Goal: Task Accomplishment & Management: Manage account settings

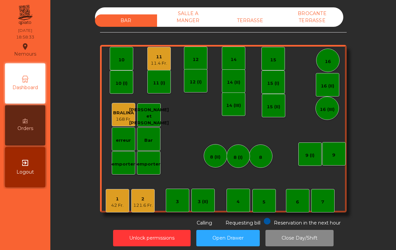
click at [237, 23] on div "TERRASSE" at bounding box center [250, 20] width 62 height 12
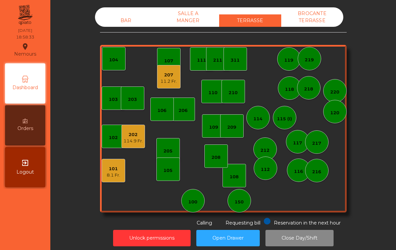
click at [3, 158] on div "Dashboard Orders exit_to_app Logout" at bounding box center [25, 126] width 44 height 128
click at [115, 180] on div "101 8.1 Fr." at bounding box center [113, 170] width 23 height 23
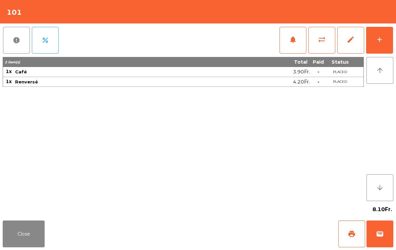
click at [343, 235] on button "print" at bounding box center [351, 234] width 27 height 27
click at [386, 232] on button "wallet" at bounding box center [380, 234] width 27 height 27
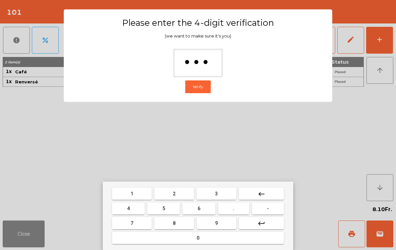
type input "****"
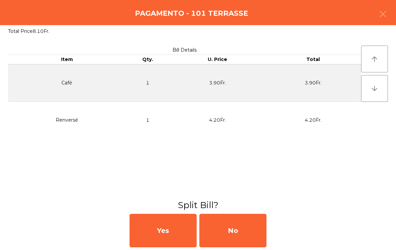
click at [252, 238] on div "No" at bounding box center [232, 231] width 67 height 34
click at [243, 234] on div "MB" at bounding box center [232, 231] width 67 height 34
click at [252, 229] on div "No" at bounding box center [232, 231] width 67 height 34
click at [245, 225] on div "No" at bounding box center [232, 231] width 67 height 34
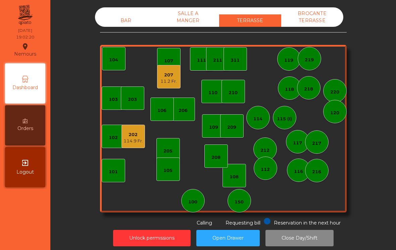
click at [248, 206] on div "150" at bounding box center [239, 200] width 23 height 23
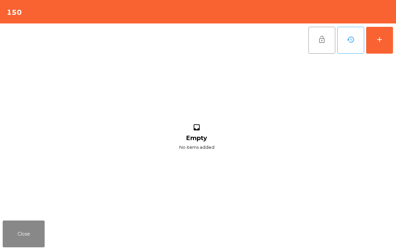
click at [389, 38] on button "add" at bounding box center [379, 40] width 27 height 27
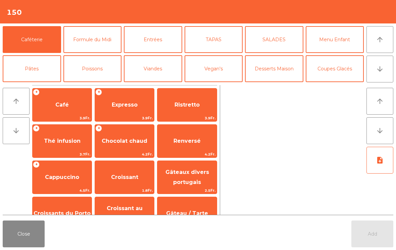
scroll to position [4, 0]
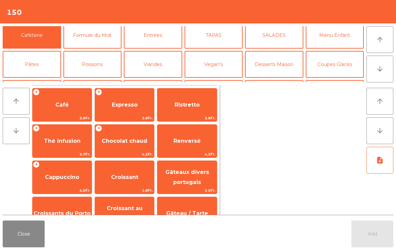
click at [146, 65] on button "Viandes" at bounding box center [153, 64] width 58 height 27
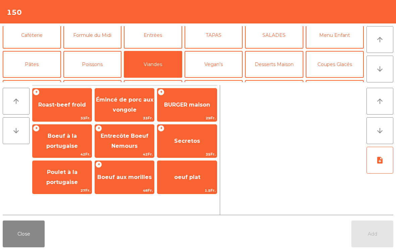
click at [192, 109] on span "BURGER maison" at bounding box center [186, 105] width 59 height 18
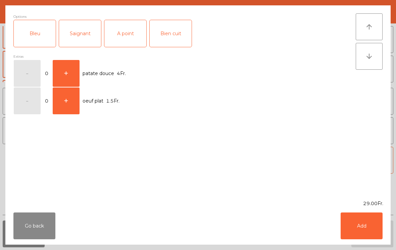
click at [130, 31] on div "A point" at bounding box center [125, 33] width 42 height 27
click at [360, 220] on button "Add" at bounding box center [362, 226] width 42 height 27
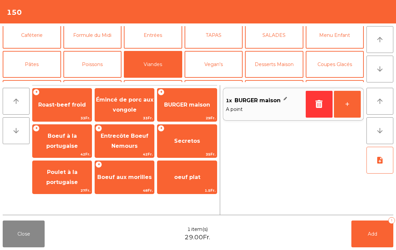
click at [347, 104] on button "+" at bounding box center [347, 104] width 27 height 27
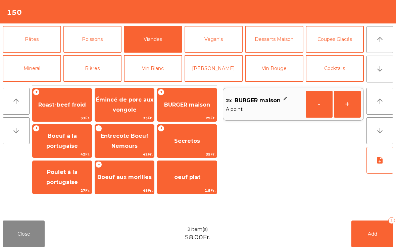
scroll to position [30, 0]
click at [323, 78] on button "Cocktails" at bounding box center [335, 68] width 58 height 27
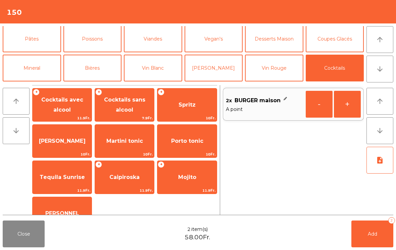
click at [134, 110] on span "Cocktails sans alcool" at bounding box center [124, 105] width 59 height 29
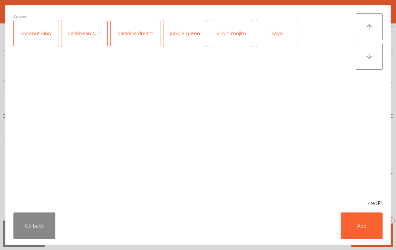
click at [283, 38] on div "koyo" at bounding box center [277, 33] width 42 height 27
click at [371, 220] on button "Add" at bounding box center [362, 226] width 42 height 27
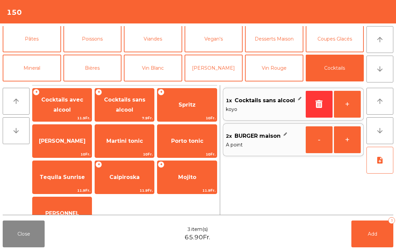
click at [101, 68] on button "Bières" at bounding box center [92, 68] width 58 height 27
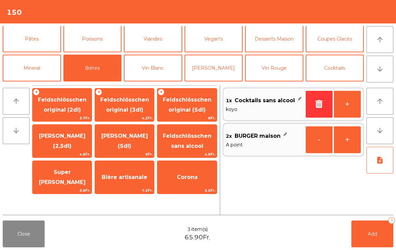
click at [60, 146] on span "[PERSON_NAME] (2,5dl)" at bounding box center [62, 141] width 47 height 16
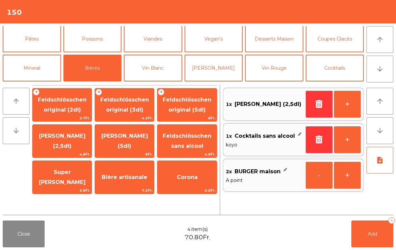
click at [43, 74] on button "Mineral" at bounding box center [32, 68] width 58 height 27
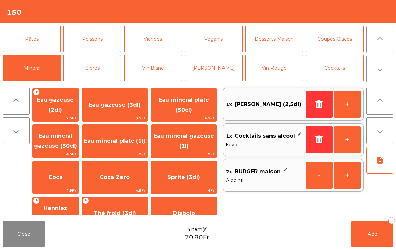
click at [63, 141] on span "Eau minéral gazeuse (50cl)" at bounding box center [56, 141] width 46 height 29
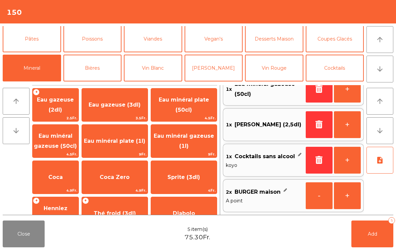
scroll to position [15, 0]
click at [374, 233] on span "Add" at bounding box center [372, 234] width 9 height 6
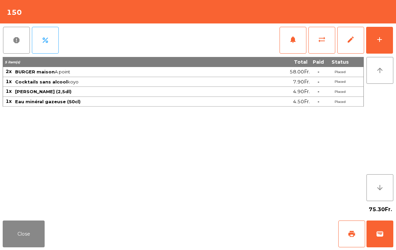
click at [23, 237] on button "Close" at bounding box center [24, 234] width 42 height 27
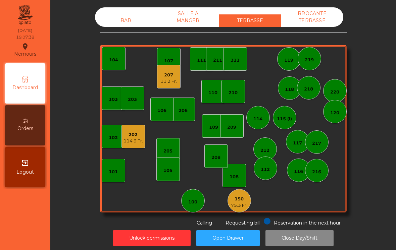
click at [124, 21] on div "BAR" at bounding box center [126, 20] width 62 height 12
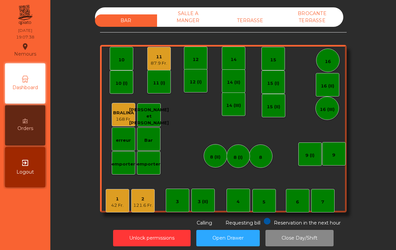
click at [155, 58] on div "11" at bounding box center [159, 57] width 16 height 7
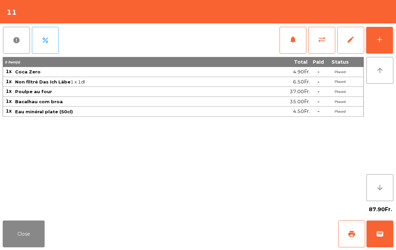
click at [383, 44] on button "add" at bounding box center [379, 40] width 27 height 27
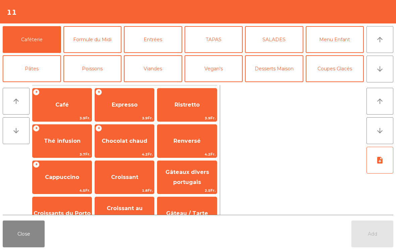
click at [24, 238] on button "Close" at bounding box center [24, 234] width 42 height 27
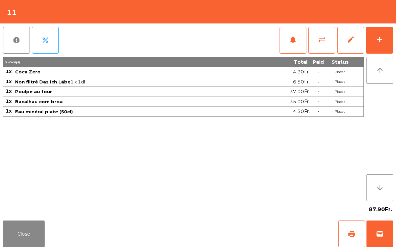
click at [27, 235] on button "Close" at bounding box center [24, 234] width 42 height 27
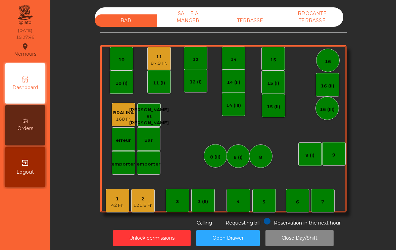
click at [159, 62] on div "87.9 Fr." at bounding box center [159, 63] width 16 height 7
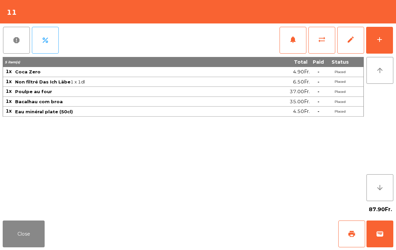
click at [14, 241] on button "Close" at bounding box center [24, 234] width 42 height 27
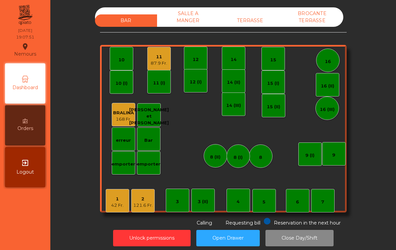
click at [153, 65] on div "87.9 Fr." at bounding box center [159, 63] width 16 height 7
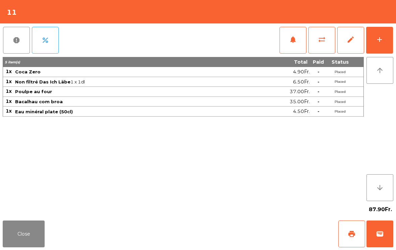
click at [34, 233] on button "Close" at bounding box center [24, 234] width 42 height 27
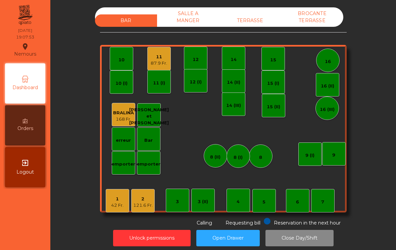
click at [262, 27] on div "TERRASSE" at bounding box center [250, 20] width 62 height 12
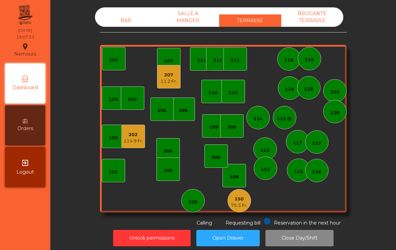
click at [167, 83] on div "11.2 Fr." at bounding box center [168, 81] width 16 height 7
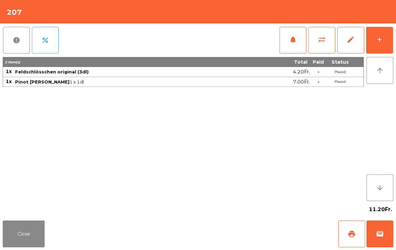
click at [379, 39] on div "add" at bounding box center [380, 40] width 8 height 8
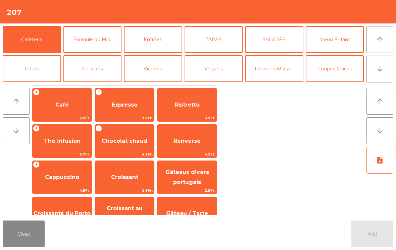
click at [96, 61] on button "Poissons" at bounding box center [92, 68] width 58 height 27
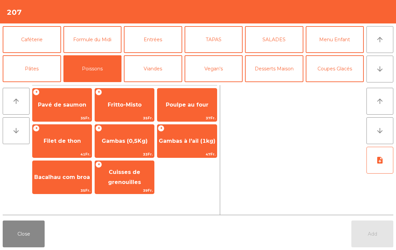
click at [133, 109] on span "Fritto-Misto" at bounding box center [124, 105] width 59 height 18
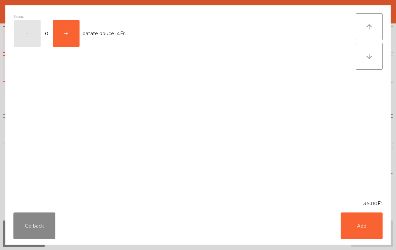
click at [369, 224] on button "Add" at bounding box center [362, 226] width 42 height 27
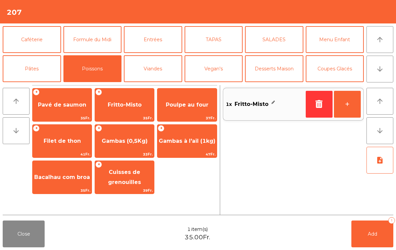
click at [170, 66] on button "Viandes" at bounding box center [153, 68] width 58 height 27
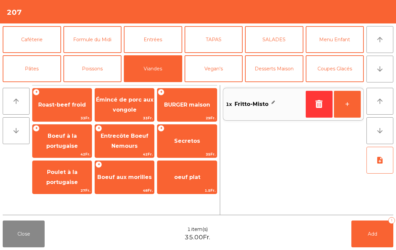
click at [126, 147] on span "Entrecôte Boeuf Nemours" at bounding box center [125, 141] width 48 height 16
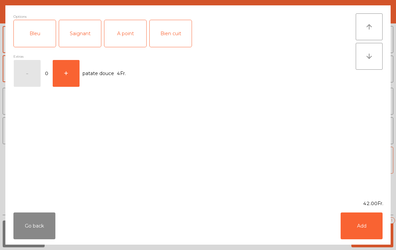
click at [127, 37] on div "A point" at bounding box center [125, 33] width 42 height 27
click at [365, 227] on button "Add" at bounding box center [362, 226] width 42 height 27
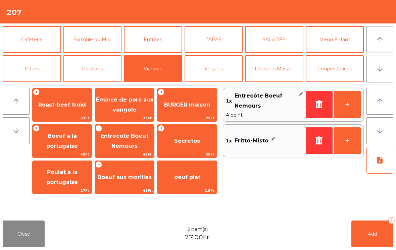
click at [377, 162] on icon "note_add" at bounding box center [380, 160] width 8 height 8
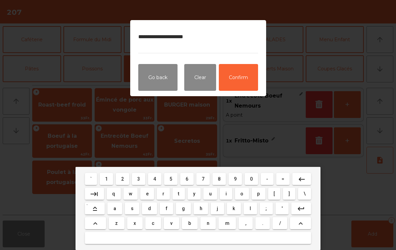
type textarea "**********"
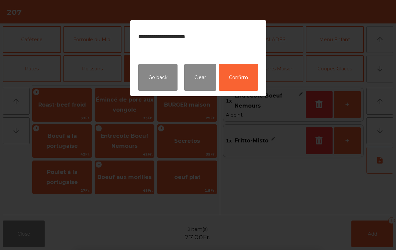
click at [248, 80] on button "Confirm" at bounding box center [238, 77] width 39 height 27
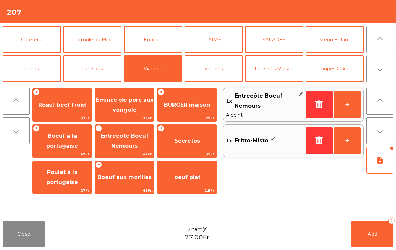
click at [370, 235] on span "Add" at bounding box center [372, 234] width 9 height 6
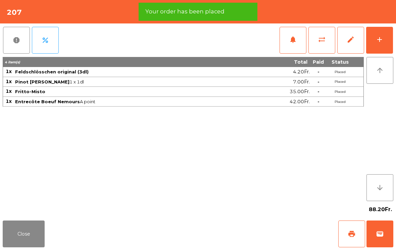
click at [31, 222] on button "Close" at bounding box center [24, 234] width 42 height 27
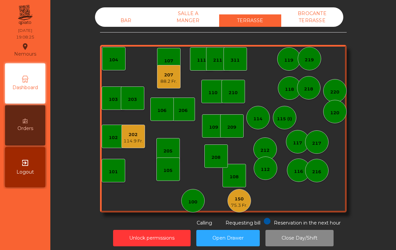
click at [171, 74] on div "207" at bounding box center [168, 75] width 16 height 7
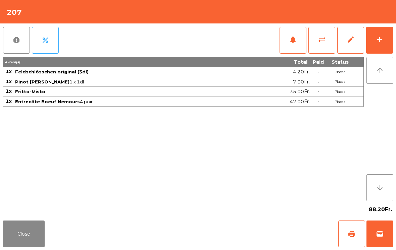
click at [316, 42] on button "sync_alt" at bounding box center [321, 40] width 27 height 27
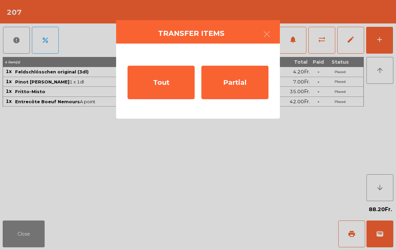
click at [247, 82] on div "Partial" at bounding box center [234, 83] width 67 height 34
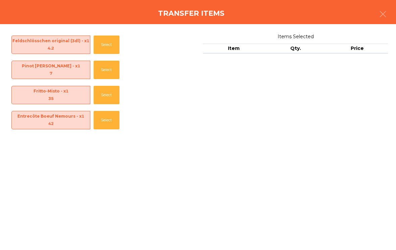
click at [102, 118] on button "Select" at bounding box center [107, 120] width 26 height 18
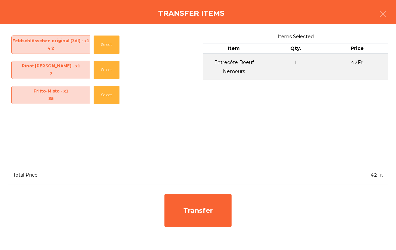
click at [107, 92] on button "Select" at bounding box center [107, 95] width 26 height 18
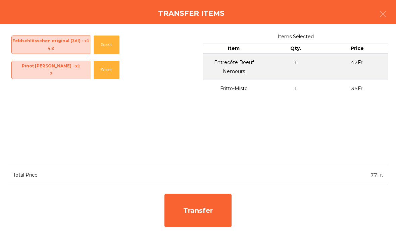
click at [201, 209] on div "Transfer" at bounding box center [197, 211] width 67 height 34
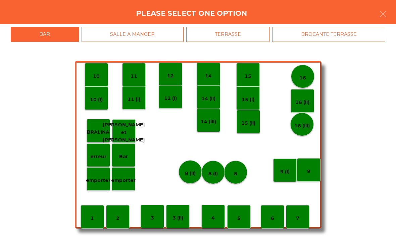
click at [99, 75] on p "10" at bounding box center [96, 77] width 7 height 8
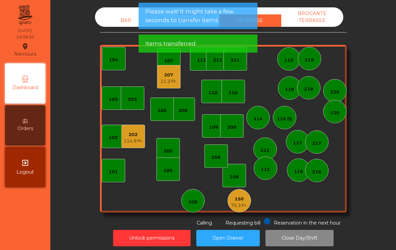
click at [131, 18] on div "BAR" at bounding box center [126, 20] width 62 height 12
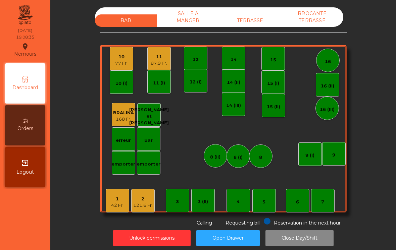
click at [162, 64] on div "87.9 Fr." at bounding box center [159, 63] width 16 height 7
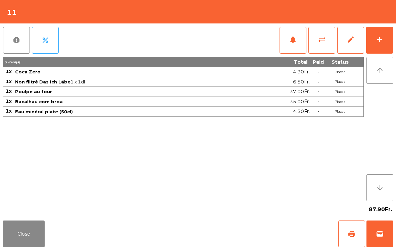
click at [318, 47] on button "sync_alt" at bounding box center [321, 40] width 27 height 27
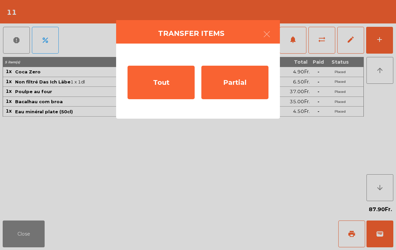
click at [241, 84] on div "Partial" at bounding box center [234, 83] width 67 height 34
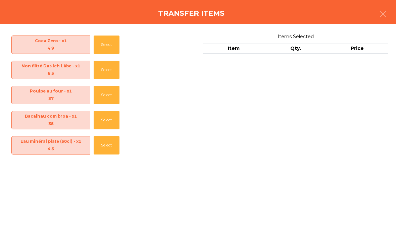
click at [102, 148] on button "Select" at bounding box center [107, 145] width 26 height 18
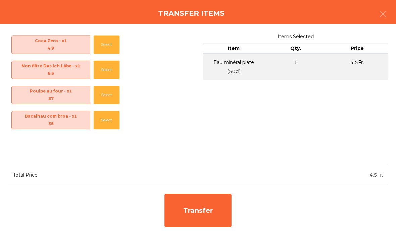
click at [106, 120] on button "Select" at bounding box center [107, 120] width 26 height 18
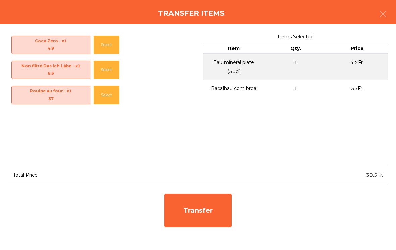
click at [100, 96] on button "Select" at bounding box center [107, 95] width 26 height 18
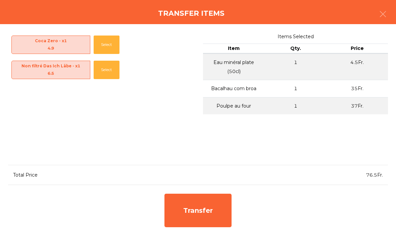
click at [210, 220] on div "Transfer" at bounding box center [197, 211] width 67 height 34
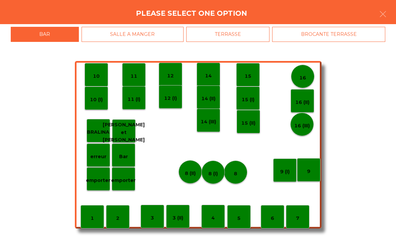
click at [246, 37] on div "TERRASSE" at bounding box center [228, 34] width 84 height 15
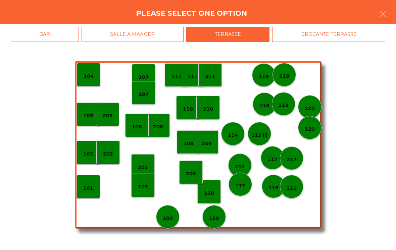
click at [148, 91] on p "207" at bounding box center [144, 95] width 10 height 8
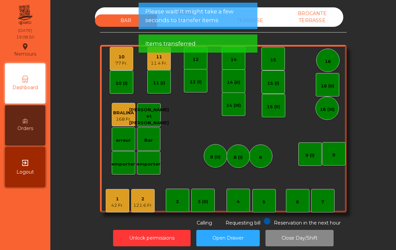
click at [125, 61] on div "77 Fr." at bounding box center [121, 63] width 12 height 7
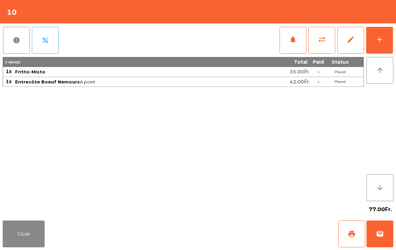
click at [318, 41] on span "sync_alt" at bounding box center [322, 40] width 8 height 8
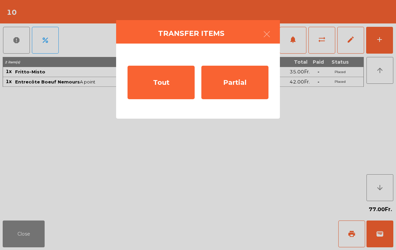
click at [161, 99] on div "Tout" at bounding box center [161, 83] width 67 height 34
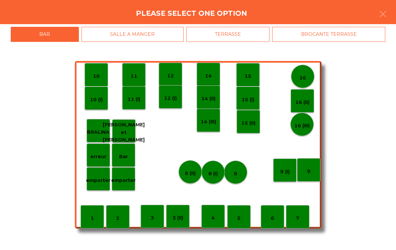
click at [139, 98] on p "11 (I)" at bounding box center [134, 100] width 13 height 8
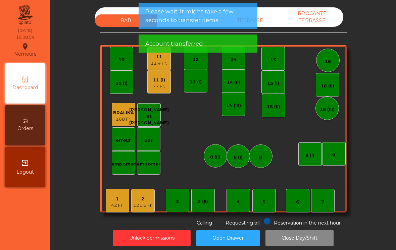
click at [162, 89] on div "77 Fr." at bounding box center [159, 86] width 12 height 7
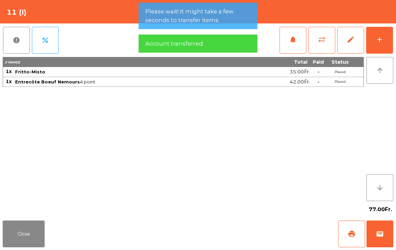
click at [319, 42] on span "sync_alt" at bounding box center [322, 40] width 8 height 8
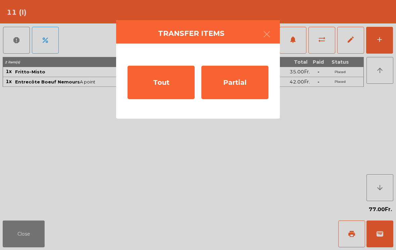
click at [168, 84] on div "Tout" at bounding box center [161, 83] width 67 height 34
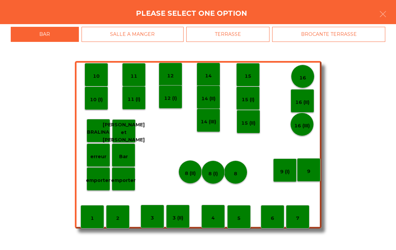
click at [135, 75] on p "11" at bounding box center [134, 77] width 7 height 8
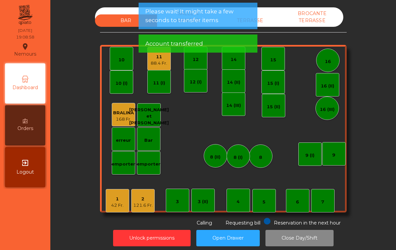
click at [266, 20] on div "TERRASSE" at bounding box center [250, 20] width 62 height 12
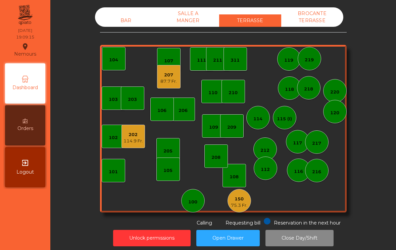
click at [127, 15] on div "BAR" at bounding box center [126, 20] width 62 height 12
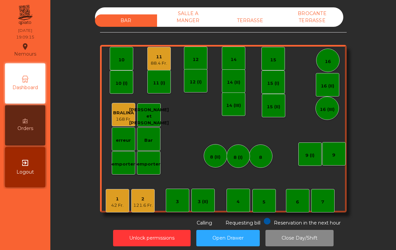
click at [154, 63] on div "88.4 Fr." at bounding box center [159, 63] width 16 height 7
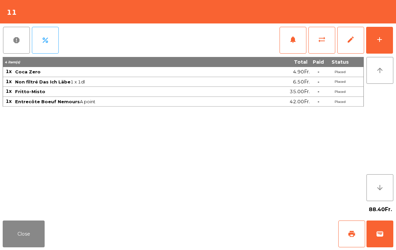
click at [372, 40] on button "add" at bounding box center [379, 40] width 27 height 27
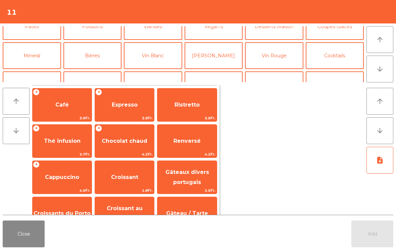
scroll to position [41, 0]
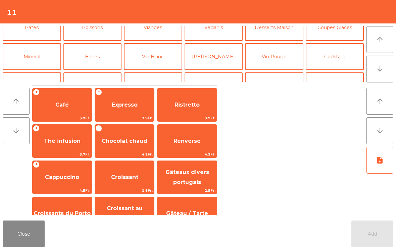
click at [229, 53] on button "[PERSON_NAME]" at bounding box center [214, 56] width 58 height 27
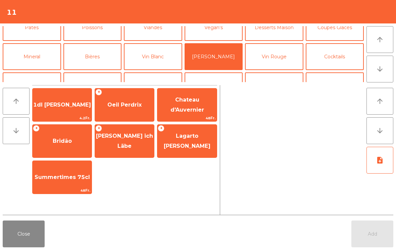
click at [274, 60] on button "Vin Rouge" at bounding box center [274, 56] width 58 height 27
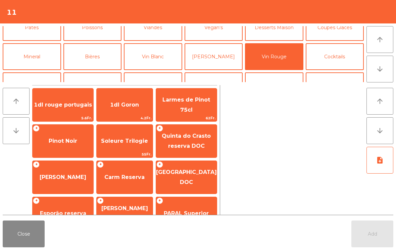
click at [126, 181] on span "Carm Reserva" at bounding box center [124, 177] width 40 height 6
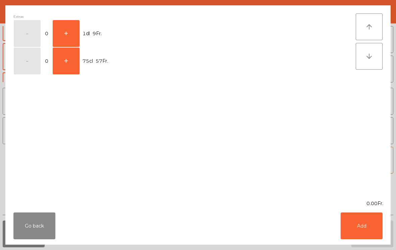
click at [70, 29] on button "+" at bounding box center [66, 33] width 27 height 27
click at [380, 227] on button "Add" at bounding box center [362, 226] width 42 height 27
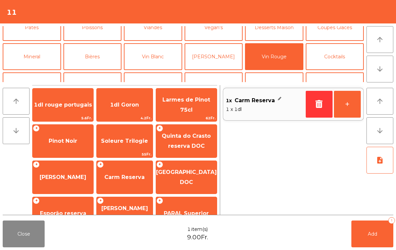
click at [357, 104] on button "+" at bounding box center [347, 104] width 27 height 27
click at [349, 110] on button "+" at bounding box center [347, 104] width 27 height 27
click at [343, 112] on button "+" at bounding box center [347, 104] width 27 height 27
click at [340, 102] on button "+" at bounding box center [347, 104] width 27 height 27
click at [366, 226] on button "Add 5" at bounding box center [372, 234] width 42 height 27
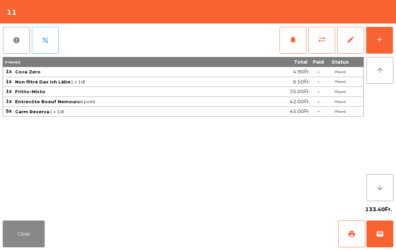
click at [14, 217] on div "133.40Fr." at bounding box center [198, 209] width 391 height 17
click at [8, 245] on button "Close" at bounding box center [24, 234] width 42 height 27
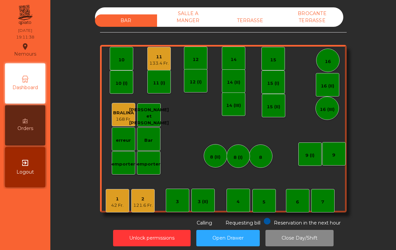
click at [116, 199] on div "1" at bounding box center [117, 199] width 12 height 7
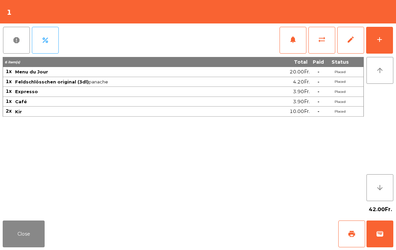
click at [25, 238] on button "Close" at bounding box center [24, 234] width 42 height 27
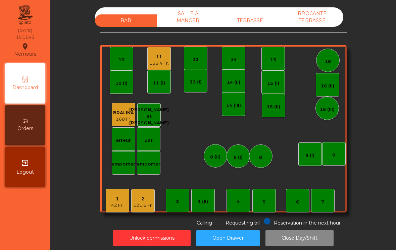
click at [144, 205] on div "121.6 Fr." at bounding box center [142, 205] width 19 height 7
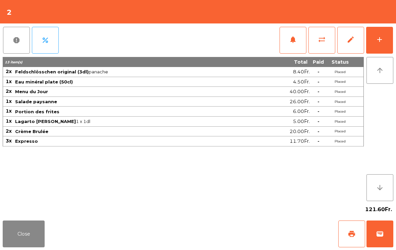
click at [27, 244] on button "Close" at bounding box center [24, 234] width 42 height 27
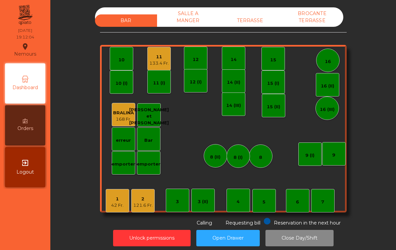
click at [331, 209] on div "7" at bounding box center [322, 200] width 23 height 23
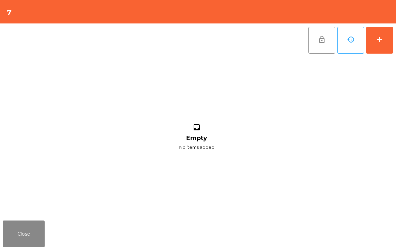
click at [380, 34] on button "add" at bounding box center [379, 40] width 27 height 27
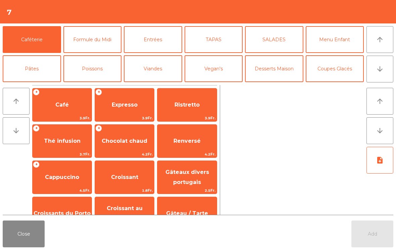
click at [391, 73] on button "arrow_downward" at bounding box center [380, 69] width 27 height 27
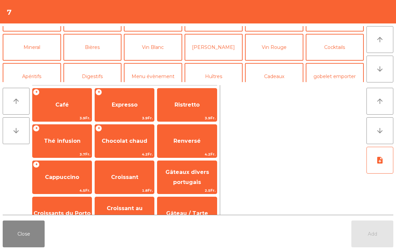
scroll to position [58, 0]
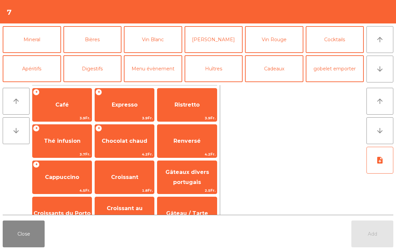
click at [26, 45] on button "Mineral" at bounding box center [32, 39] width 58 height 27
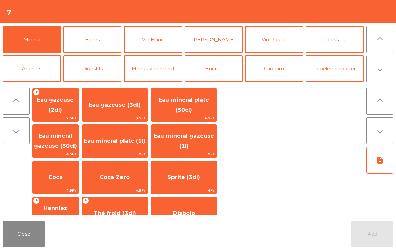
click at [64, 141] on span "Eau minéral gazeuse (50cl)" at bounding box center [56, 141] width 46 height 29
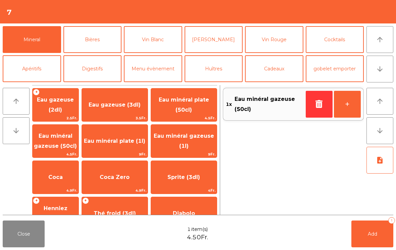
click at [87, 38] on button "Bières" at bounding box center [92, 39] width 58 height 27
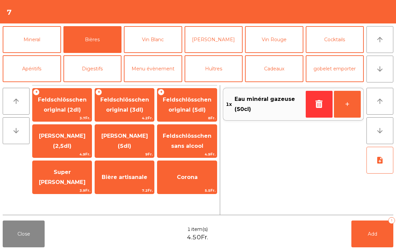
click at [117, 183] on span "Bière artisanale" at bounding box center [124, 178] width 59 height 18
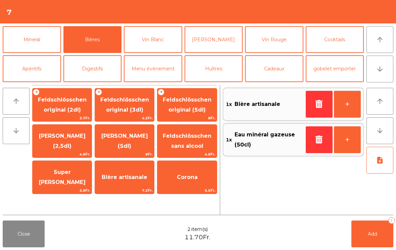
click at [383, 228] on button "Add 2" at bounding box center [372, 234] width 42 height 27
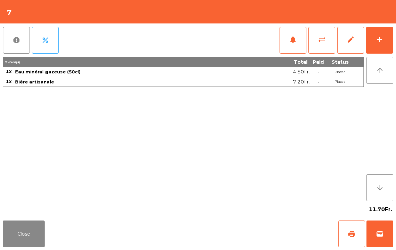
click at [16, 227] on button "Close" at bounding box center [24, 234] width 42 height 27
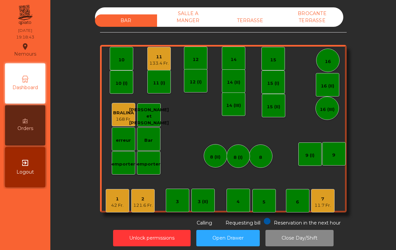
click at [205, 205] on div "3 (II)" at bounding box center [203, 202] width 10 height 7
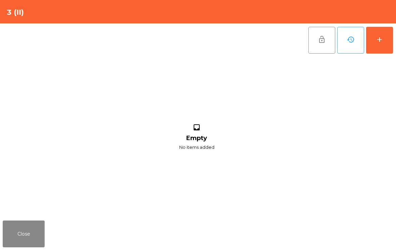
click at [378, 39] on div "add" at bounding box center [380, 40] width 8 height 8
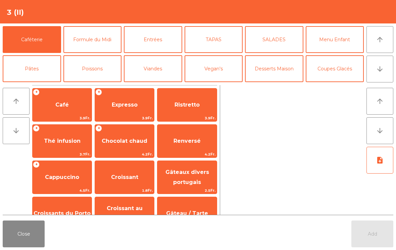
click at [169, 45] on button "Entrées" at bounding box center [153, 39] width 58 height 27
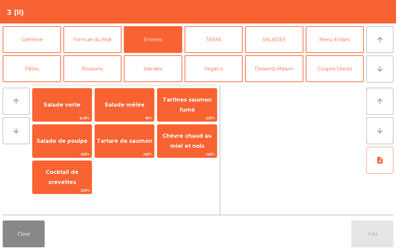
click at [66, 178] on span "Cocktail de crevettes" at bounding box center [62, 177] width 33 height 16
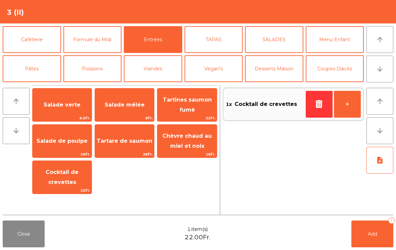
click at [103, 65] on button "Poissons" at bounding box center [92, 68] width 58 height 27
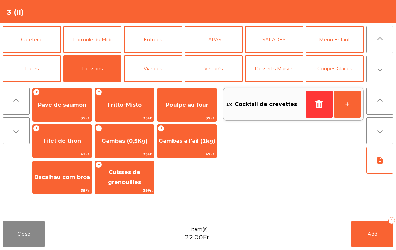
click at [203, 110] on span "Poulpe au four" at bounding box center [186, 105] width 59 height 18
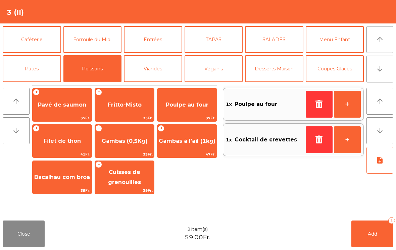
click at [226, 73] on button "Vegan's" at bounding box center [214, 68] width 58 height 27
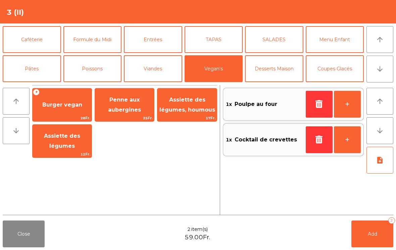
click at [129, 109] on span "Penne aux aubergines" at bounding box center [124, 105] width 33 height 16
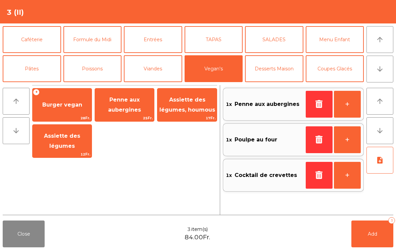
click at [98, 70] on button "Poissons" at bounding box center [92, 68] width 58 height 27
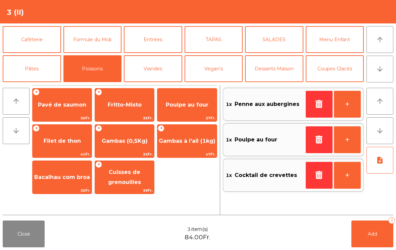
click at [126, 140] on span "Gambas (0,5Kg)" at bounding box center [125, 141] width 46 height 6
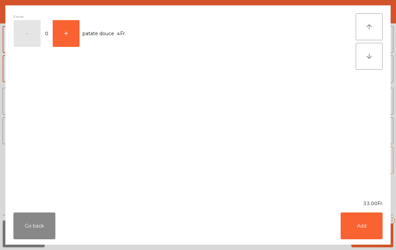
click at [377, 232] on button "Add" at bounding box center [362, 226] width 42 height 27
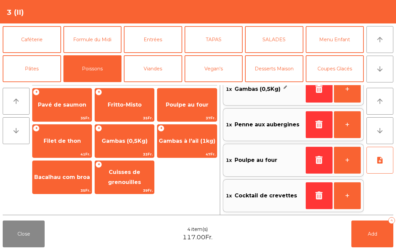
scroll to position [22, 0]
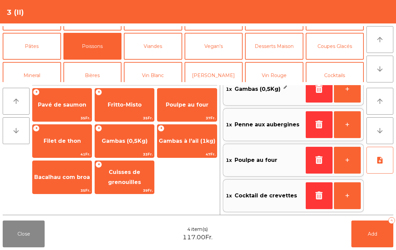
click at [32, 69] on button "Mineral" at bounding box center [32, 75] width 58 height 27
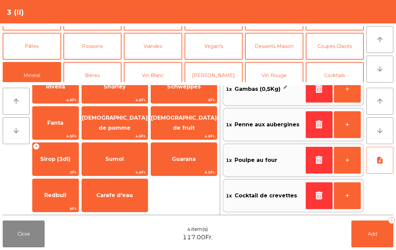
scroll to position [163, 0]
click at [131, 199] on span "Carafe d'eau" at bounding box center [115, 196] width 66 height 18
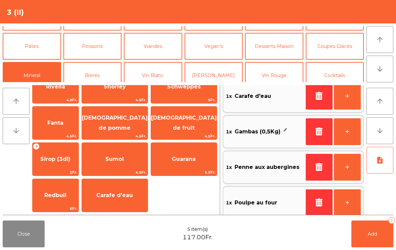
scroll to position [3, 0]
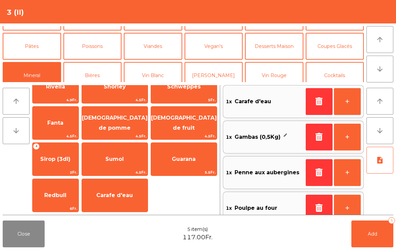
click at [275, 71] on button "Vin Rouge" at bounding box center [274, 75] width 58 height 27
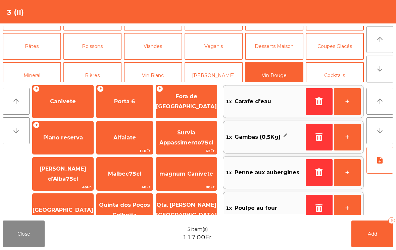
scroll to position [298, 0]
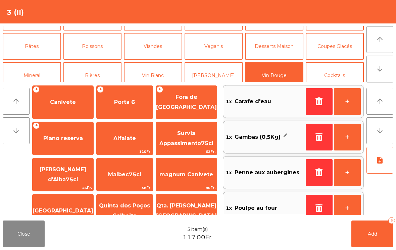
click at [67, 106] on span "Canivete" at bounding box center [63, 102] width 61 height 18
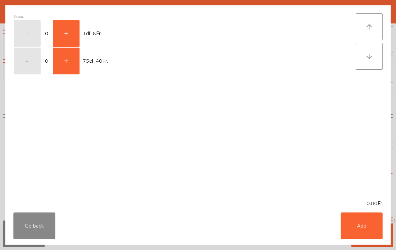
click at [69, 29] on button "+" at bounding box center [66, 33] width 27 height 27
click at [24, 36] on button "-" at bounding box center [27, 33] width 27 height 27
click at [87, 66] on td "75cl 40Fr." at bounding box center [216, 61] width 272 height 28
click at [65, 68] on button "+" at bounding box center [66, 61] width 27 height 27
click at [359, 226] on button "Add" at bounding box center [362, 226] width 42 height 27
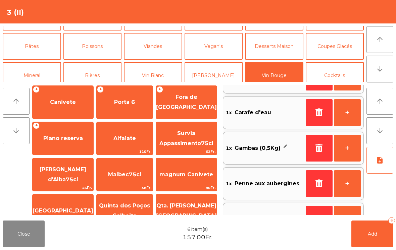
scroll to position [69, 0]
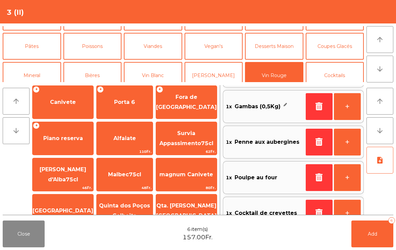
click at [377, 162] on icon "note_add" at bounding box center [380, 160] width 8 height 8
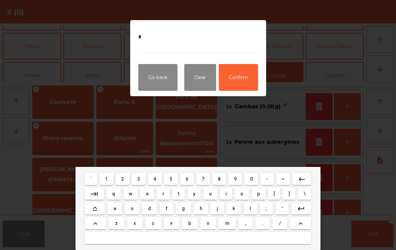
type textarea "**"
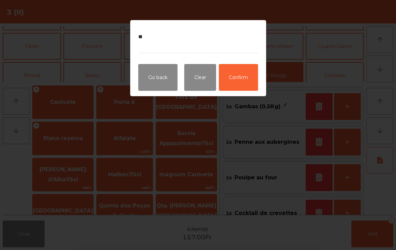
click at [243, 75] on button "Confirm" at bounding box center [238, 77] width 39 height 27
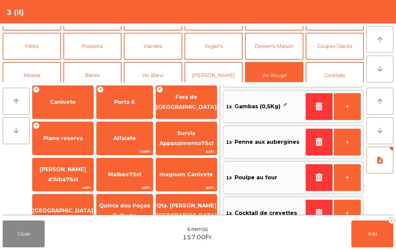
click at [367, 237] on button "Add 6" at bounding box center [372, 234] width 42 height 27
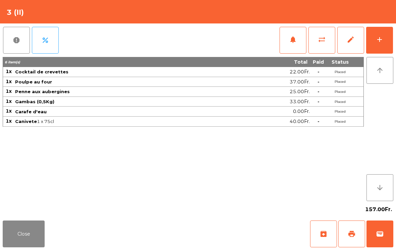
click at [38, 247] on button "Close" at bounding box center [24, 234] width 42 height 27
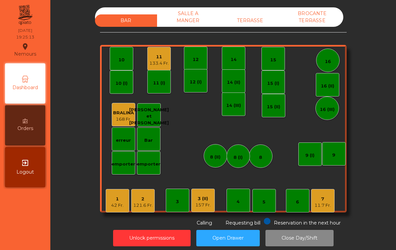
click at [250, 201] on div "4" at bounding box center [238, 200] width 23 height 23
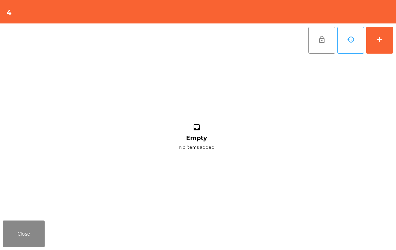
click at [383, 51] on button "add" at bounding box center [379, 40] width 27 height 27
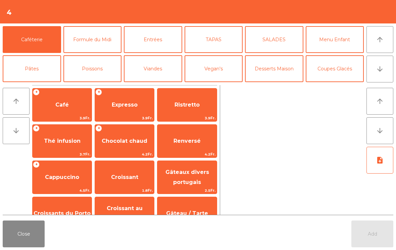
click at [375, 70] on button "arrow_downward" at bounding box center [380, 69] width 27 height 27
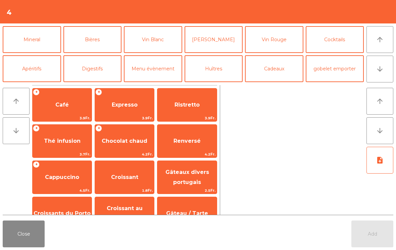
click at [167, 38] on button "Vin Blanc" at bounding box center [153, 39] width 58 height 27
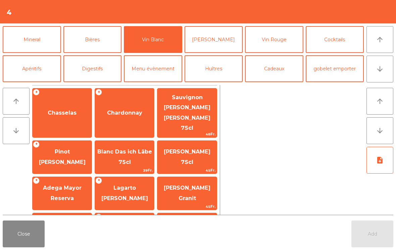
click at [127, 110] on span "Chardonnay" at bounding box center [124, 113] width 35 height 6
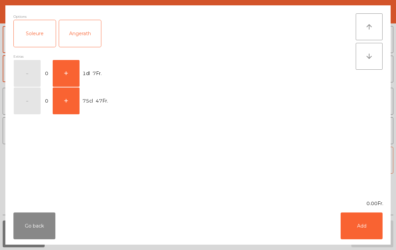
click at [76, 69] on button "+" at bounding box center [66, 73] width 27 height 27
click at [378, 218] on button "Add" at bounding box center [362, 226] width 42 height 27
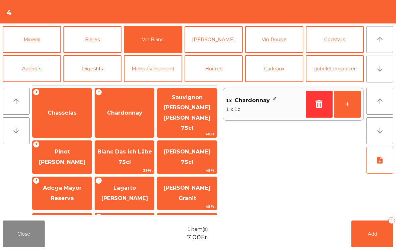
click at [358, 104] on button "+" at bounding box center [347, 104] width 27 height 27
click at [354, 106] on button "+" at bounding box center [347, 104] width 27 height 27
click at [380, 243] on button "Add 3" at bounding box center [372, 234] width 42 height 27
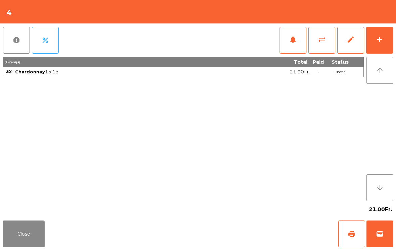
click at [24, 234] on button "Close" at bounding box center [24, 234] width 42 height 27
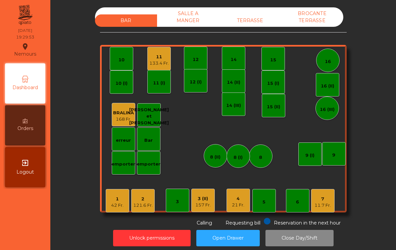
click at [208, 204] on div "157 Fr." at bounding box center [202, 205] width 15 height 7
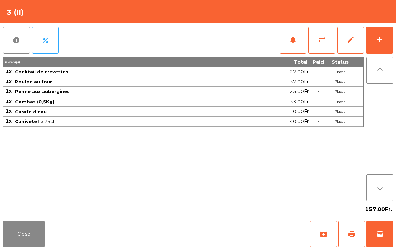
click at [18, 242] on button "Close" at bounding box center [24, 234] width 42 height 27
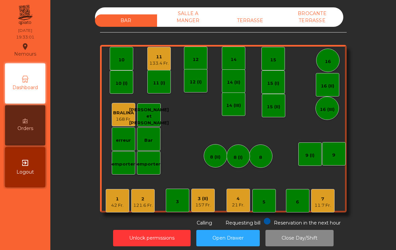
click at [151, 205] on div "121.6 Fr." at bounding box center [142, 205] width 19 height 7
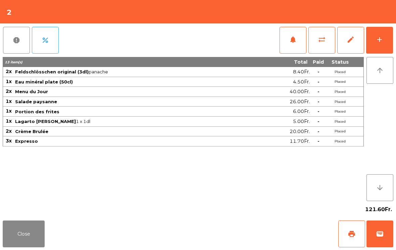
click at [21, 229] on button "Close" at bounding box center [24, 234] width 42 height 27
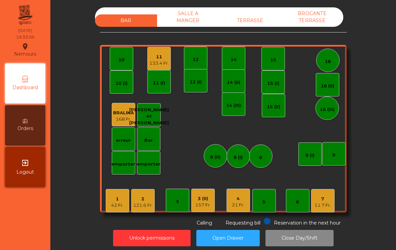
click at [186, 18] on div "SALLE A MANGER" at bounding box center [188, 16] width 62 height 19
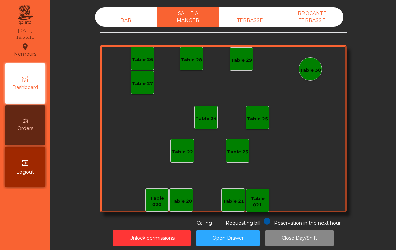
click at [115, 21] on div "BAR" at bounding box center [126, 20] width 62 height 12
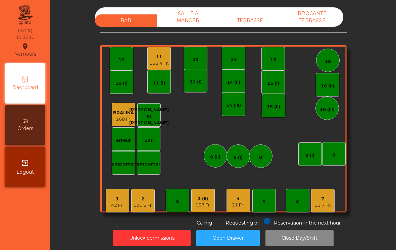
click at [140, 212] on div "2 121.6 Fr." at bounding box center [142, 200] width 23 height 23
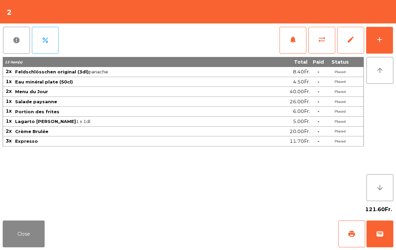
click at [320, 42] on span "sync_alt" at bounding box center [322, 40] width 8 height 8
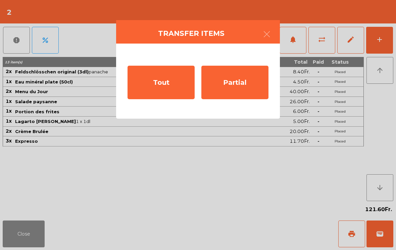
click at [160, 89] on div "Tout" at bounding box center [161, 83] width 67 height 34
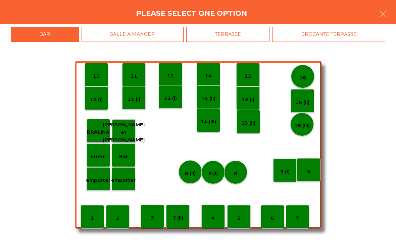
click at [132, 37] on div "SALLE A MANGER" at bounding box center [133, 34] width 102 height 15
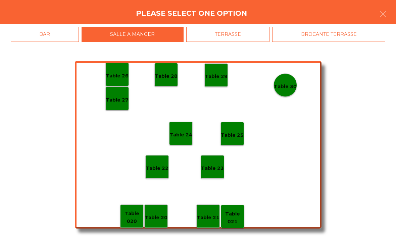
click at [133, 217] on p "Table 020" at bounding box center [132, 217] width 23 height 15
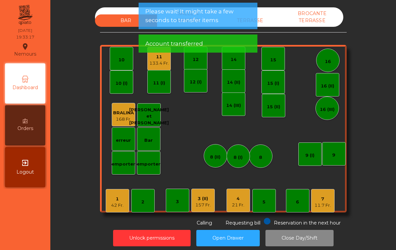
click at [117, 207] on div "42 Fr." at bounding box center [117, 205] width 12 height 7
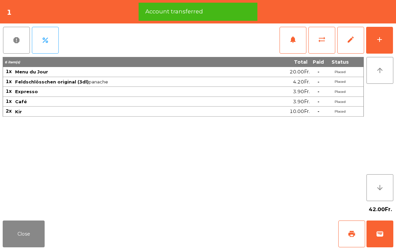
click at [323, 45] on button "sync_alt" at bounding box center [321, 40] width 27 height 27
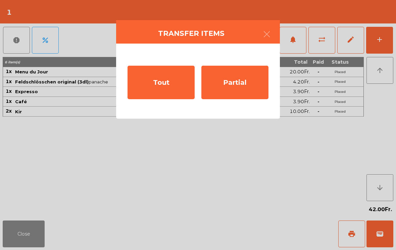
click at [152, 85] on div "Tout" at bounding box center [161, 83] width 67 height 34
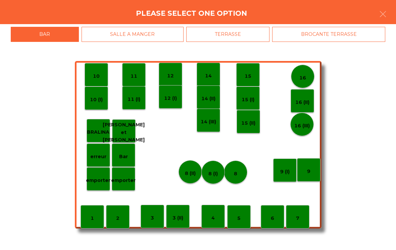
click at [140, 36] on div "SALLE A MANGER" at bounding box center [133, 34] width 102 height 15
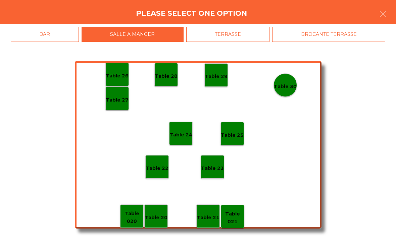
click at [162, 213] on div "Table 20" at bounding box center [156, 216] width 23 height 10
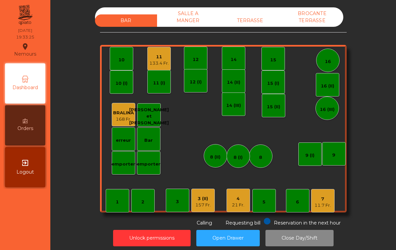
click at [182, 17] on div "SALLE A MANGER" at bounding box center [188, 16] width 62 height 19
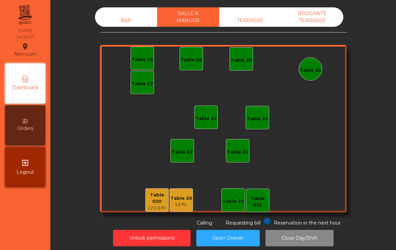
click at [126, 17] on div "BAR" at bounding box center [126, 20] width 62 height 12
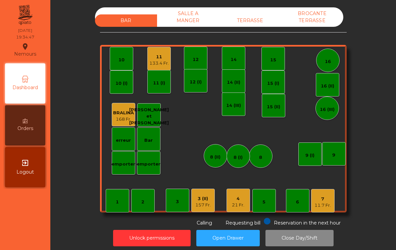
click at [243, 207] on div "21 Fr." at bounding box center [238, 205] width 12 height 7
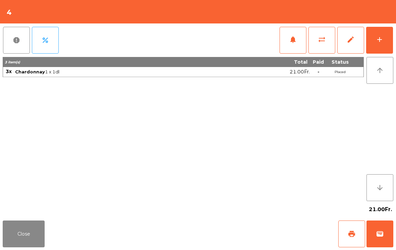
click at [381, 36] on div "add" at bounding box center [380, 40] width 8 height 8
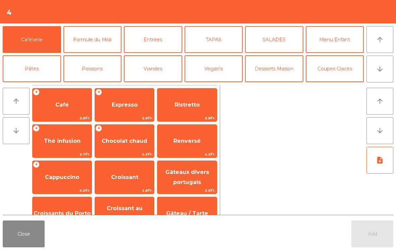
click at [106, 65] on button "Poissons" at bounding box center [92, 68] width 58 height 27
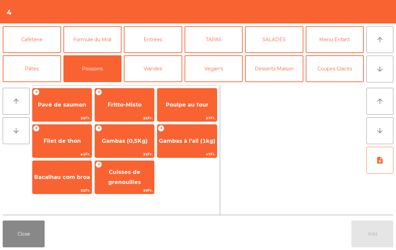
click at [75, 137] on span "Filet de thon" at bounding box center [62, 141] width 59 height 18
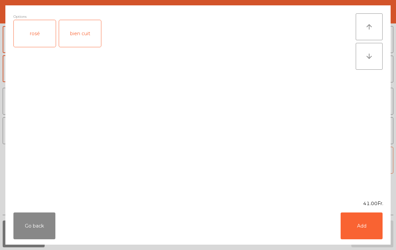
click at [37, 27] on div "rosé" at bounding box center [35, 33] width 42 height 27
click at [363, 229] on button "Add" at bounding box center [362, 226] width 42 height 27
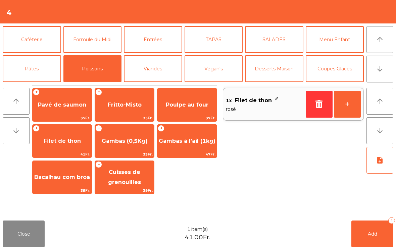
click at [33, 69] on button "Pâtes" at bounding box center [32, 68] width 58 height 27
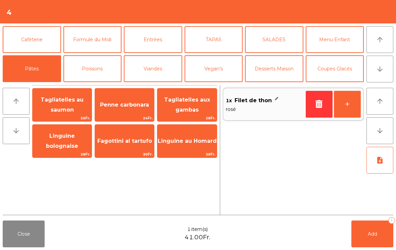
click at [181, 147] on span "Linguine au Homard" at bounding box center [186, 141] width 59 height 18
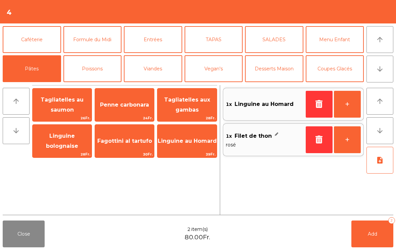
scroll to position [29, 0]
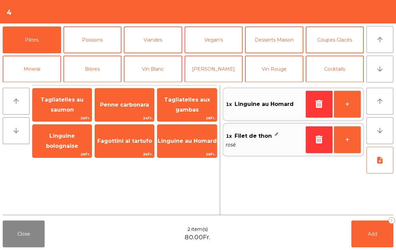
click at [290, 66] on button "Vin Rouge" at bounding box center [274, 69] width 58 height 27
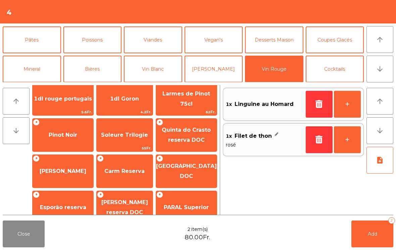
scroll to position [34, 0]
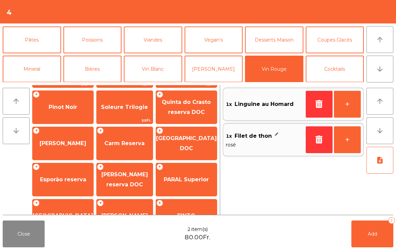
click at [61, 143] on span "[PERSON_NAME]" at bounding box center [63, 143] width 47 height 6
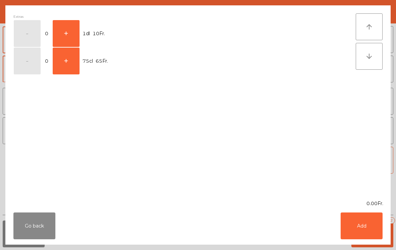
click at [72, 33] on button "+" at bounding box center [66, 33] width 27 height 27
click at [346, 232] on button "Add" at bounding box center [362, 226] width 42 height 27
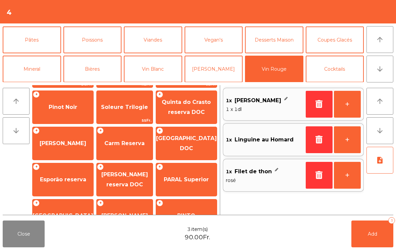
click at [348, 104] on button "+" at bounding box center [347, 104] width 27 height 27
click at [347, 106] on button "+" at bounding box center [347, 104] width 27 height 27
click at [346, 108] on button "+" at bounding box center [347, 104] width 27 height 27
click at [345, 105] on button "+" at bounding box center [347, 104] width 27 height 27
click at [355, 247] on button "Add 7" at bounding box center [372, 234] width 42 height 27
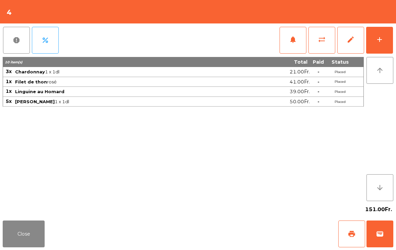
click at [19, 238] on button "Close" at bounding box center [24, 234] width 42 height 27
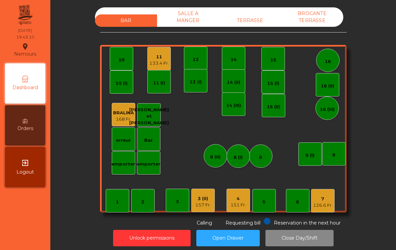
click at [259, 18] on div "TERRASSE" at bounding box center [250, 20] width 62 height 12
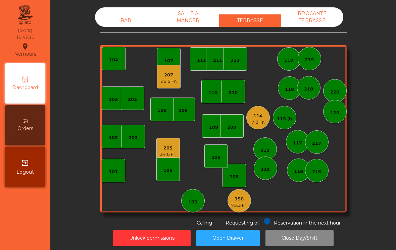
click at [166, 78] on div "207" at bounding box center [168, 75] width 16 height 7
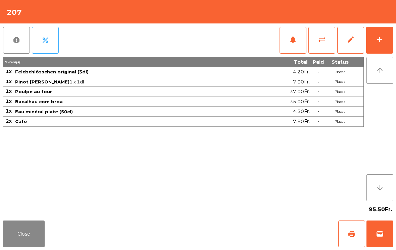
click at [30, 235] on button "Close" at bounding box center [24, 234] width 42 height 27
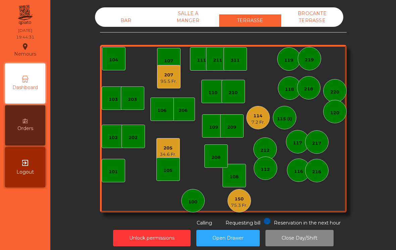
click at [127, 21] on div "BAR" at bounding box center [126, 20] width 62 height 12
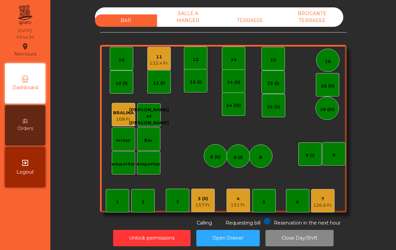
click at [326, 208] on div "126.6 Fr." at bounding box center [322, 205] width 19 height 7
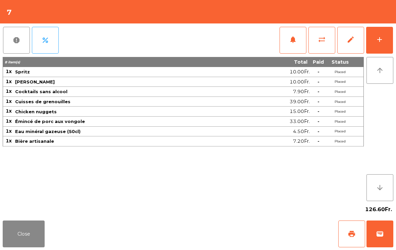
click at [383, 36] on div "add" at bounding box center [380, 40] width 8 height 8
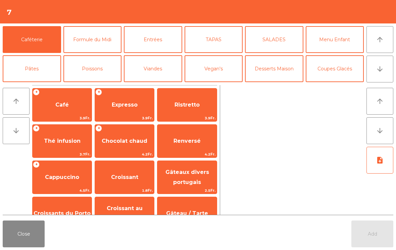
click at [273, 64] on button "Desserts Maison" at bounding box center [274, 68] width 58 height 27
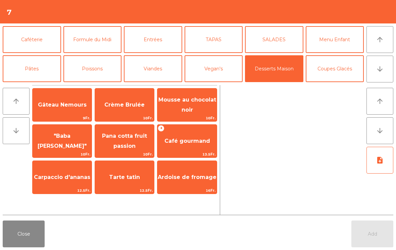
click at [191, 138] on span "Café gourmand" at bounding box center [187, 141] width 46 height 6
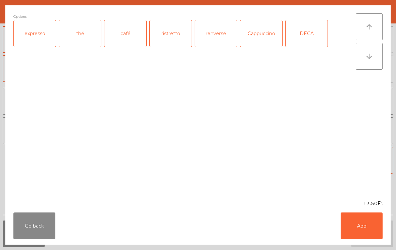
click at [31, 27] on div "expresso" at bounding box center [35, 33] width 42 height 27
click at [374, 213] on button "Add" at bounding box center [362, 226] width 42 height 27
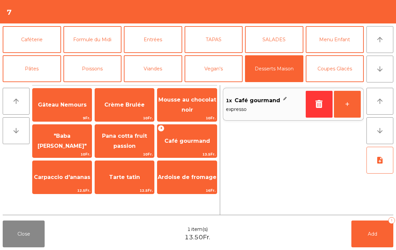
click at [360, 61] on button "Coupes Glacés" at bounding box center [335, 68] width 58 height 27
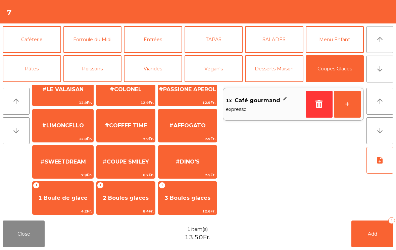
scroll to position [113, 0]
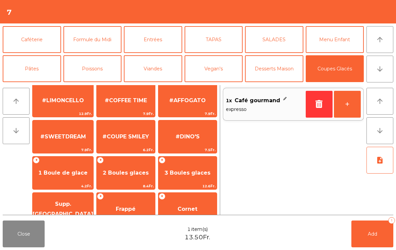
click at [64, 172] on span "1 Boule de glace" at bounding box center [62, 173] width 49 height 6
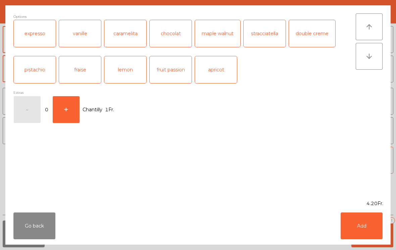
click at [361, 229] on button "Add" at bounding box center [362, 226] width 42 height 27
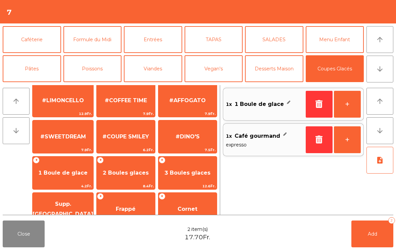
click at [376, 228] on button "Add 2" at bounding box center [372, 234] width 42 height 27
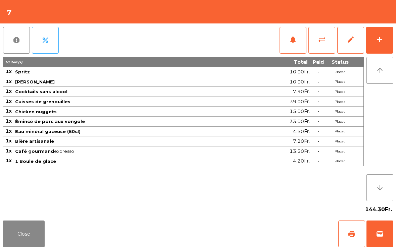
click at [33, 247] on button "Close" at bounding box center [24, 234] width 42 height 27
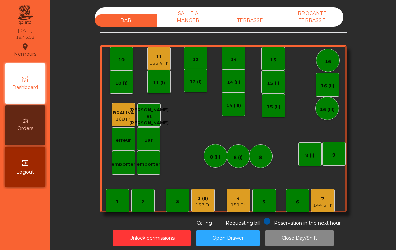
click at [335, 64] on div "16" at bounding box center [327, 60] width 23 height 23
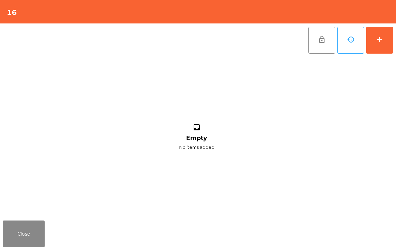
click at [392, 39] on button "add" at bounding box center [379, 40] width 27 height 27
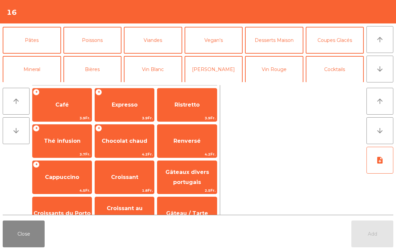
click at [152, 75] on button "Vin Blanc" at bounding box center [153, 69] width 58 height 27
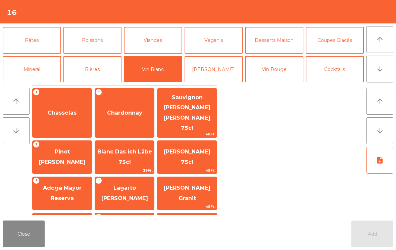
scroll to position [36, 0]
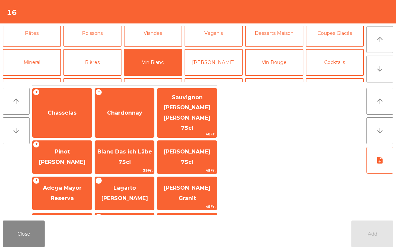
click at [127, 110] on span "Chardonnay" at bounding box center [124, 113] width 59 height 18
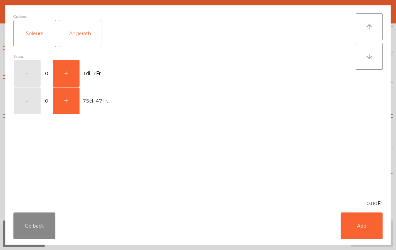
click at [68, 76] on button "+" at bounding box center [66, 73] width 27 height 27
click at [355, 217] on button "Add" at bounding box center [362, 226] width 42 height 27
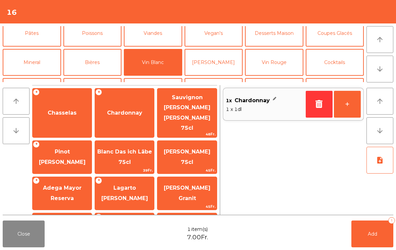
click at [65, 145] on span "Pinot [PERSON_NAME]" at bounding box center [62, 157] width 59 height 29
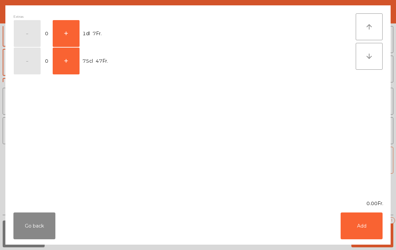
click at [68, 34] on button "+" at bounding box center [66, 33] width 27 height 27
click at [351, 228] on button "Add" at bounding box center [362, 226] width 42 height 27
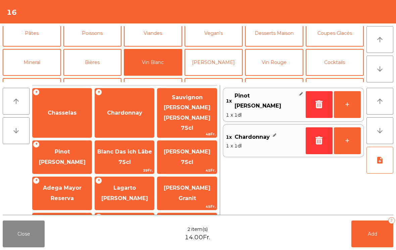
click at [347, 106] on button "+" at bounding box center [347, 104] width 27 height 27
click at [349, 104] on button "+" at bounding box center [347, 104] width 27 height 27
click at [368, 242] on button "Add 4" at bounding box center [372, 234] width 42 height 27
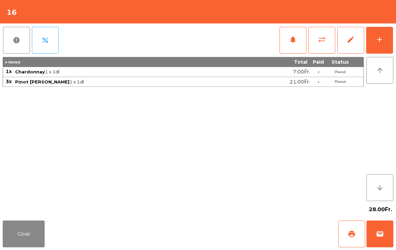
click at [11, 233] on button "Close" at bounding box center [24, 234] width 42 height 27
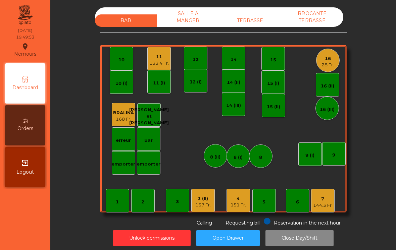
click at [317, 202] on div "7" at bounding box center [322, 199] width 19 height 7
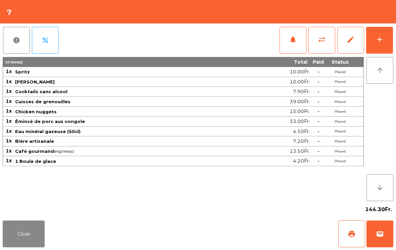
click at [10, 236] on button "Close" at bounding box center [24, 234] width 42 height 27
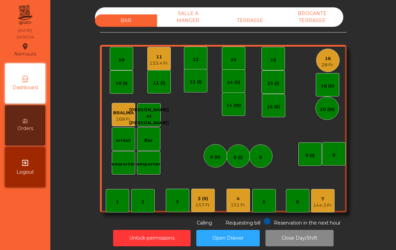
click at [259, 19] on div "TERRASSE" at bounding box center [250, 20] width 62 height 12
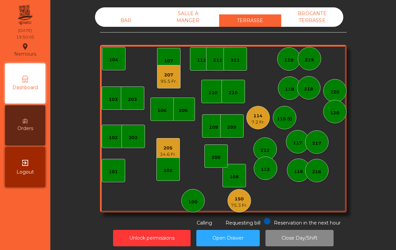
click at [257, 123] on div "7.2 Fr." at bounding box center [257, 122] width 13 height 7
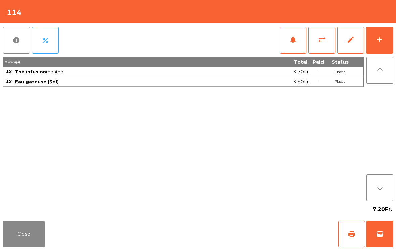
click at [381, 235] on span "wallet" at bounding box center [380, 234] width 8 height 8
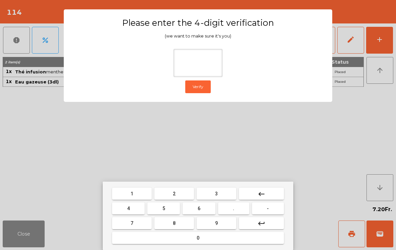
type input "*"
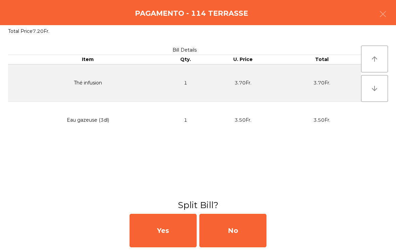
click at [238, 233] on div "No" at bounding box center [232, 231] width 67 height 34
click at [219, 234] on div "No" at bounding box center [232, 231] width 67 height 34
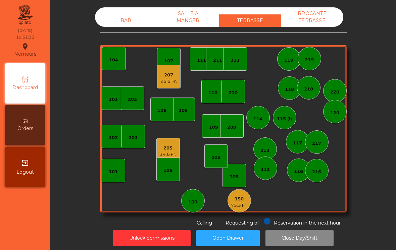
click at [167, 153] on div "34.6 Fr." at bounding box center [168, 154] width 16 height 7
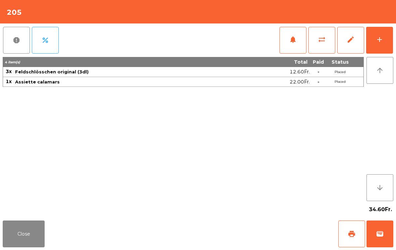
click at [354, 234] on span "print" at bounding box center [352, 234] width 8 height 8
click at [31, 235] on button "Close" at bounding box center [24, 234] width 42 height 27
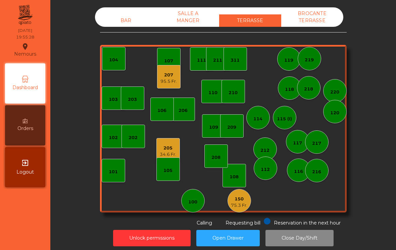
click at [169, 150] on div "205" at bounding box center [168, 148] width 16 height 7
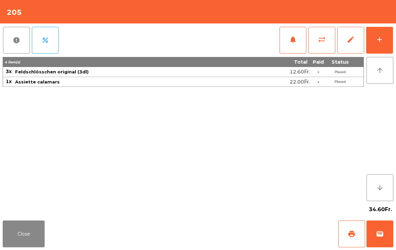
click at [378, 237] on span "wallet" at bounding box center [380, 234] width 8 height 8
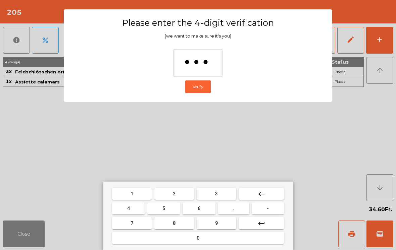
type input "****"
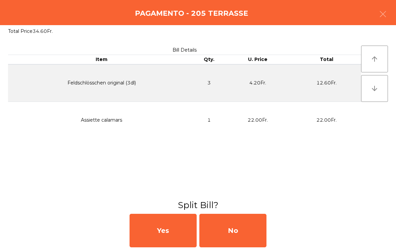
click at [218, 233] on div "No" at bounding box center [232, 231] width 67 height 34
click at [220, 230] on div "No" at bounding box center [232, 231] width 67 height 34
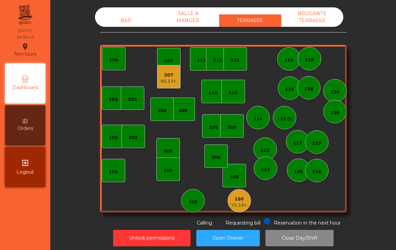
click at [194, 203] on div "100" at bounding box center [192, 202] width 9 height 7
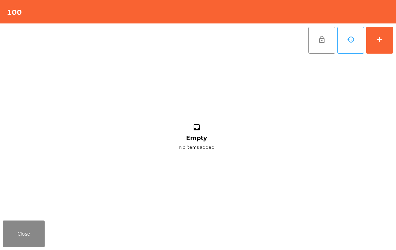
click at [387, 45] on button "add" at bounding box center [379, 40] width 27 height 27
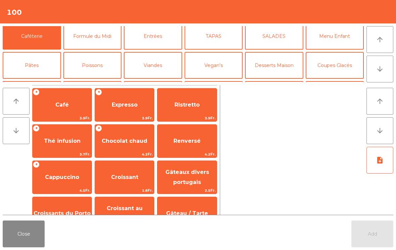
click at [32, 81] on button "Mineral" at bounding box center [32, 94] width 58 height 27
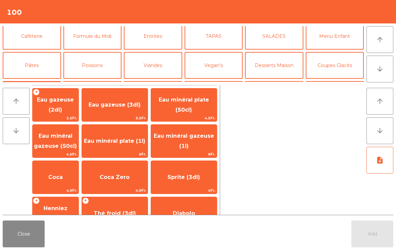
scroll to position [40, 0]
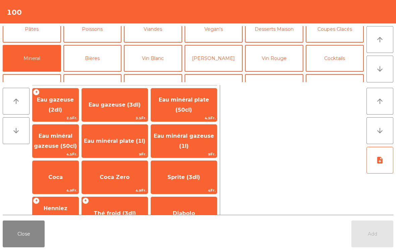
click at [118, 150] on span "Eau minéral plate (1l)" at bounding box center [115, 141] width 66 height 18
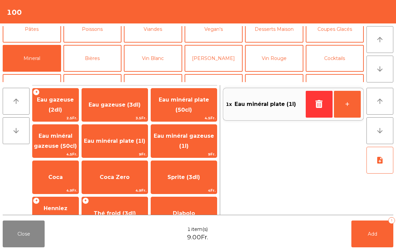
click at [388, 247] on button "Add 1" at bounding box center [372, 234] width 42 height 27
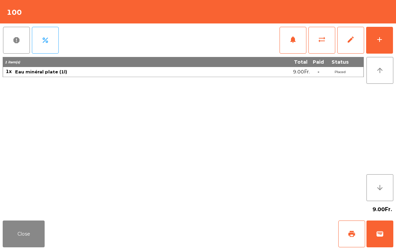
click at [28, 236] on button "Close" at bounding box center [24, 234] width 42 height 27
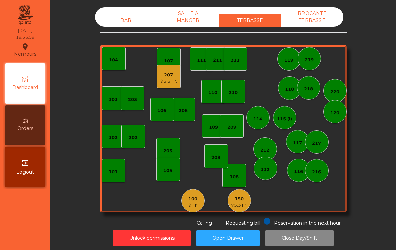
click at [170, 88] on div "207 95.5 Fr." at bounding box center [168, 76] width 23 height 23
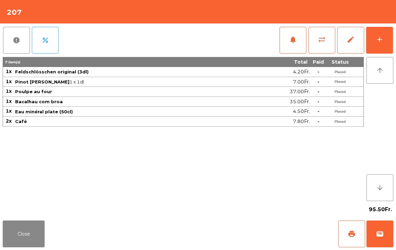
click at [385, 239] on button "wallet" at bounding box center [380, 234] width 27 height 27
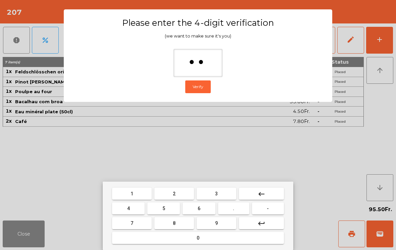
type input "***"
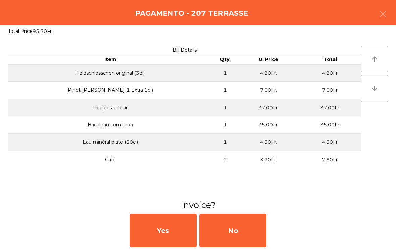
click at [254, 233] on div "No" at bounding box center [232, 231] width 67 height 34
click at [244, 232] on div "No" at bounding box center [232, 231] width 67 height 34
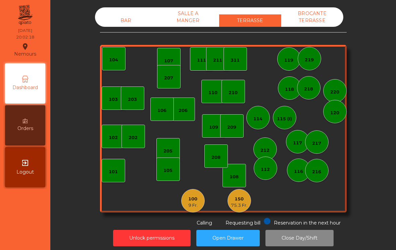
click at [196, 206] on div "9 Fr." at bounding box center [192, 205] width 9 height 7
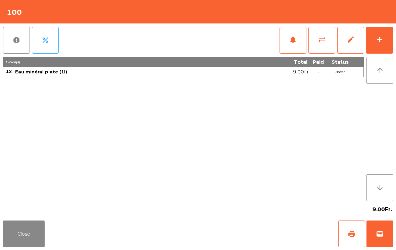
click at [385, 42] on button "add" at bounding box center [379, 40] width 27 height 27
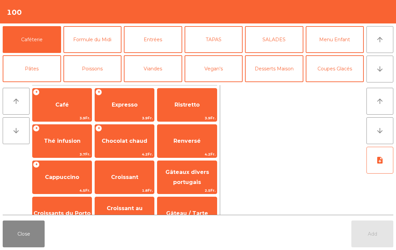
click at [208, 44] on button "TAPAS" at bounding box center [214, 39] width 58 height 27
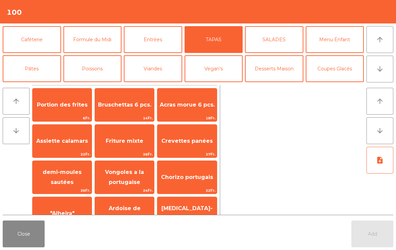
click at [53, 142] on span "Assiette calamars" at bounding box center [62, 141] width 52 height 6
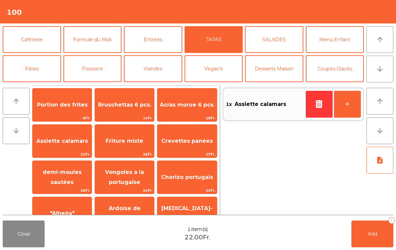
click at [157, 44] on button "Entrées" at bounding box center [153, 39] width 58 height 27
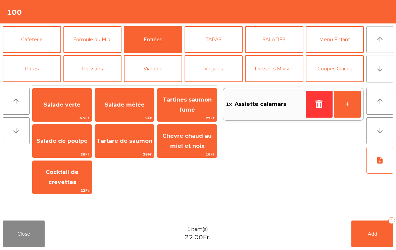
click at [192, 139] on span "Chèvre chaud au miel et noix" at bounding box center [186, 141] width 49 height 16
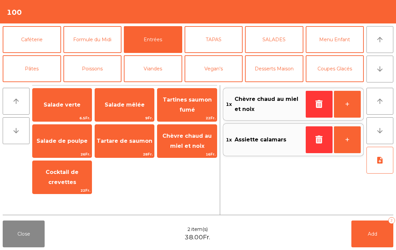
click at [221, 68] on button "Vegan's" at bounding box center [214, 68] width 58 height 27
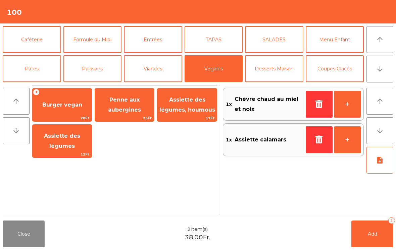
click at [57, 145] on span "Assiette des légumes" at bounding box center [62, 141] width 36 height 16
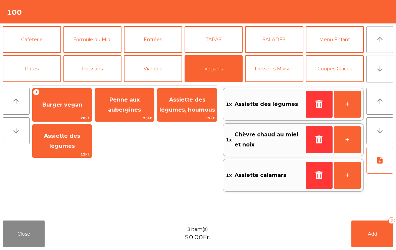
click at [307, 107] on button "button" at bounding box center [319, 104] width 27 height 27
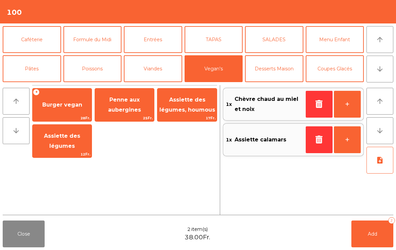
click at [133, 102] on span "Penne aux aubergines" at bounding box center [124, 105] width 33 height 16
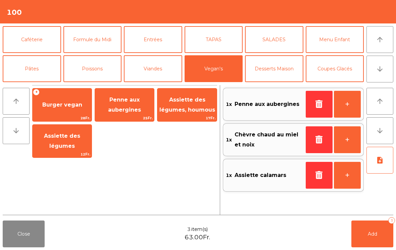
click at [376, 166] on button "note_add" at bounding box center [380, 160] width 27 height 27
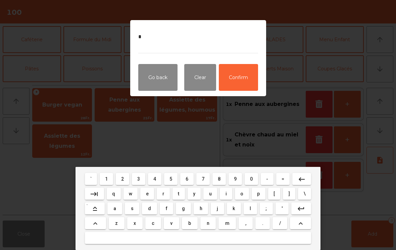
type textarea "**"
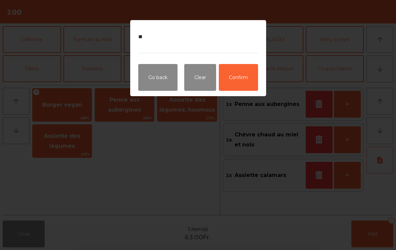
click at [236, 80] on button "Confirm" at bounding box center [238, 77] width 39 height 27
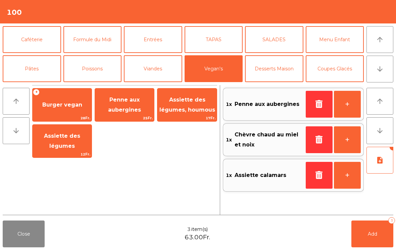
click at [367, 247] on button "Add 3" at bounding box center [372, 234] width 42 height 27
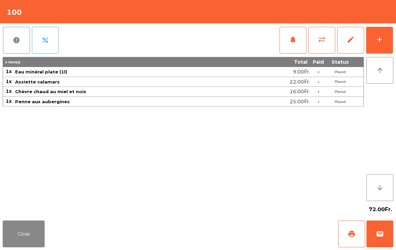
click at [30, 240] on button "Close" at bounding box center [24, 234] width 42 height 27
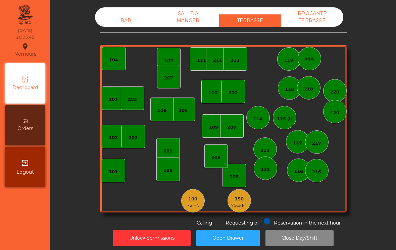
click at [112, 19] on div "BAR" at bounding box center [126, 20] width 62 height 12
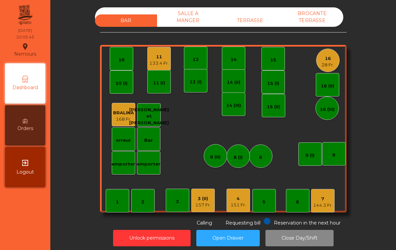
click at [161, 63] on div "133.4 Fr." at bounding box center [158, 63] width 19 height 7
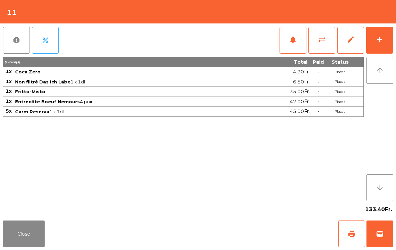
click at [389, 40] on button "add" at bounding box center [379, 40] width 27 height 27
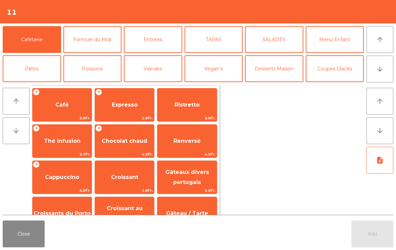
click at [352, 74] on button "Coupes Glacés" at bounding box center [335, 68] width 58 height 27
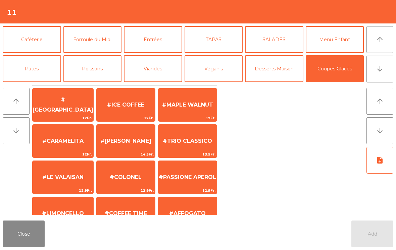
scroll to position [122, 0]
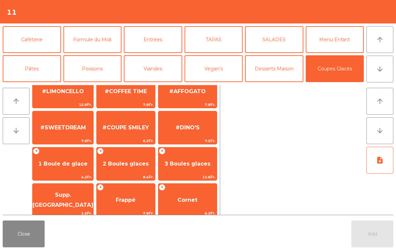
click at [52, 161] on span "1 Boule de glace" at bounding box center [62, 164] width 49 height 6
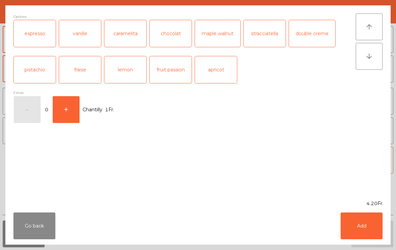
click at [36, 36] on div "expresso" at bounding box center [35, 33] width 42 height 27
click at [373, 223] on button "Add" at bounding box center [362, 226] width 42 height 27
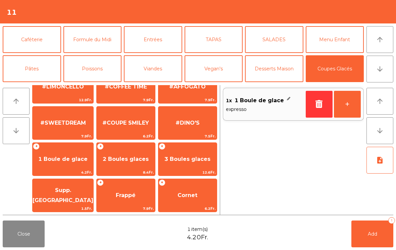
click at [60, 191] on span "Supp. [GEOGRAPHIC_DATA]" at bounding box center [63, 196] width 61 height 29
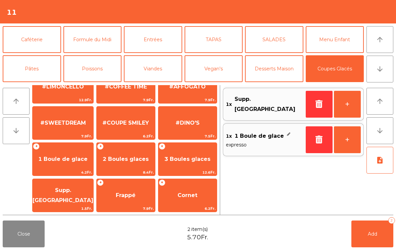
click at [379, 238] on button "Add 2" at bounding box center [372, 234] width 42 height 27
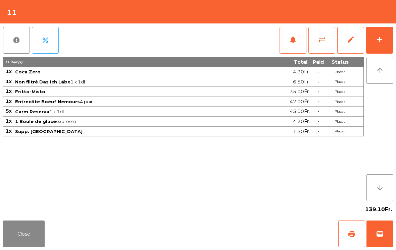
click at [19, 241] on button "Close" at bounding box center [24, 234] width 42 height 27
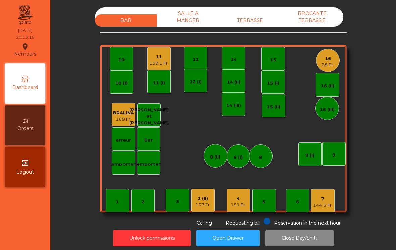
click at [332, 53] on div "16 28 Fr." at bounding box center [328, 61] width 12 height 16
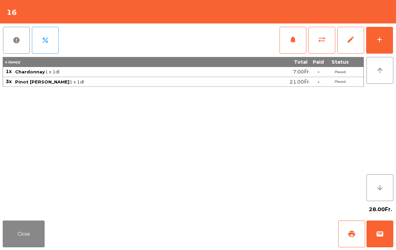
click at [374, 51] on button "add" at bounding box center [379, 40] width 27 height 27
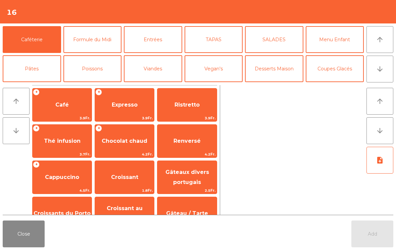
click at [97, 68] on button "Poissons" at bounding box center [92, 68] width 58 height 27
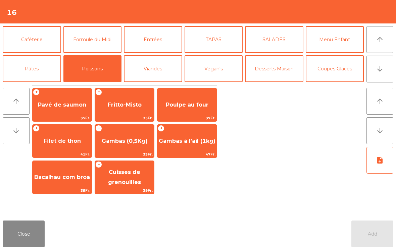
click at [63, 176] on span "Bacalhau com broa" at bounding box center [62, 177] width 56 height 6
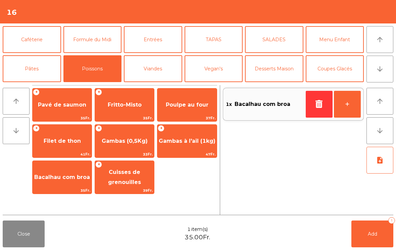
click at [57, 183] on span "Bacalhau com broa" at bounding box center [62, 178] width 59 height 18
click at [57, 188] on span "35Fr." at bounding box center [62, 191] width 59 height 6
click at [190, 103] on span "Poulpe au four" at bounding box center [187, 105] width 43 height 6
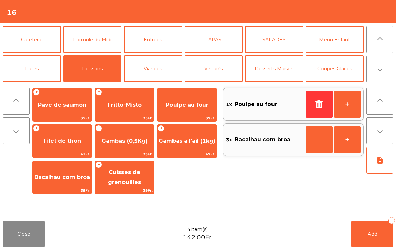
click at [316, 103] on icon "button" at bounding box center [319, 104] width 10 height 8
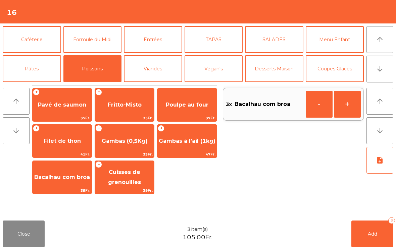
click at [163, 66] on button "Viandes" at bounding box center [153, 68] width 58 height 27
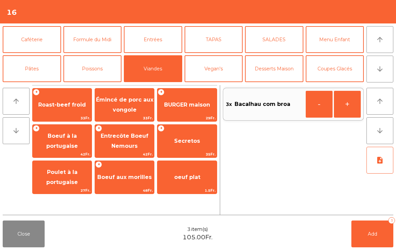
click at [122, 111] on span "Émincé de porc aux vongole" at bounding box center [124, 105] width 57 height 16
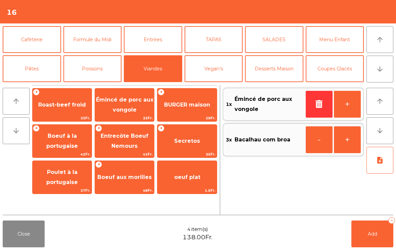
click at [380, 73] on icon "arrow_downward" at bounding box center [380, 69] width 8 height 8
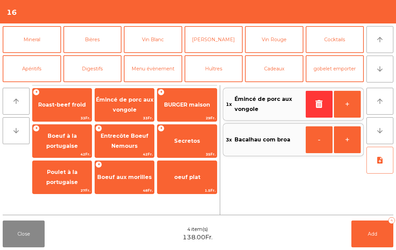
click at [281, 42] on button "Vin Rouge" at bounding box center [274, 39] width 58 height 27
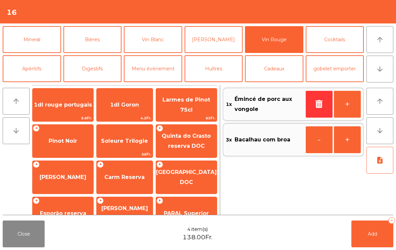
click at [193, 145] on span "Quinta do Crasto reserva DOC" at bounding box center [186, 141] width 49 height 16
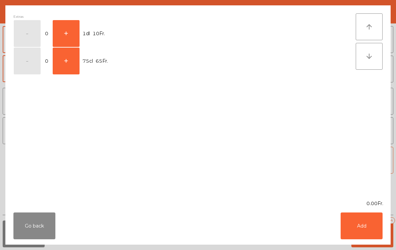
click at [58, 65] on button "+" at bounding box center [66, 61] width 27 height 27
click at [358, 221] on button "Add" at bounding box center [362, 226] width 42 height 27
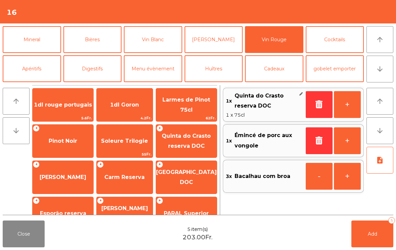
click at [369, 244] on button "Add 5" at bounding box center [372, 234] width 42 height 27
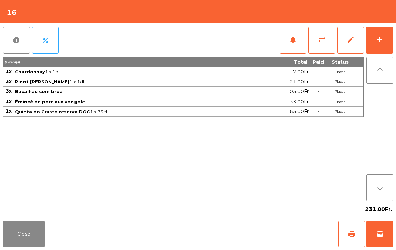
click at [42, 247] on button "Close" at bounding box center [24, 234] width 42 height 27
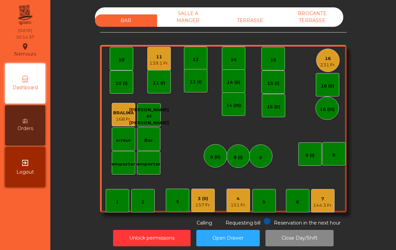
click at [195, 53] on div "12" at bounding box center [195, 58] width 23 height 23
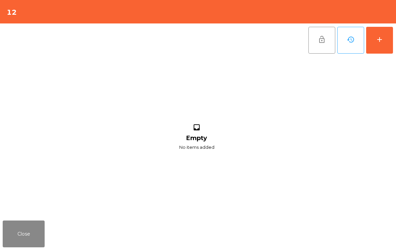
click at [383, 41] on div "add" at bounding box center [380, 40] width 8 height 8
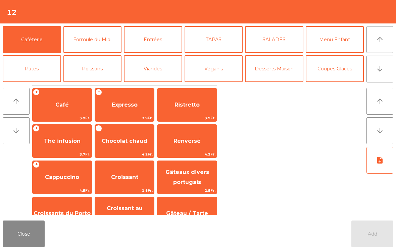
click at [373, 71] on button "arrow_downward" at bounding box center [380, 69] width 27 height 27
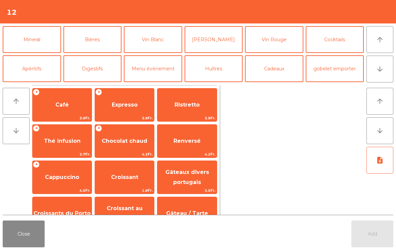
click at [36, 41] on button "Mineral" at bounding box center [32, 39] width 58 height 27
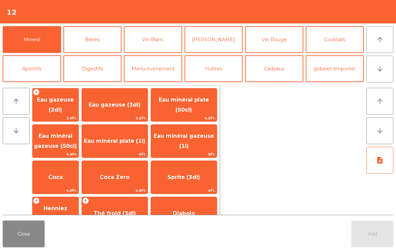
click at [186, 147] on span "Eau minéral gazeuse (1l)" at bounding box center [184, 141] width 60 height 16
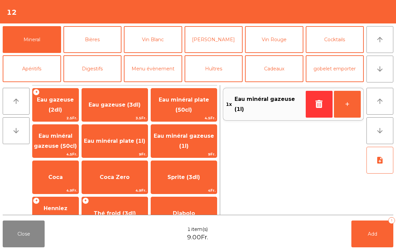
click at [372, 240] on button "Add 1" at bounding box center [372, 234] width 42 height 27
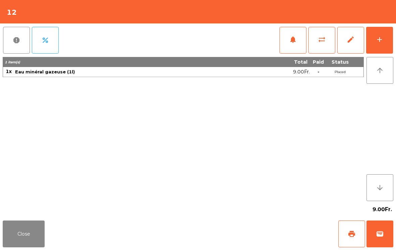
click at [18, 237] on button "Close" at bounding box center [24, 234] width 42 height 27
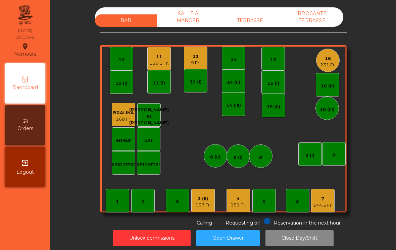
scroll to position [8, 0]
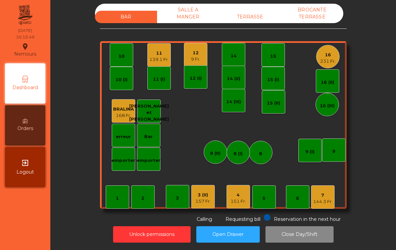
click at [191, 52] on div "12" at bounding box center [195, 53] width 9 height 7
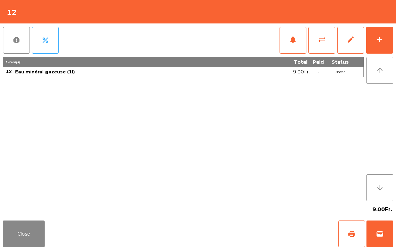
click at [388, 46] on button "add" at bounding box center [379, 40] width 27 height 27
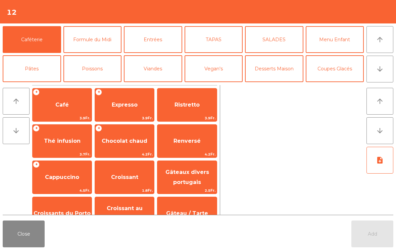
scroll to position [43, 0]
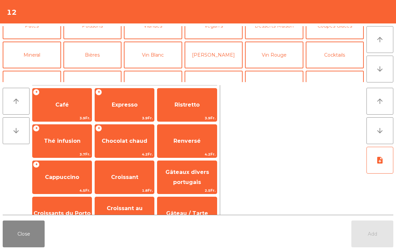
click at [96, 58] on button "Bières" at bounding box center [92, 55] width 58 height 27
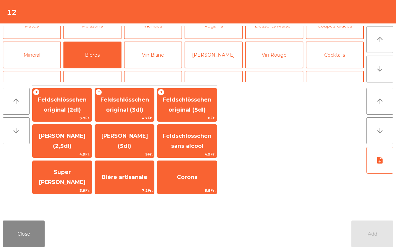
scroll to position [51, 0]
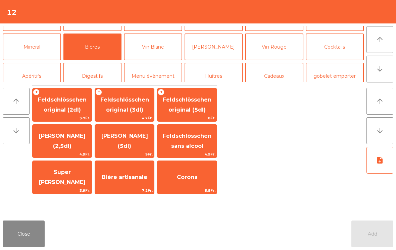
click at [139, 176] on span "Bière artisanale" at bounding box center [125, 177] width 46 height 6
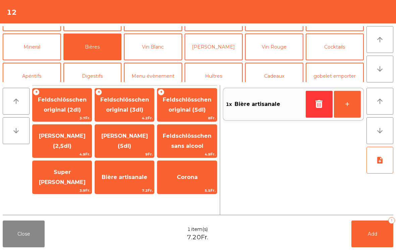
click at [363, 228] on button "Add 1" at bounding box center [372, 234] width 42 height 27
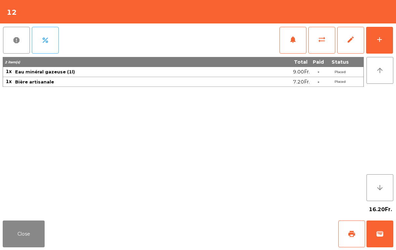
click at [51, 245] on div "Close print wallet" at bounding box center [198, 234] width 396 height 32
click at [28, 238] on button "Close" at bounding box center [24, 234] width 42 height 27
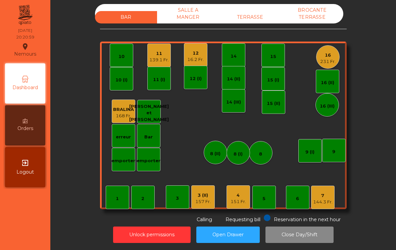
click at [237, 200] on div "151 Fr." at bounding box center [238, 202] width 15 height 7
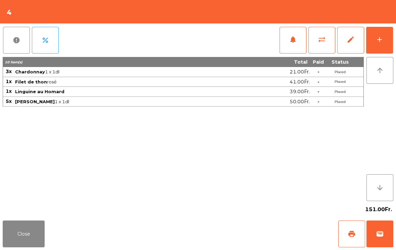
click at [377, 41] on div "add" at bounding box center [380, 40] width 8 height 8
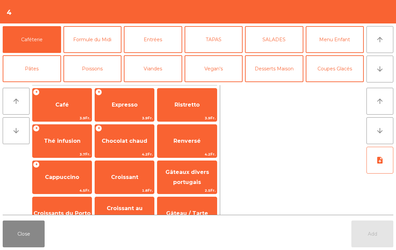
scroll to position [7, 0]
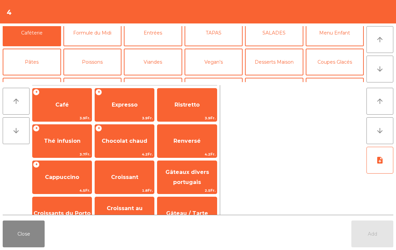
click at [267, 61] on button "Desserts Maison" at bounding box center [274, 62] width 58 height 27
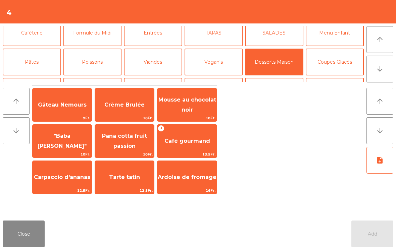
click at [129, 181] on span "Tarte tatin" at bounding box center [124, 177] width 31 height 6
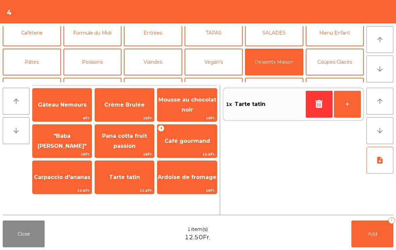
click at [190, 143] on span "Café gourmand" at bounding box center [187, 141] width 46 height 6
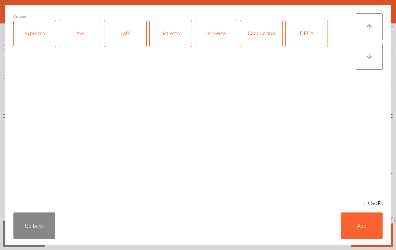
click at [38, 35] on div "expresso" at bounding box center [35, 33] width 42 height 27
click at [357, 225] on button "Add" at bounding box center [362, 226] width 42 height 27
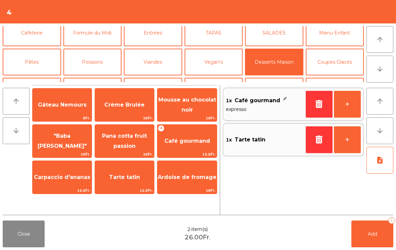
click at [377, 162] on icon "note_add" at bounding box center [380, 160] width 8 height 8
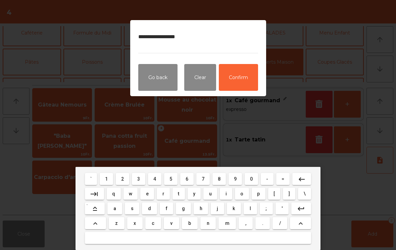
type textarea "**********"
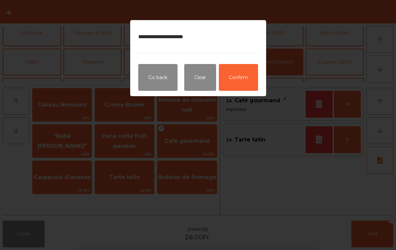
click at [244, 88] on button "Confirm" at bounding box center [238, 77] width 39 height 27
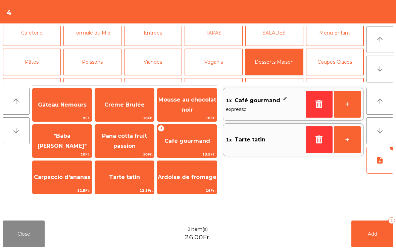
click at [376, 247] on button "Add 2" at bounding box center [372, 234] width 42 height 27
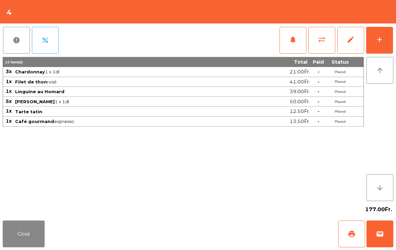
click at [44, 244] on button "Close" at bounding box center [24, 234] width 42 height 27
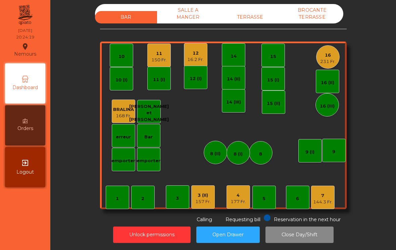
click at [203, 66] on div "12 (I)" at bounding box center [195, 77] width 23 height 23
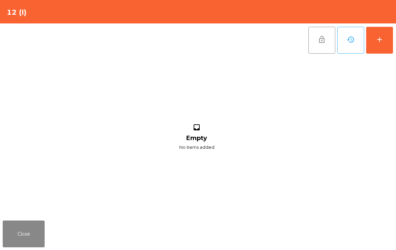
click at [392, 42] on button "add" at bounding box center [379, 40] width 27 height 27
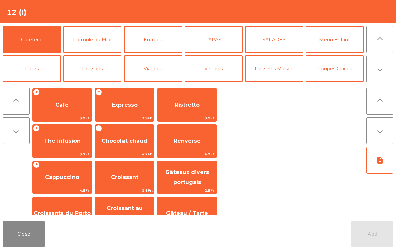
click at [17, 239] on button "Close" at bounding box center [24, 234] width 42 height 27
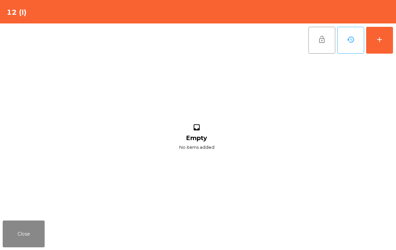
click at [17, 232] on button "Close" at bounding box center [24, 234] width 42 height 27
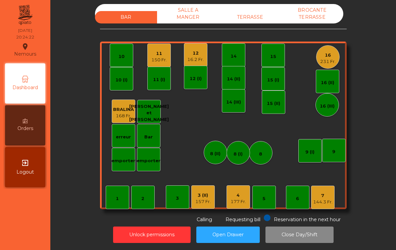
click at [191, 56] on div "16.2 Fr." at bounding box center [195, 59] width 16 height 7
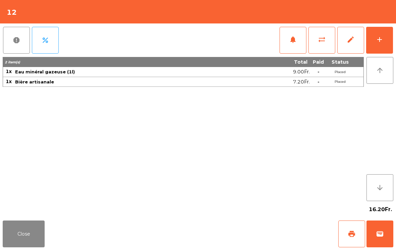
click at [390, 42] on button "add" at bounding box center [379, 40] width 27 height 27
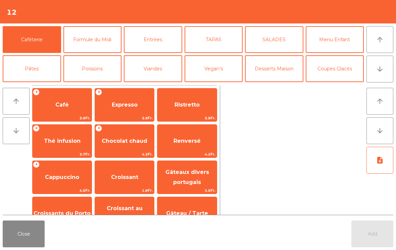
click at [147, 52] on button "Entrées" at bounding box center [153, 39] width 58 height 27
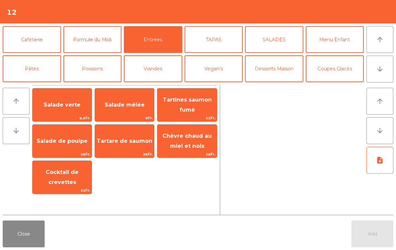
click at [63, 114] on span "Salade verte" at bounding box center [62, 105] width 59 height 18
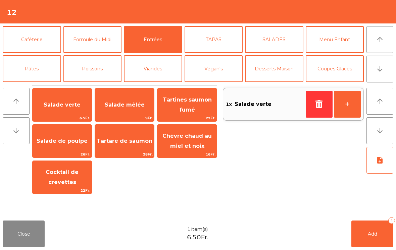
click at [68, 108] on span "Salade verte" at bounding box center [62, 105] width 37 height 6
click at [92, 39] on button "Formule du Midi" at bounding box center [92, 39] width 58 height 27
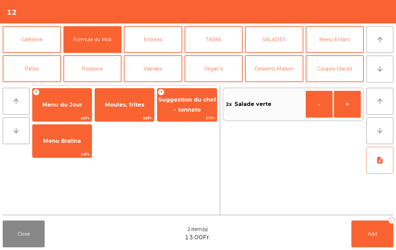
click at [128, 115] on span "29Fr." at bounding box center [124, 118] width 59 height 6
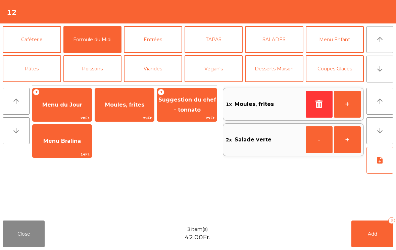
click at [93, 79] on button "Poissons" at bounding box center [92, 68] width 58 height 27
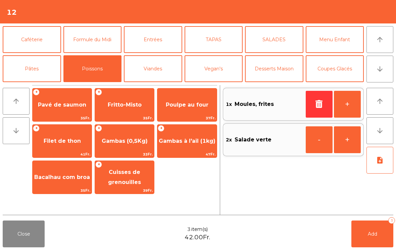
click at [190, 110] on span "Poulpe au four" at bounding box center [186, 105] width 59 height 18
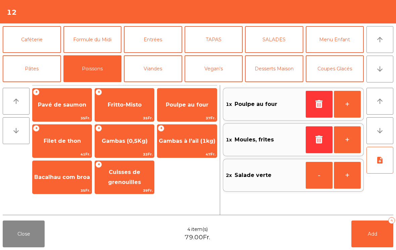
scroll to position [29, 0]
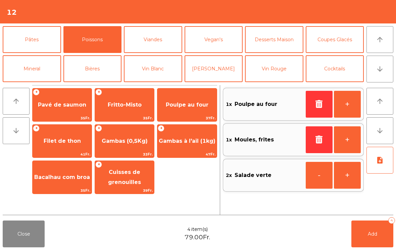
click at [162, 60] on button "Vin Blanc" at bounding box center [153, 68] width 58 height 27
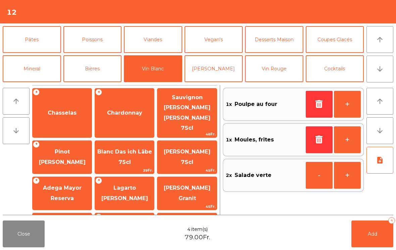
click at [113, 110] on span "Chardonnay" at bounding box center [124, 113] width 59 height 18
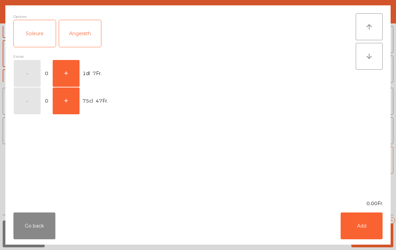
click at [67, 76] on button "+" at bounding box center [66, 73] width 27 height 27
click at [353, 219] on button "Add" at bounding box center [362, 226] width 42 height 27
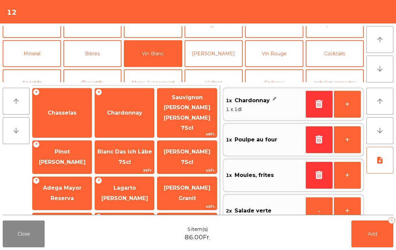
click at [350, 100] on button "+" at bounding box center [347, 104] width 27 height 27
click at [342, 106] on button "+" at bounding box center [347, 104] width 27 height 27
click at [370, 247] on button "Add 7" at bounding box center [372, 234] width 42 height 27
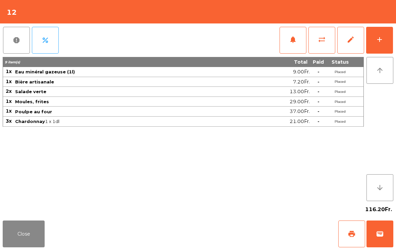
click at [24, 247] on button "Close" at bounding box center [24, 234] width 42 height 27
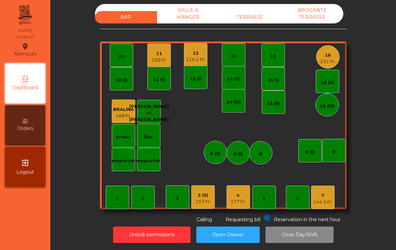
click at [248, 14] on div "TERRASSE" at bounding box center [250, 17] width 62 height 12
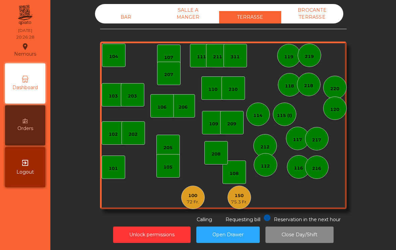
click at [194, 199] on div "72 Fr." at bounding box center [193, 202] width 12 height 7
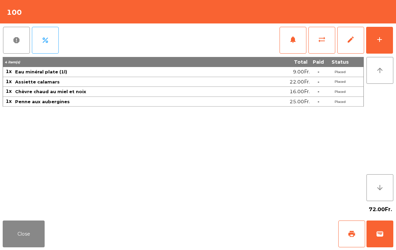
click at [20, 227] on button "Close" at bounding box center [24, 234] width 42 height 27
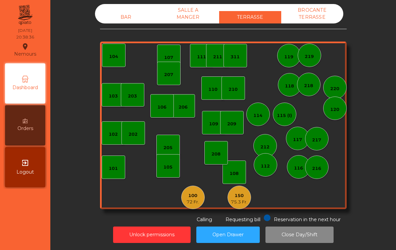
click at [131, 17] on div "BAR" at bounding box center [126, 17] width 62 height 12
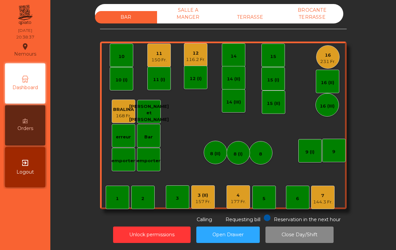
click at [324, 199] on div "144.3 Fr." at bounding box center [322, 202] width 19 height 7
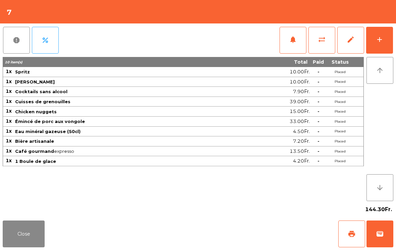
click at [383, 236] on span "wallet" at bounding box center [380, 234] width 8 height 8
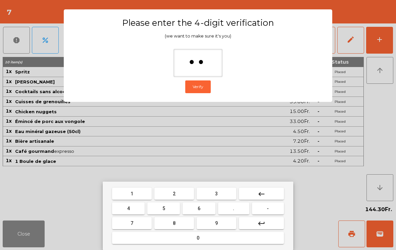
type input "***"
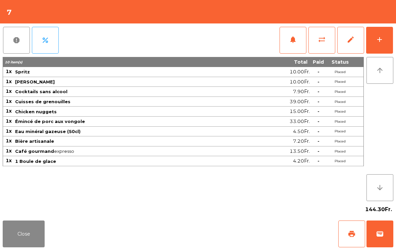
click at [278, 217] on div "144.30Fr." at bounding box center [198, 209] width 391 height 17
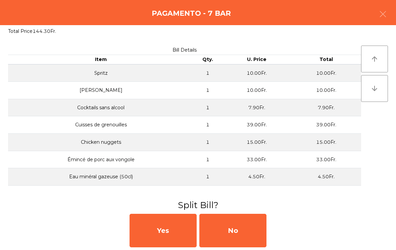
click at [262, 224] on div "No" at bounding box center [232, 231] width 67 height 34
click at [243, 225] on div "No" at bounding box center [232, 231] width 67 height 34
click at [241, 230] on div "No" at bounding box center [232, 231] width 67 height 34
click at [226, 237] on button "Open Drawer" at bounding box center [227, 235] width 63 height 16
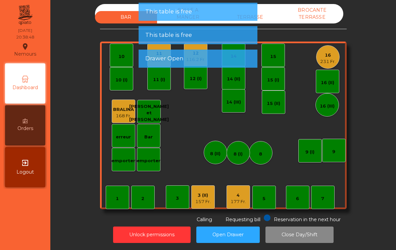
click at [322, 200] on div "7" at bounding box center [322, 197] width 23 height 23
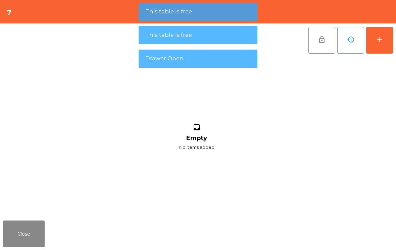
click at [36, 230] on button "Close" at bounding box center [24, 234] width 42 height 27
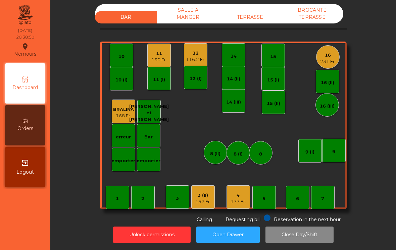
click at [295, 197] on div "6" at bounding box center [297, 197] width 23 height 23
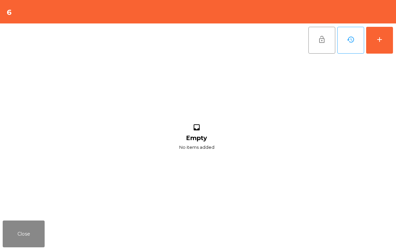
click at [388, 43] on button "add" at bounding box center [379, 40] width 27 height 27
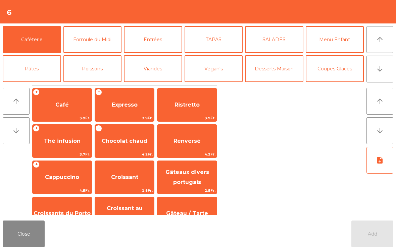
click at [31, 85] on button "Mineral" at bounding box center [32, 98] width 58 height 27
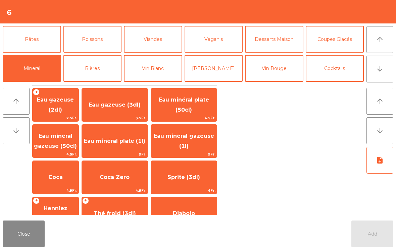
click at [123, 144] on span "Eau minéral plate (1l)" at bounding box center [114, 141] width 61 height 6
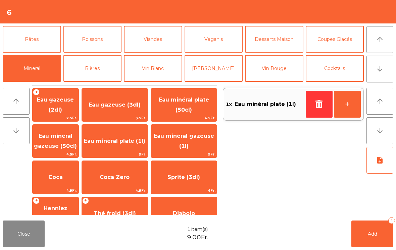
click at [369, 234] on span "Add" at bounding box center [372, 234] width 9 height 6
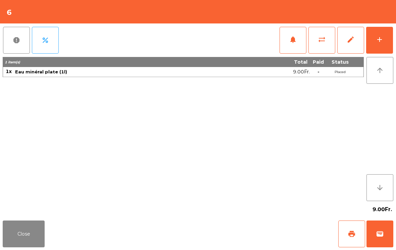
click at [17, 221] on button "Close" at bounding box center [24, 234] width 42 height 27
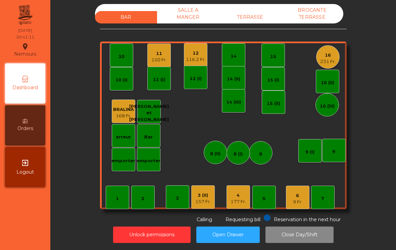
click at [206, 192] on div "3 (II)" at bounding box center [202, 195] width 15 height 7
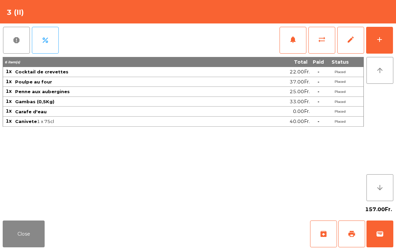
click at [350, 236] on span "print" at bounding box center [352, 234] width 8 height 8
click at [42, 239] on button "Close" at bounding box center [24, 234] width 42 height 27
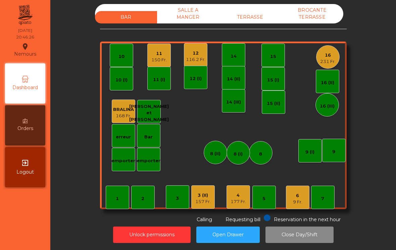
click at [327, 190] on div "7" at bounding box center [322, 197] width 23 height 23
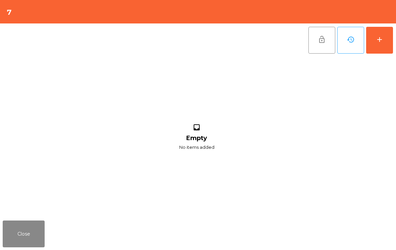
click at [22, 239] on button "Close" at bounding box center [24, 234] width 42 height 27
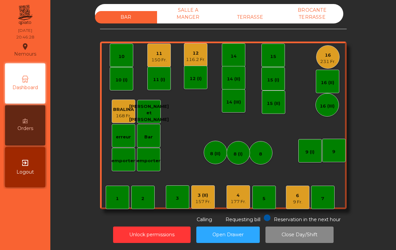
click at [301, 193] on div "6" at bounding box center [297, 196] width 9 height 7
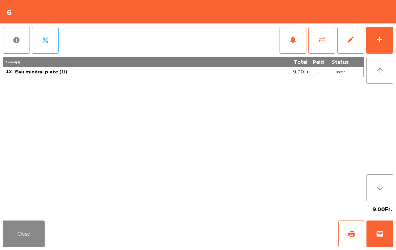
click at [390, 37] on button "add" at bounding box center [379, 40] width 27 height 27
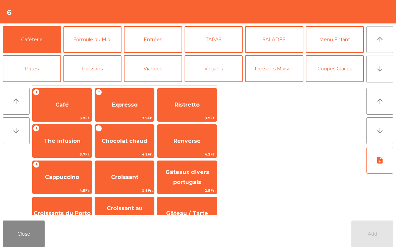
click at [161, 39] on button "Entrées" at bounding box center [153, 39] width 58 height 27
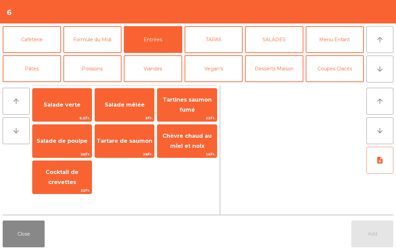
click at [77, 113] on span "Salade verte" at bounding box center [62, 105] width 59 height 18
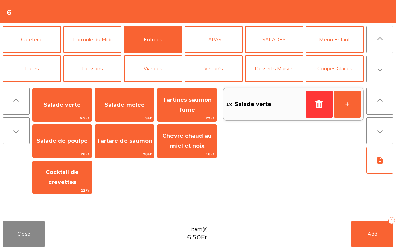
click at [71, 112] on span "Salade verte" at bounding box center [62, 105] width 59 height 18
click at [101, 66] on button "Poissons" at bounding box center [92, 68] width 58 height 27
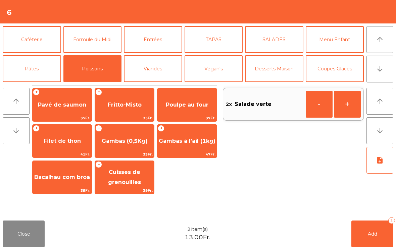
click at [137, 113] on span "Fritto-Misto" at bounding box center [124, 105] width 59 height 18
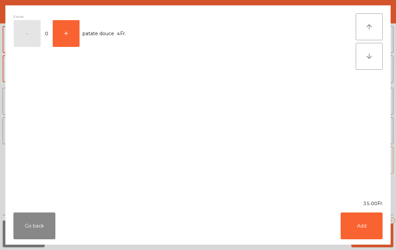
click at [368, 229] on button "Add" at bounding box center [362, 226] width 42 height 27
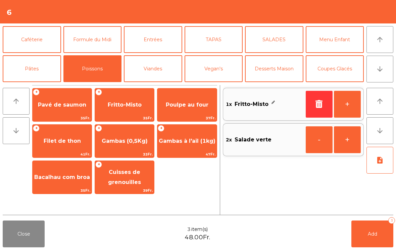
click at [148, 75] on button "Viandes" at bounding box center [153, 68] width 58 height 27
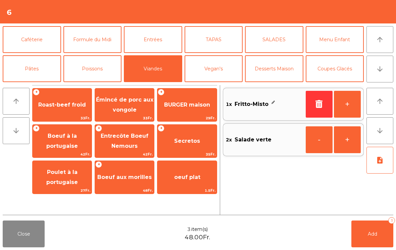
click at [119, 111] on span "Émincé de porc aux vongole" at bounding box center [124, 105] width 57 height 16
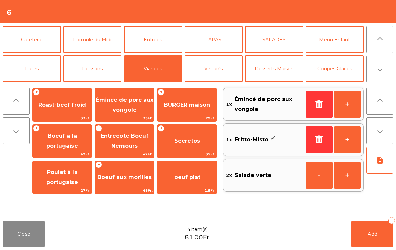
click at [369, 246] on button "Add 4" at bounding box center [372, 234] width 42 height 27
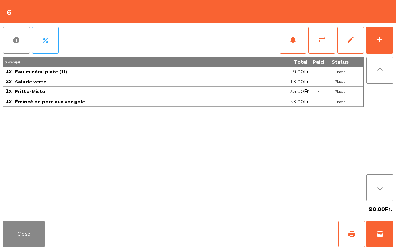
click at [19, 222] on button "Close" at bounding box center [24, 234] width 42 height 27
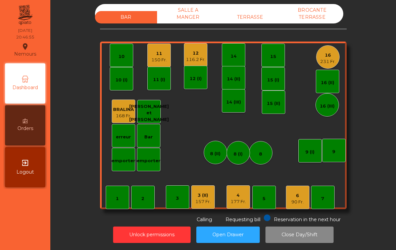
click at [202, 43] on div "12 116.2 Fr." at bounding box center [195, 54] width 23 height 23
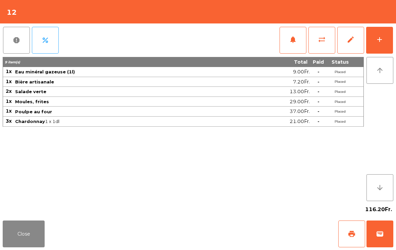
click at [30, 234] on button "Close" at bounding box center [24, 234] width 42 height 27
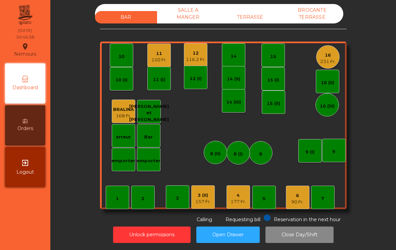
click at [160, 50] on div "11" at bounding box center [158, 53] width 15 height 7
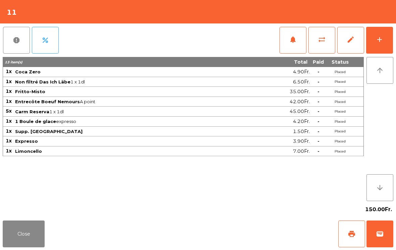
click at [40, 230] on button "Close" at bounding box center [24, 234] width 42 height 27
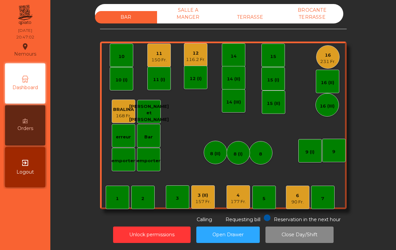
click at [166, 58] on div "11 150 Fr." at bounding box center [158, 55] width 23 height 23
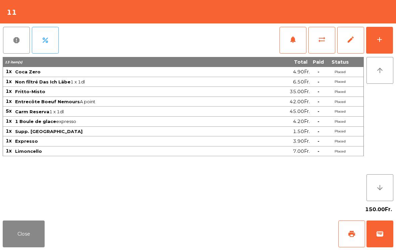
click at [385, 236] on button "wallet" at bounding box center [380, 234] width 27 height 27
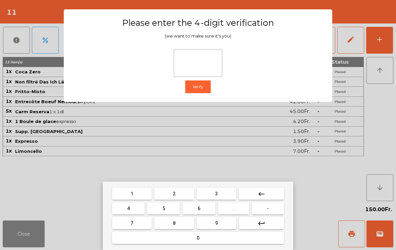
type input "*"
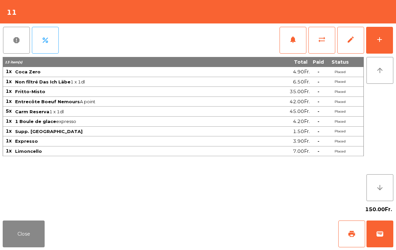
click at [251, 232] on div "Close print wallet" at bounding box center [198, 234] width 396 height 32
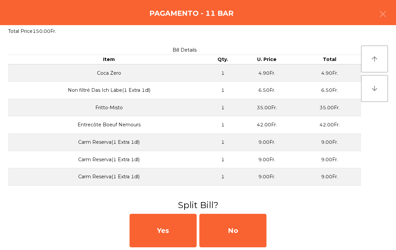
click at [239, 231] on div "No" at bounding box center [232, 231] width 67 height 34
click at [243, 222] on div "MB" at bounding box center [232, 231] width 67 height 34
click at [231, 241] on div "No" at bounding box center [232, 231] width 67 height 34
click at [237, 242] on div "No" at bounding box center [232, 231] width 67 height 34
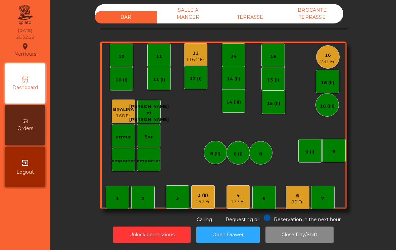
scroll to position [0, 0]
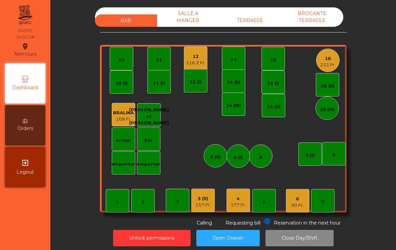
click at [260, 17] on div "TERRASSE" at bounding box center [250, 20] width 62 height 12
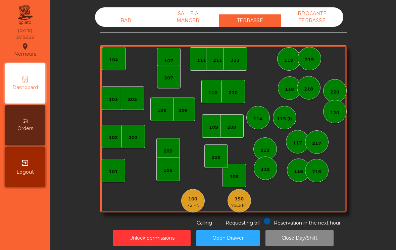
click at [198, 196] on div "100" at bounding box center [193, 199] width 12 height 7
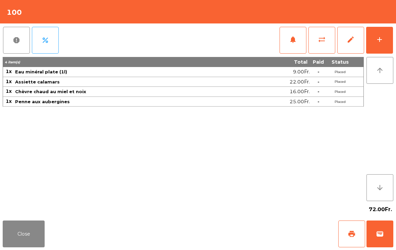
click at [382, 33] on button "add" at bounding box center [379, 40] width 27 height 27
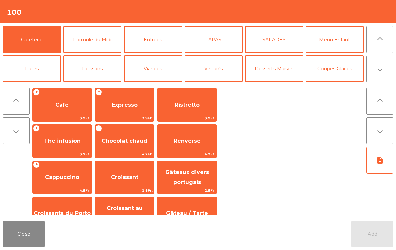
click at [346, 71] on button "Coupes Glacés" at bounding box center [335, 68] width 58 height 27
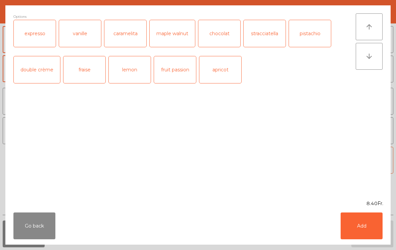
click at [167, 75] on div "fruit passion" at bounding box center [175, 69] width 42 height 27
click at [373, 225] on button "Add" at bounding box center [362, 226] width 42 height 27
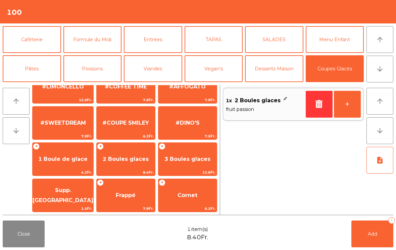
click at [380, 234] on button "Add 1" at bounding box center [372, 234] width 42 height 27
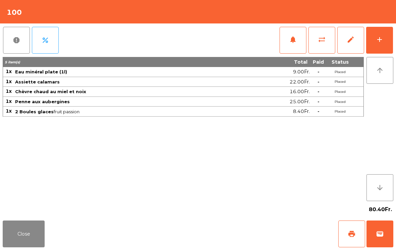
click at [16, 247] on button "Close" at bounding box center [24, 234] width 42 height 27
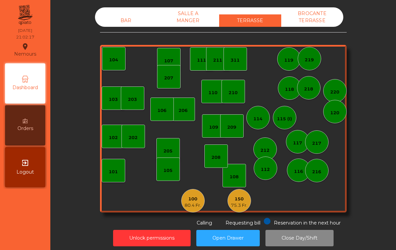
click at [127, 21] on div "BAR" at bounding box center [126, 20] width 62 height 12
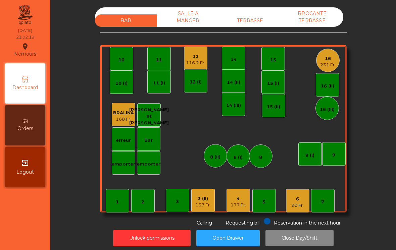
click at [303, 203] on div "90 Fr." at bounding box center [297, 205] width 12 height 7
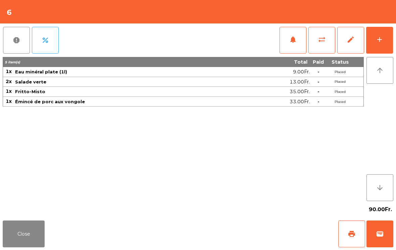
click at [293, 46] on button "notifications" at bounding box center [293, 40] width 27 height 27
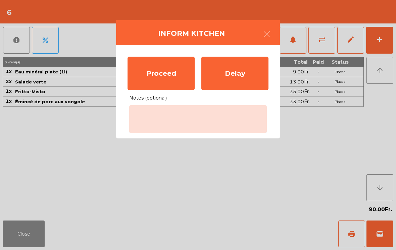
click at [169, 81] on div "Proceed" at bounding box center [161, 74] width 67 height 34
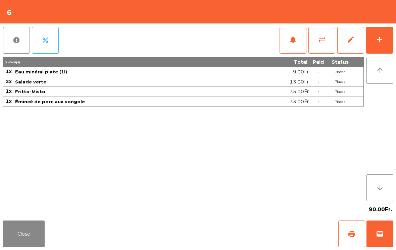
click at [34, 224] on button "Close" at bounding box center [24, 234] width 42 height 27
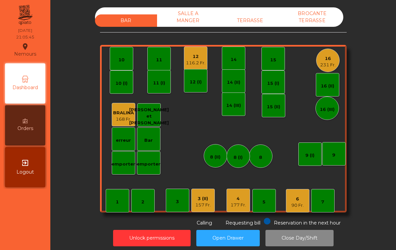
click at [250, 7] on div "BAR SALLE A MANGER TERRASSE BROCANTE TERRASSE" at bounding box center [219, 16] width 248 height 19
click at [266, 14] on div "TERRASSE" at bounding box center [250, 20] width 62 height 12
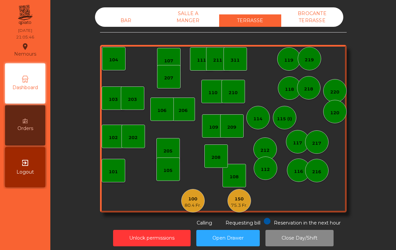
click at [192, 202] on div "80.4 Fr." at bounding box center [193, 205] width 16 height 7
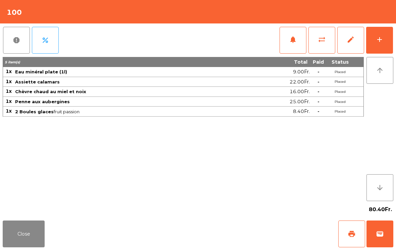
click at [352, 239] on button "print" at bounding box center [351, 234] width 27 height 27
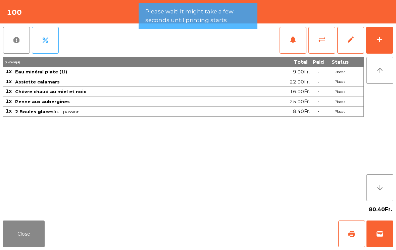
click at [38, 229] on button "Close" at bounding box center [24, 234] width 42 height 27
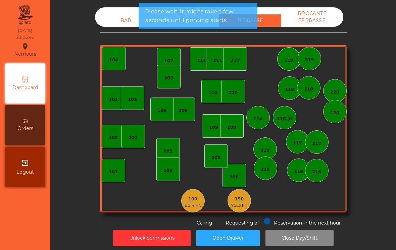
click at [238, 203] on div "75.3 Fr." at bounding box center [239, 205] width 16 height 7
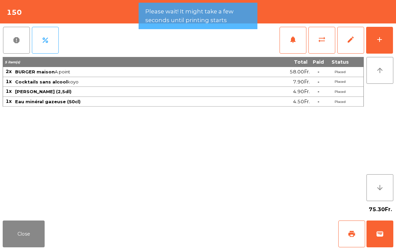
click at [381, 235] on span "wallet" at bounding box center [380, 234] width 8 height 8
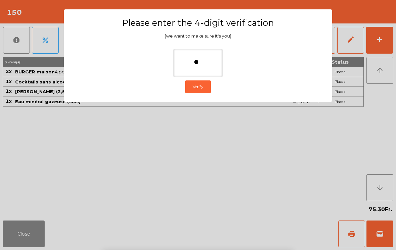
click at [367, 101] on ngb-modal-window "Please enter the 4-digit verification (we want to make sure it's you) * Verify" at bounding box center [198, 125] width 376 height 250
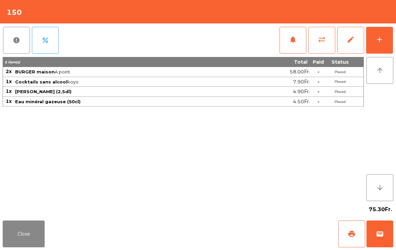
scroll to position [5, 0]
click at [32, 247] on button "Close" at bounding box center [24, 234] width 42 height 27
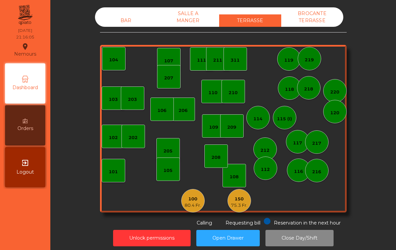
click at [114, 18] on div "BAR" at bounding box center [126, 20] width 62 height 12
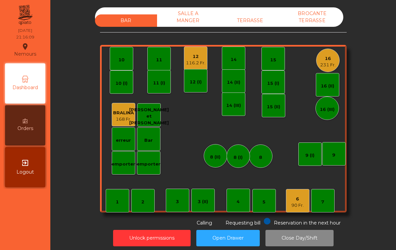
click at [256, 15] on div "TERRASSE" at bounding box center [250, 20] width 62 height 12
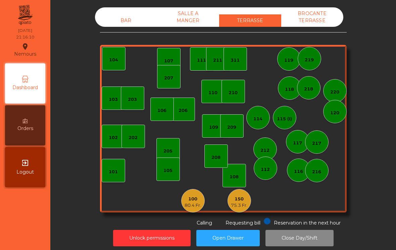
click at [159, 165] on div "105" at bounding box center [167, 169] width 23 height 23
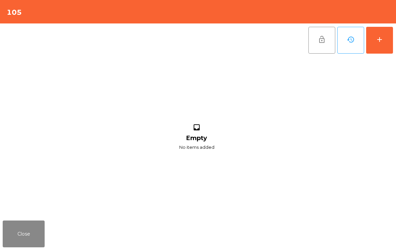
click at [25, 241] on button "Close" at bounding box center [24, 234] width 42 height 27
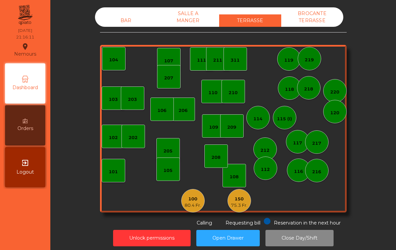
click at [191, 202] on div "80.4 Fr." at bounding box center [193, 205] width 16 height 7
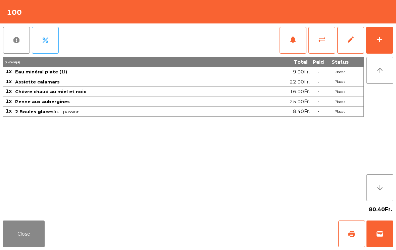
click at [381, 233] on span "wallet" at bounding box center [380, 234] width 8 height 8
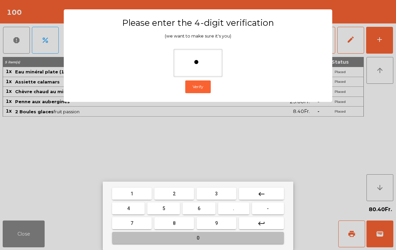
type input "**"
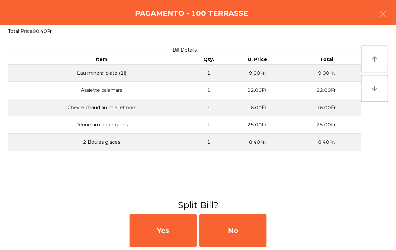
click at [228, 222] on div "No" at bounding box center [232, 231] width 67 height 34
click at [211, 225] on div "MB" at bounding box center [232, 231] width 67 height 34
click at [210, 229] on div "No" at bounding box center [232, 231] width 67 height 34
click at [213, 234] on div "No" at bounding box center [232, 231] width 67 height 34
click at [207, 233] on div "No" at bounding box center [232, 231] width 67 height 34
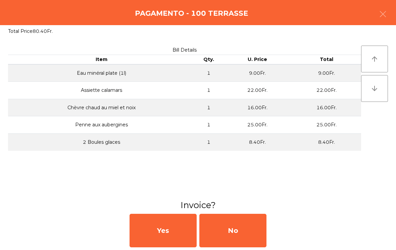
click at [213, 240] on div "No" at bounding box center [232, 231] width 67 height 34
click at [213, 247] on div "No" at bounding box center [232, 231] width 67 height 34
click at [233, 237] on div "No" at bounding box center [232, 231] width 67 height 34
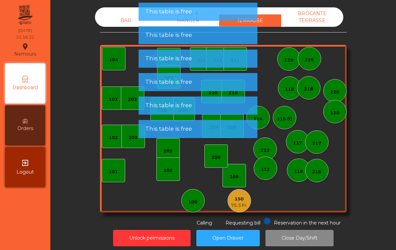
click at [193, 202] on div "100" at bounding box center [192, 200] width 23 height 23
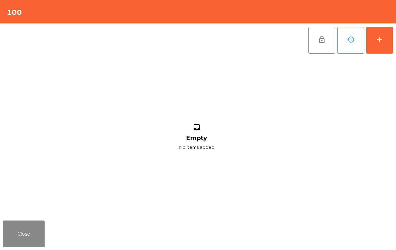
click at [379, 44] on button "add" at bounding box center [379, 40] width 27 height 27
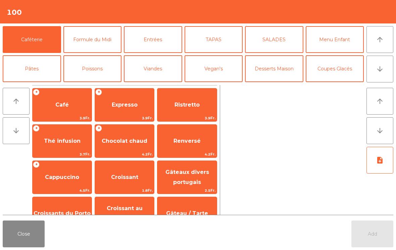
scroll to position [3, 0]
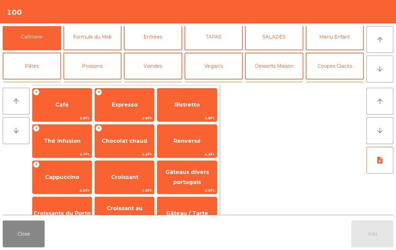
click at [87, 82] on button "Bières" at bounding box center [92, 95] width 58 height 27
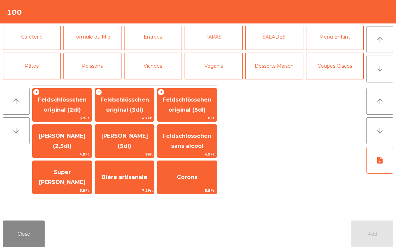
scroll to position [34, 0]
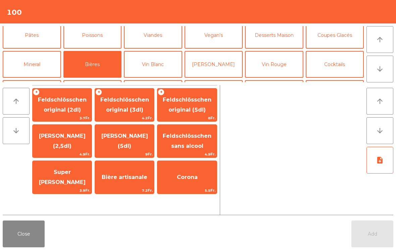
click at [62, 148] on span "[PERSON_NAME] (2,5dl)" at bounding box center [62, 141] width 47 height 16
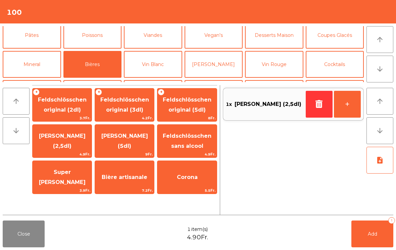
click at [49, 143] on span "[PERSON_NAME] (2,5dl)" at bounding box center [62, 141] width 59 height 29
click at [86, 80] on button "Digestifs" at bounding box center [92, 93] width 58 height 27
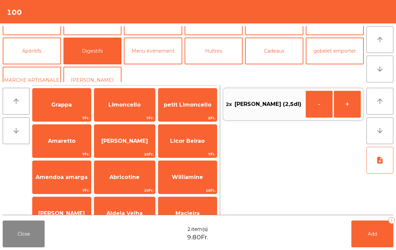
scroll to position [196, 0]
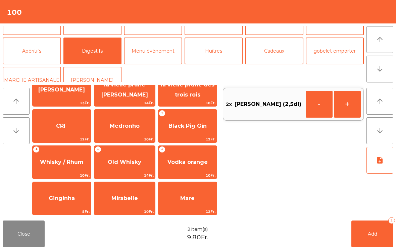
click at [180, 125] on span "Black Pig Gin" at bounding box center [188, 126] width 38 height 6
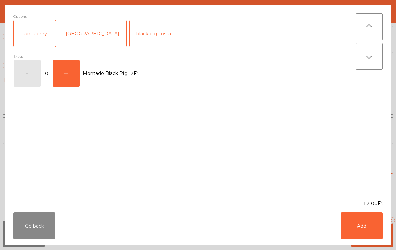
click at [27, 225] on button "Go back" at bounding box center [34, 226] width 42 height 27
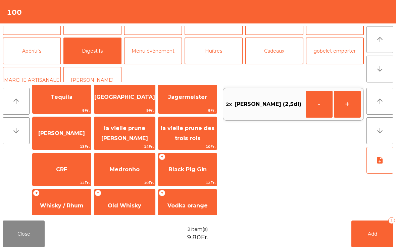
scroll to position [236, 0]
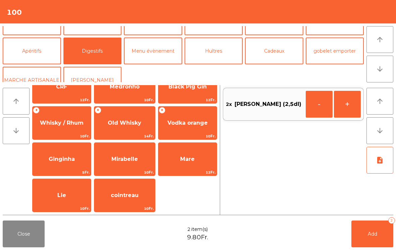
click at [183, 90] on span "Black Pig Gin" at bounding box center [188, 87] width 38 height 6
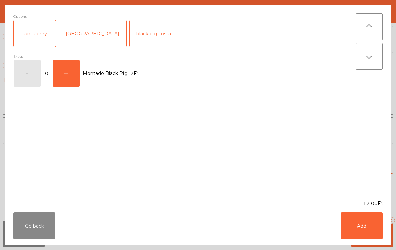
scroll to position [166, 0]
click at [374, 223] on button "Add" at bounding box center [362, 226] width 42 height 27
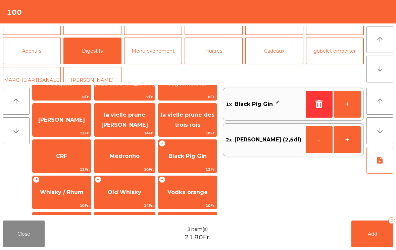
click at [349, 110] on button "+" at bounding box center [347, 104] width 27 height 27
click at [366, 235] on button "Add 4" at bounding box center [372, 234] width 42 height 27
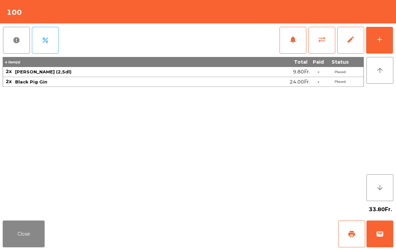
click at [18, 237] on button "Close" at bounding box center [24, 234] width 42 height 27
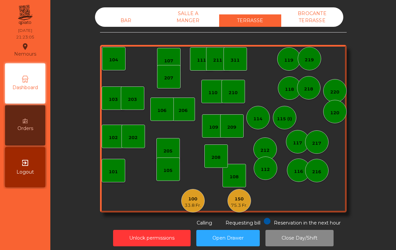
click at [134, 16] on div "BAR" at bounding box center [126, 20] width 62 height 12
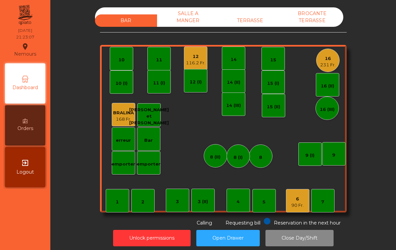
click at [202, 60] on div "116.2 Fr." at bounding box center [195, 63] width 19 height 7
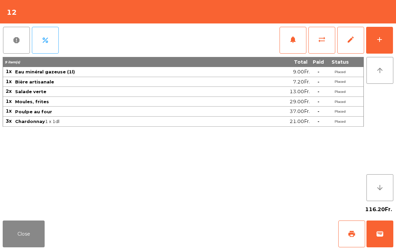
click at [379, 41] on div "add" at bounding box center [380, 40] width 8 height 8
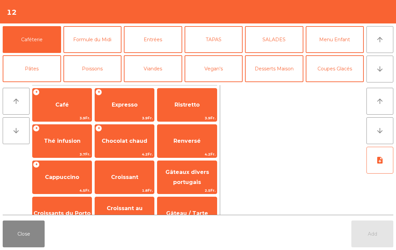
scroll to position [34, 0]
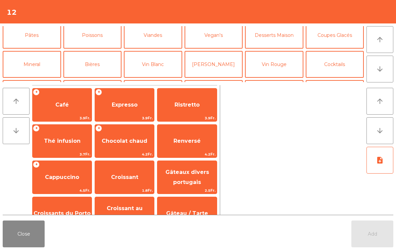
click at [129, 105] on span "Expresso" at bounding box center [125, 105] width 26 height 6
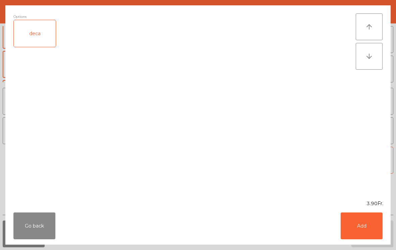
click at [369, 234] on button "Add" at bounding box center [362, 226] width 42 height 27
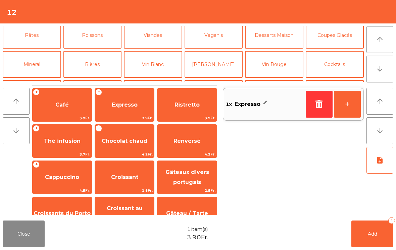
scroll to position [34, 0]
click at [97, 80] on button "Digestifs" at bounding box center [92, 93] width 58 height 27
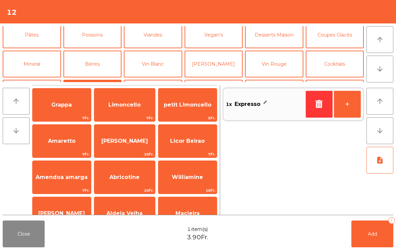
scroll to position [236, 0]
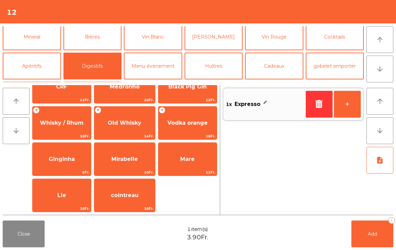
click at [67, 198] on span "Lie" at bounding box center [62, 196] width 58 height 18
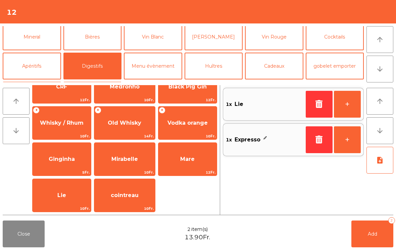
click at [375, 237] on button "Add 2" at bounding box center [372, 234] width 42 height 27
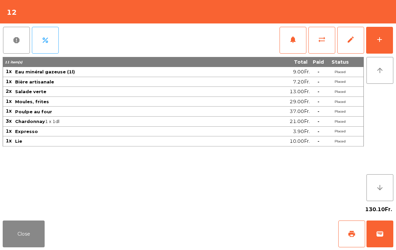
click at [38, 238] on button "Close" at bounding box center [24, 234] width 42 height 27
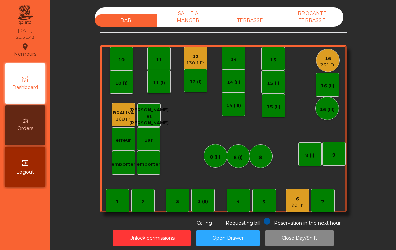
click at [321, 67] on div "1 2 3 4 5 6 90 Fr. 7 8 9 10 11 12 130.1 Fr. 14 15 16 231 Fr. Bar 3 (II) 14 (II)…" at bounding box center [223, 129] width 247 height 168
click at [331, 53] on div "16 231 Fr." at bounding box center [327, 61] width 15 height 16
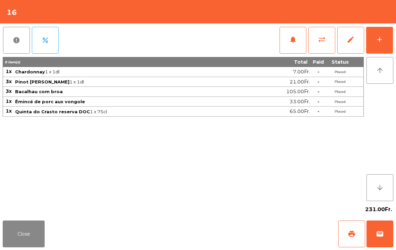
click at [377, 37] on div "add" at bounding box center [380, 40] width 8 height 8
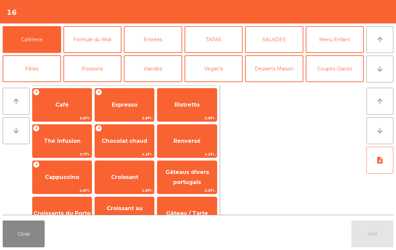
click at [128, 107] on span "Expresso" at bounding box center [125, 105] width 26 height 6
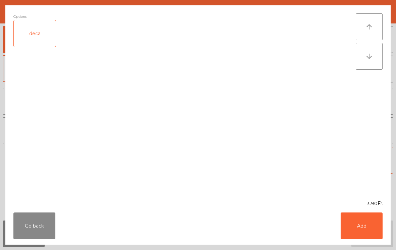
click at [44, 35] on div "deca" at bounding box center [35, 33] width 42 height 27
click at [366, 228] on button "Add" at bounding box center [362, 226] width 42 height 27
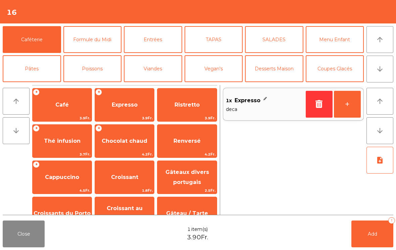
scroll to position [82, 0]
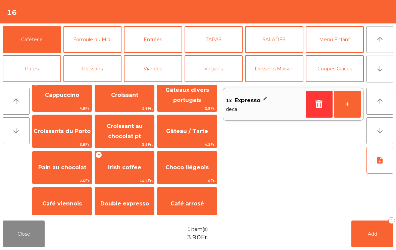
click at [123, 26] on span "Expresso" at bounding box center [125, 22] width 26 height 6
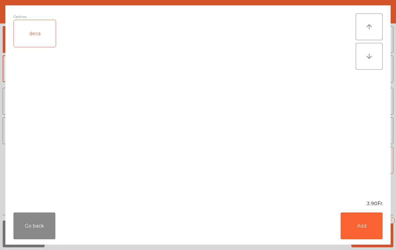
click at [360, 235] on button "Add" at bounding box center [362, 226] width 42 height 27
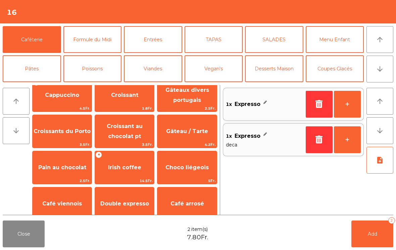
scroll to position [0, 0]
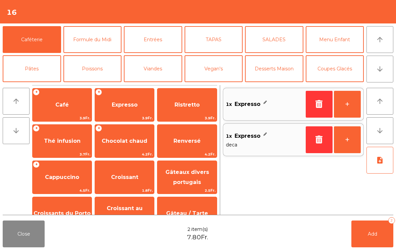
click at [346, 105] on button "+" at bounding box center [347, 104] width 27 height 27
click at [348, 104] on button "+" at bounding box center [347, 104] width 27 height 27
click at [342, 55] on button "Coupes Glacés" at bounding box center [335, 68] width 58 height 27
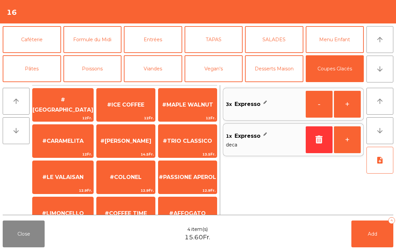
scroll to position [128, 0]
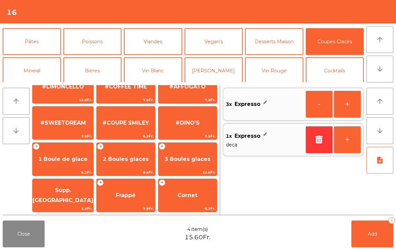
click at [126, 175] on span "8.4Fr." at bounding box center [126, 173] width 58 height 6
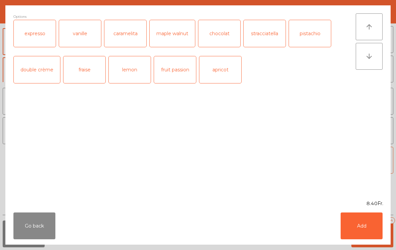
click at [372, 229] on button "Add" at bounding box center [362, 226] width 42 height 27
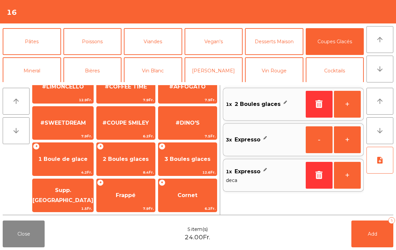
click at [377, 227] on button "Add 5" at bounding box center [372, 234] width 42 height 27
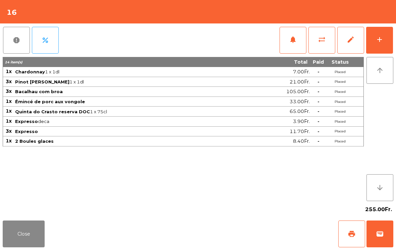
click at [63, 241] on div "Close print wallet" at bounding box center [198, 234] width 396 height 32
click at [54, 235] on div "Close print wallet" at bounding box center [198, 234] width 396 height 32
click at [34, 237] on button "Close" at bounding box center [24, 234] width 42 height 27
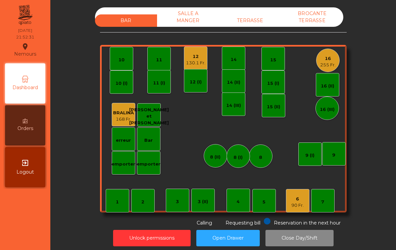
click at [299, 206] on div "6 90 Fr." at bounding box center [297, 200] width 23 height 23
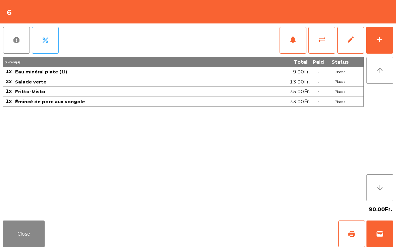
click at [385, 40] on button "add" at bounding box center [379, 40] width 27 height 27
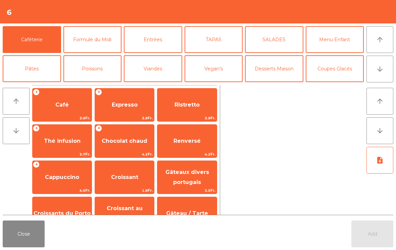
click at [273, 69] on button "Desserts Maison" at bounding box center [274, 68] width 58 height 27
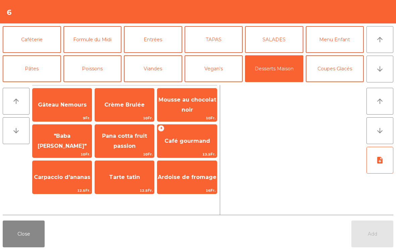
click at [59, 109] on span "Gâteau Nemours" at bounding box center [62, 105] width 59 height 18
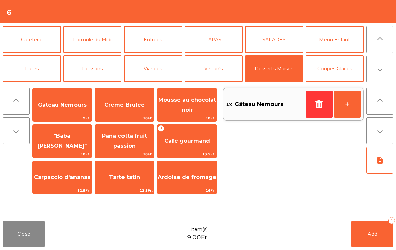
click at [340, 65] on button "Coupes Glacés" at bounding box center [335, 68] width 58 height 27
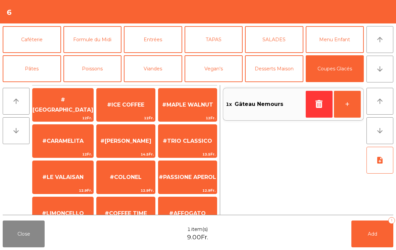
scroll to position [129, 0]
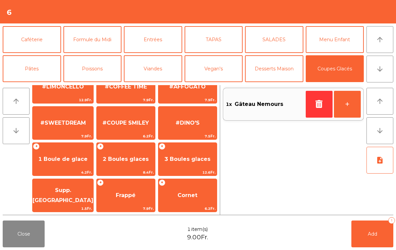
click at [66, 164] on span "1 Boule de glace" at bounding box center [63, 159] width 61 height 18
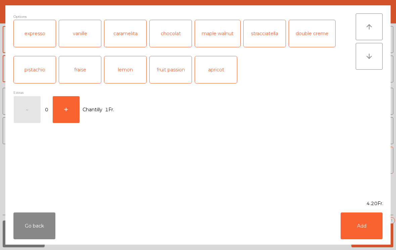
scroll to position [127, 0]
click at [125, 40] on div "caramelita" at bounding box center [125, 33] width 42 height 27
click at [54, 106] on button "+" at bounding box center [66, 109] width 27 height 27
click at [364, 235] on button "Add" at bounding box center [362, 226] width 42 height 27
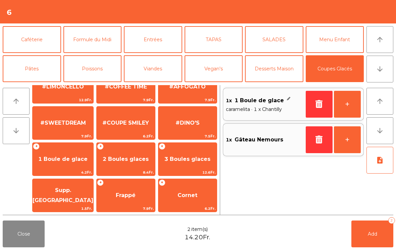
click at [366, 232] on button "Add 2" at bounding box center [372, 234] width 42 height 27
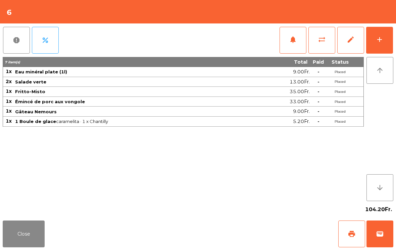
click at [15, 238] on button "Close" at bounding box center [24, 234] width 42 height 27
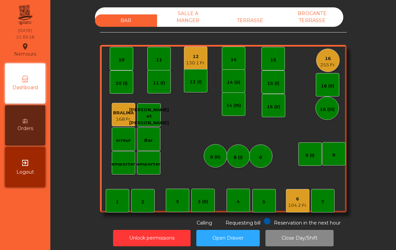
click at [254, 14] on div "TERRASSE" at bounding box center [250, 20] width 62 height 12
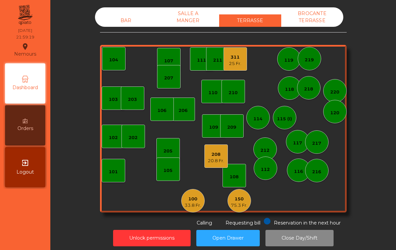
click at [237, 54] on div "311" at bounding box center [235, 57] width 12 height 7
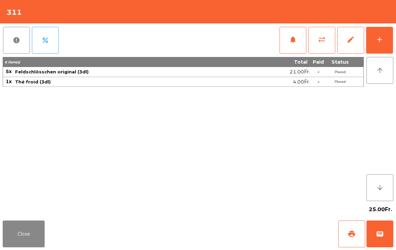
click at [378, 49] on button "add" at bounding box center [379, 40] width 27 height 27
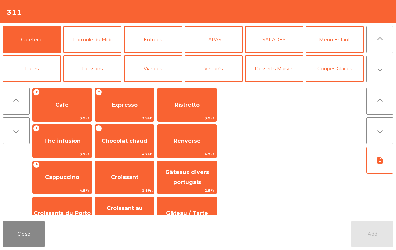
click at [87, 85] on button "Bières" at bounding box center [92, 98] width 58 height 27
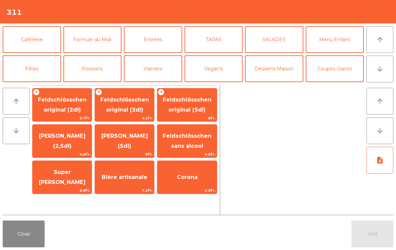
scroll to position [39, 0]
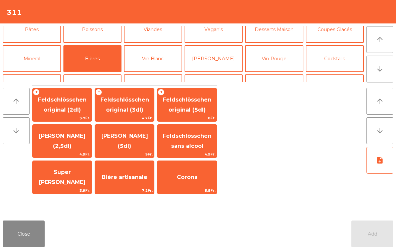
click at [117, 98] on span "Feldschlösschen original (3dl)" at bounding box center [124, 105] width 49 height 16
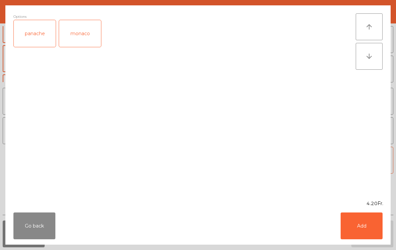
click at [358, 244] on div "Go back Add" at bounding box center [197, 226] width 385 height 38
click at [355, 224] on button "Add" at bounding box center [362, 226] width 42 height 27
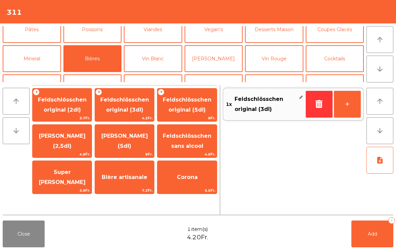
click at [357, 224] on button "Add 1" at bounding box center [372, 234] width 42 height 27
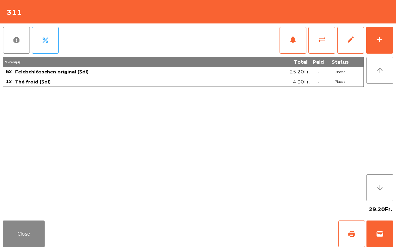
click at [349, 228] on button "print" at bounding box center [351, 234] width 27 height 27
click at [32, 244] on button "Close" at bounding box center [24, 234] width 42 height 27
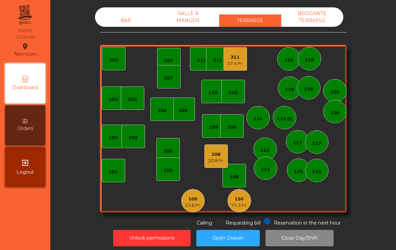
click at [129, 19] on div "BAR" at bounding box center [126, 20] width 62 height 12
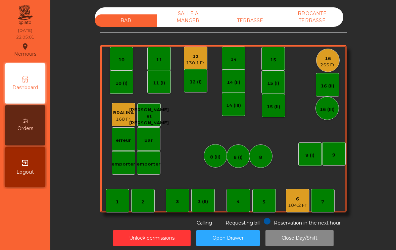
click at [199, 60] on div "130.1 Fr." at bounding box center [195, 63] width 19 height 7
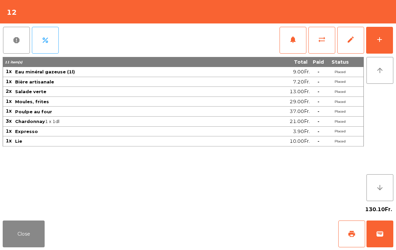
click at [381, 235] on span "wallet" at bounding box center [380, 234] width 8 height 8
click at [247, 235] on div "Close print wallet" at bounding box center [198, 234] width 396 height 32
click at [239, 241] on div "Close print wallet" at bounding box center [198, 234] width 396 height 32
click at [237, 236] on div "Close print wallet" at bounding box center [198, 234] width 396 height 32
click at [233, 236] on div "Close print wallet" at bounding box center [198, 234] width 396 height 32
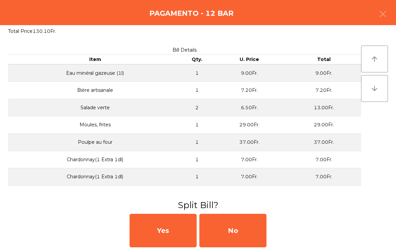
click at [231, 227] on div "No" at bounding box center [232, 231] width 67 height 34
click at [231, 228] on div "MB" at bounding box center [232, 231] width 67 height 34
click at [235, 229] on div "No" at bounding box center [232, 231] width 67 height 34
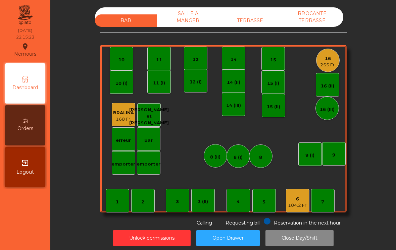
click at [332, 55] on div "16" at bounding box center [327, 58] width 15 height 7
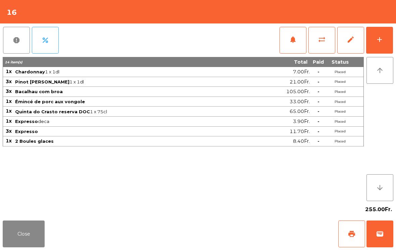
click at [384, 43] on button "add" at bounding box center [379, 40] width 27 height 27
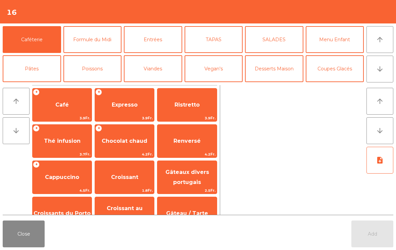
scroll to position [3, 0]
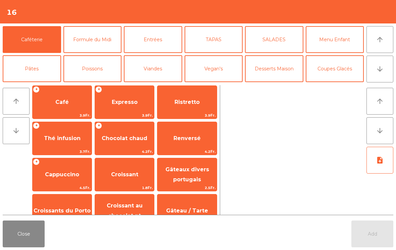
click at [117, 100] on span "Expresso" at bounding box center [124, 102] width 59 height 18
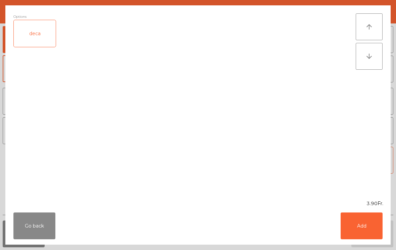
click at [353, 228] on button "Add" at bounding box center [362, 226] width 42 height 27
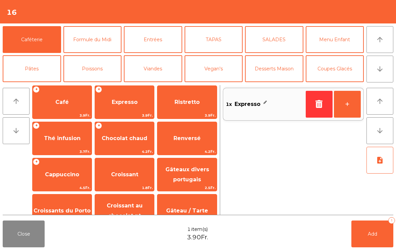
click at [348, 104] on button "+" at bounding box center [347, 104] width 27 height 27
click at [382, 241] on button "Add 2" at bounding box center [372, 234] width 42 height 27
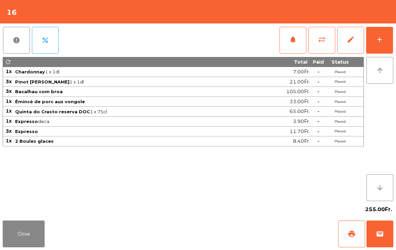
click at [26, 236] on button "Close" at bounding box center [24, 234] width 42 height 27
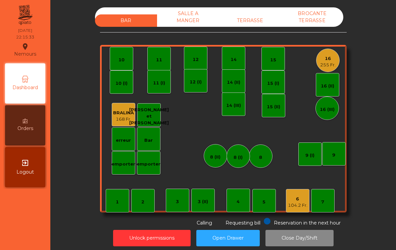
click at [306, 202] on div "104.2 Fr." at bounding box center [297, 205] width 19 height 7
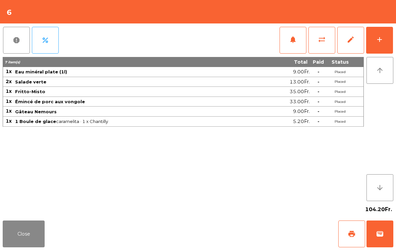
click at [379, 41] on div "add" at bounding box center [380, 40] width 8 height 8
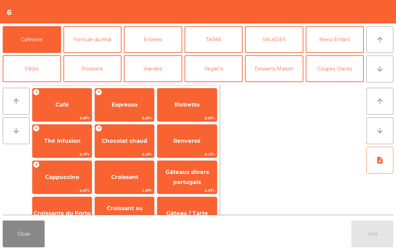
click at [126, 111] on span "Expresso" at bounding box center [124, 105] width 59 height 18
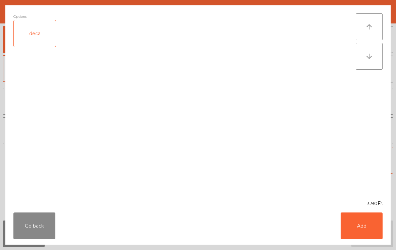
click at [374, 229] on button "Add" at bounding box center [362, 226] width 42 height 27
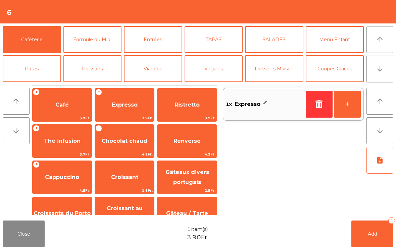
click at [360, 233] on button "Add 1" at bounding box center [372, 234] width 42 height 27
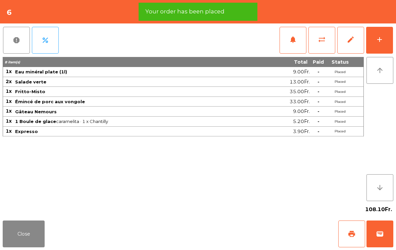
click at [26, 227] on button "Close" at bounding box center [24, 234] width 42 height 27
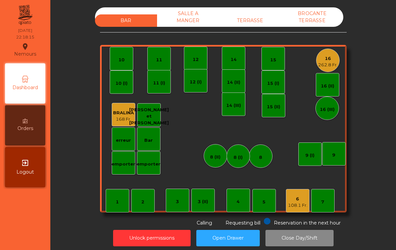
scroll to position [0, 0]
click at [248, 21] on div "TERRASSE" at bounding box center [250, 20] width 62 height 12
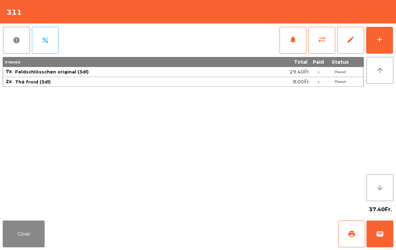
click at [347, 244] on button "print" at bounding box center [351, 234] width 27 height 27
click at [380, 47] on button "add" at bounding box center [379, 40] width 27 height 27
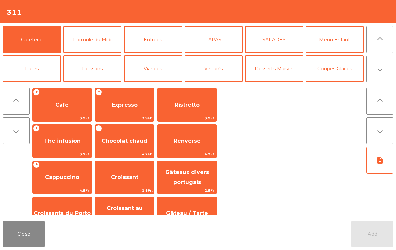
scroll to position [5, 0]
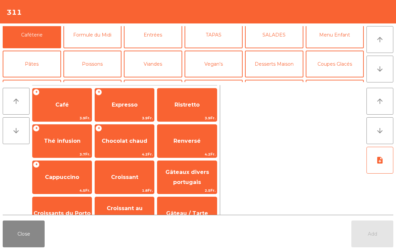
click at [37, 80] on button "Mineral" at bounding box center [32, 93] width 58 height 27
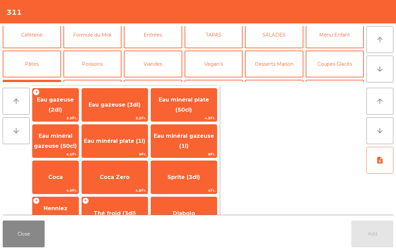
click at [60, 181] on span "Coca" at bounding box center [56, 178] width 46 height 18
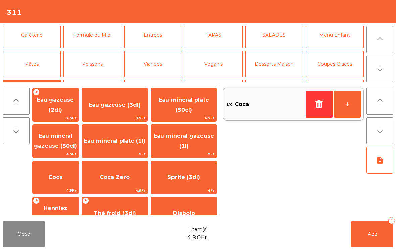
click at [374, 217] on div "arrow_upward arrow_downward + Eau gazeuse (2dl) 2.5Fr. Eau gazeuse (3dl) 3.5Fr.…" at bounding box center [198, 151] width 396 height 136
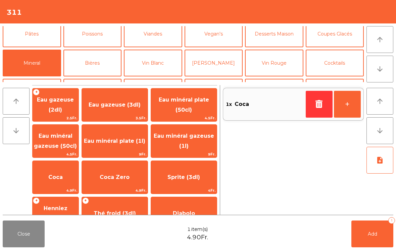
click at [371, 240] on button "Add 1" at bounding box center [372, 234] width 42 height 27
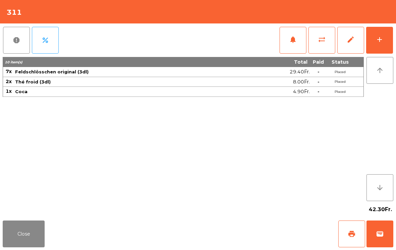
click at [385, 231] on button "wallet" at bounding box center [380, 234] width 27 height 27
click at [286, 231] on div "Close print wallet" at bounding box center [198, 234] width 396 height 32
click at [266, 229] on div "Close print wallet" at bounding box center [198, 234] width 396 height 32
click at [259, 232] on div "Close print wallet" at bounding box center [198, 234] width 396 height 32
click at [251, 234] on div "Close print wallet" at bounding box center [198, 234] width 396 height 32
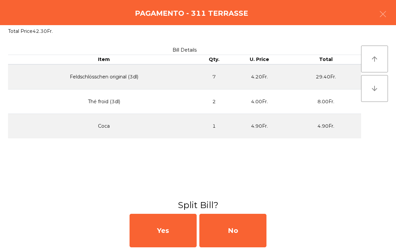
click at [242, 236] on div "No" at bounding box center [232, 231] width 67 height 34
click at [235, 235] on div "MB" at bounding box center [232, 231] width 67 height 34
click at [244, 238] on div "No" at bounding box center [232, 231] width 67 height 34
click at [236, 240] on div "No" at bounding box center [232, 231] width 67 height 34
click at [239, 226] on div "No" at bounding box center [232, 231] width 67 height 34
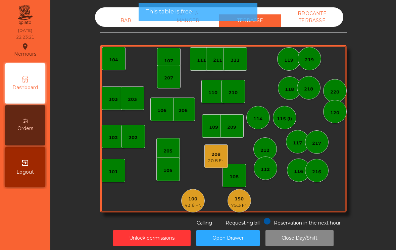
click at [114, 18] on div "BAR" at bounding box center [126, 20] width 62 height 12
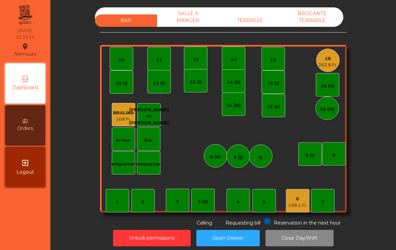
click at [294, 202] on div "108.1 Fr." at bounding box center [297, 205] width 19 height 7
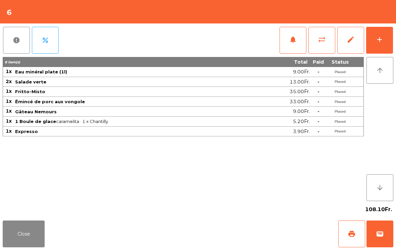
click at [352, 239] on button "print" at bounding box center [351, 234] width 27 height 27
click at [348, 230] on span "print" at bounding box center [352, 234] width 8 height 8
click at [28, 239] on button "Close" at bounding box center [24, 234] width 42 height 27
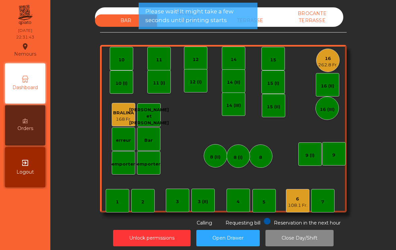
click at [294, 202] on div "108.1 Fr." at bounding box center [297, 205] width 19 height 7
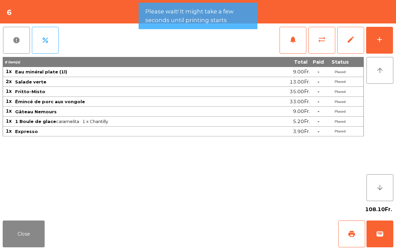
click at [378, 238] on button "wallet" at bounding box center [380, 234] width 27 height 27
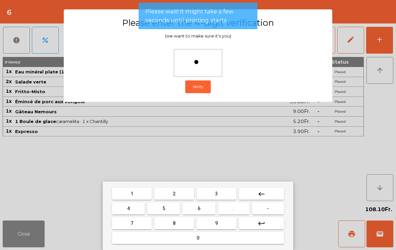
type input "**"
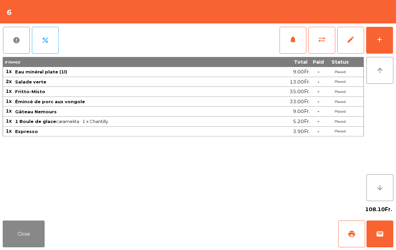
click at [252, 234] on div "Close print wallet" at bounding box center [198, 234] width 396 height 32
click at [253, 232] on div "Close print wallet" at bounding box center [198, 234] width 396 height 32
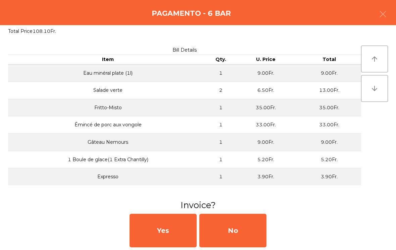
click at [244, 243] on div "No" at bounding box center [232, 231] width 67 height 34
click at [250, 240] on div "No" at bounding box center [232, 231] width 67 height 34
click at [252, 245] on div "No" at bounding box center [232, 231] width 67 height 34
click at [246, 246] on div "No" at bounding box center [232, 231] width 67 height 34
click at [238, 216] on div "No" at bounding box center [232, 231] width 67 height 34
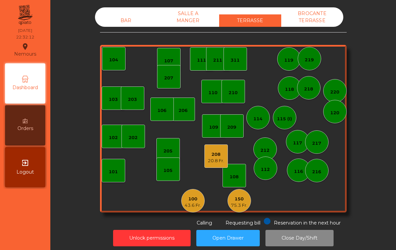
click at [211, 151] on div "208" at bounding box center [216, 154] width 16 height 7
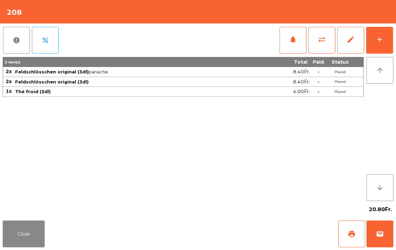
click at [373, 47] on button "add" at bounding box center [379, 40] width 27 height 27
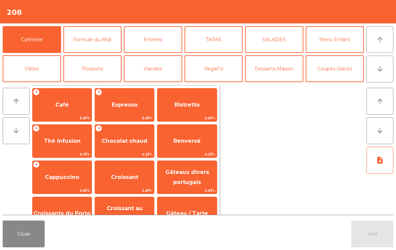
click at [53, 109] on span "Café" at bounding box center [62, 105] width 59 height 18
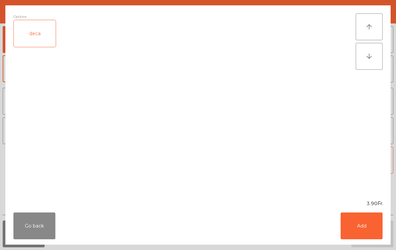
click at [352, 222] on button "Add" at bounding box center [362, 226] width 42 height 27
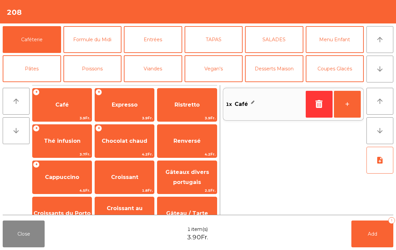
click at [122, 107] on span "Expresso" at bounding box center [125, 105] width 26 height 6
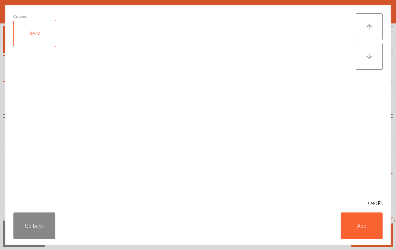
click at [361, 226] on button "Add" at bounding box center [362, 226] width 42 height 27
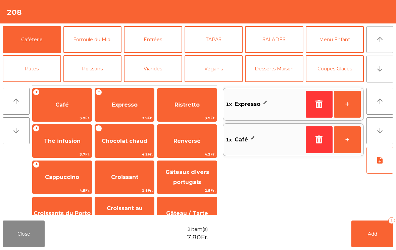
click at [340, 104] on button "+" at bounding box center [347, 104] width 27 height 27
click at [377, 72] on icon "arrow_downward" at bounding box center [380, 69] width 8 height 8
click at [83, 85] on button "Bières" at bounding box center [92, 98] width 58 height 27
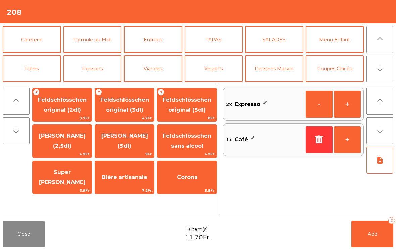
click at [116, 114] on span "Feldschlösschen original (3dl)" at bounding box center [124, 105] width 59 height 29
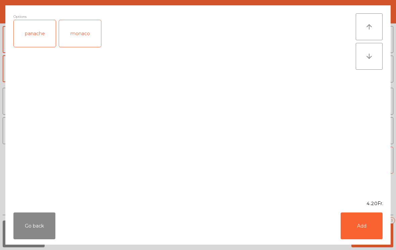
click at [30, 33] on div "panache" at bounding box center [35, 33] width 42 height 27
click at [357, 228] on button "Add" at bounding box center [362, 226] width 42 height 27
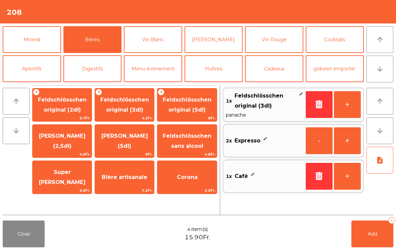
click at [40, 43] on button "Mineral" at bounding box center [32, 39] width 58 height 27
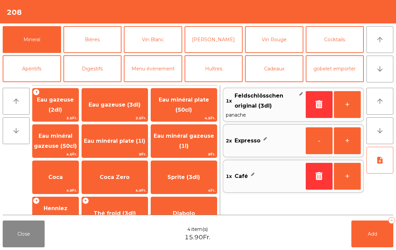
click at [114, 206] on span "Thé froid (3dl)" at bounding box center [115, 214] width 66 height 18
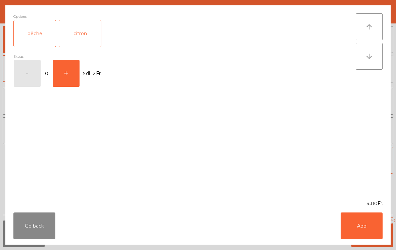
click at [355, 224] on button "Add" at bounding box center [362, 226] width 42 height 27
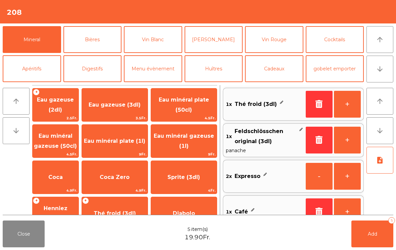
click at [370, 239] on button "Add 5" at bounding box center [372, 234] width 42 height 27
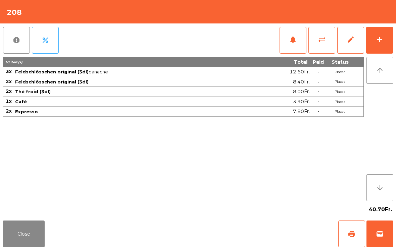
click at [16, 239] on button "Close" at bounding box center [24, 234] width 42 height 27
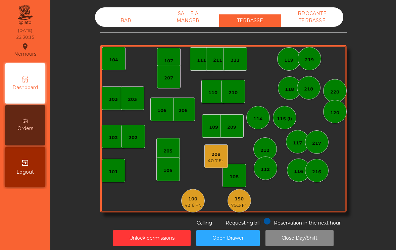
click at [184, 201] on div "100 43.6 Fr." at bounding box center [192, 200] width 23 height 23
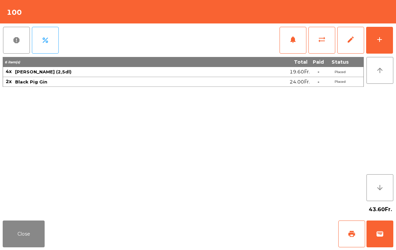
click at [378, 233] on span "wallet" at bounding box center [380, 234] width 8 height 8
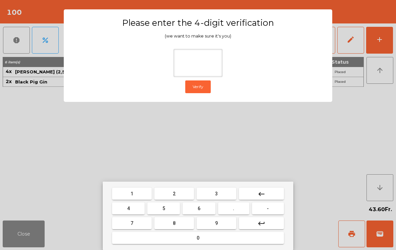
type input "*"
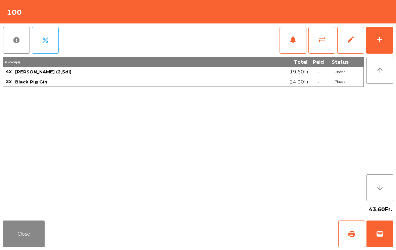
click at [249, 243] on div "Close print wallet" at bounding box center [198, 234] width 396 height 32
click at [251, 238] on div "Close print wallet" at bounding box center [198, 234] width 396 height 32
click at [245, 225] on div "Close print wallet" at bounding box center [198, 234] width 396 height 32
click at [235, 228] on div "Close print wallet" at bounding box center [198, 234] width 396 height 32
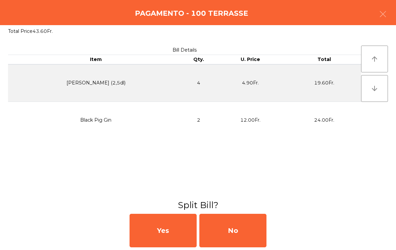
click at [234, 224] on div "No" at bounding box center [232, 231] width 67 height 34
click at [230, 227] on div "MB" at bounding box center [232, 231] width 67 height 34
click at [229, 227] on div "No" at bounding box center [232, 231] width 67 height 34
click at [221, 235] on div "No" at bounding box center [232, 231] width 67 height 34
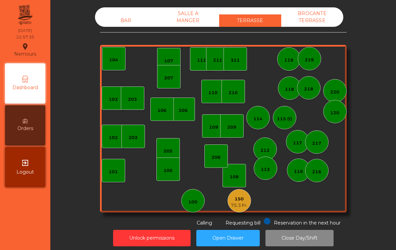
click at [211, 161] on div "208" at bounding box center [215, 156] width 23 height 23
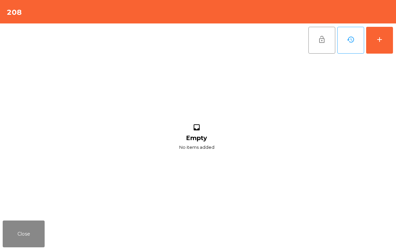
click at [384, 41] on button "add" at bounding box center [379, 40] width 27 height 27
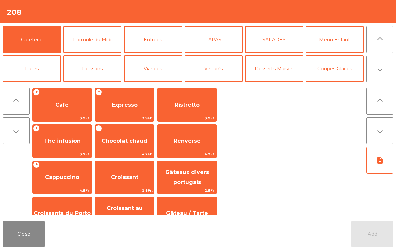
click at [128, 107] on span "Expresso" at bounding box center [125, 105] width 26 height 6
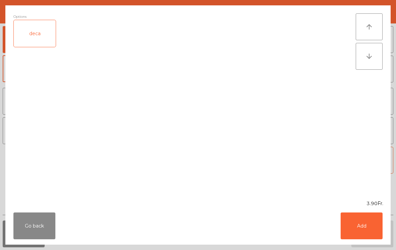
click at [364, 230] on button "Add" at bounding box center [362, 226] width 42 height 27
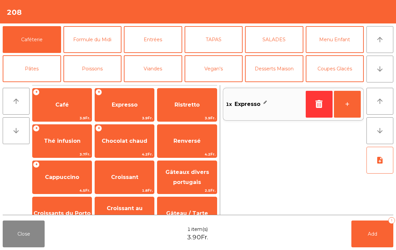
click at [347, 104] on button "+" at bounding box center [347, 104] width 27 height 27
click at [41, 85] on button "Mineral" at bounding box center [32, 98] width 58 height 27
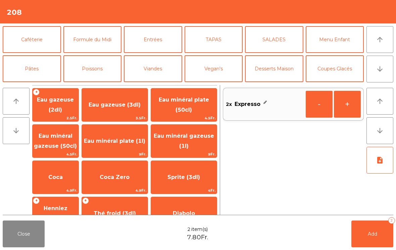
click at [61, 175] on span "Coca" at bounding box center [55, 177] width 14 height 6
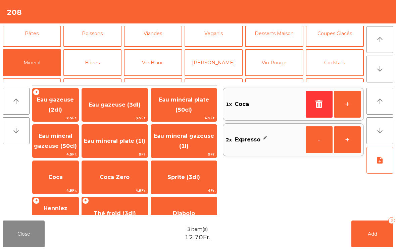
click at [372, 234] on span "Add" at bounding box center [372, 234] width 9 height 6
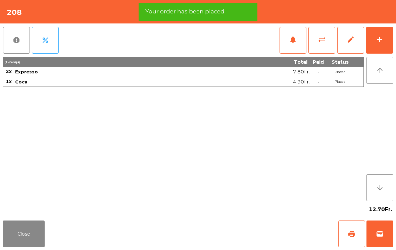
click at [344, 240] on button "print" at bounding box center [351, 234] width 27 height 27
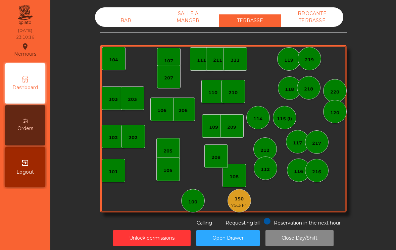
click at [302, 18] on div "BROCANTE TERRASSE" at bounding box center [312, 16] width 62 height 19
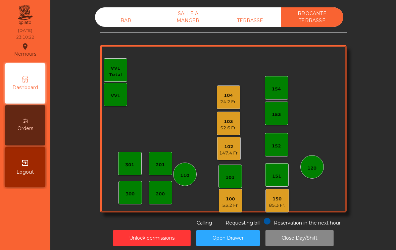
click at [314, 239] on button "Close Day/Shift" at bounding box center [300, 238] width 68 height 16
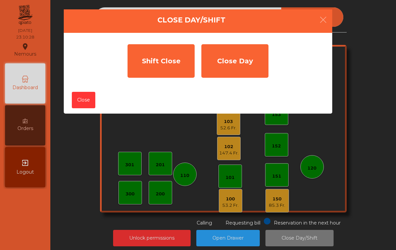
click at [148, 61] on div "Shift Close" at bounding box center [161, 61] width 67 height 34
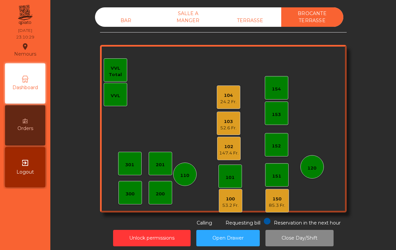
click at [245, 21] on div "TERRASSE" at bounding box center [250, 20] width 62 height 12
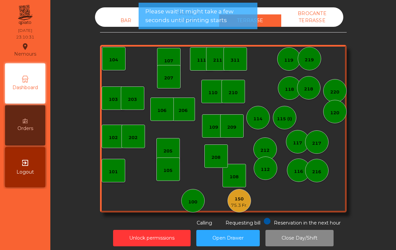
click at [125, 17] on div "BAR" at bounding box center [126, 20] width 62 height 12
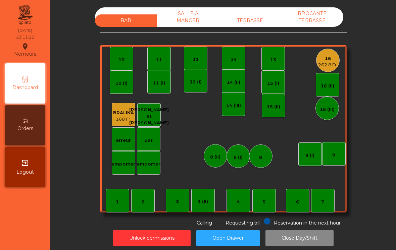
click at [306, 16] on div "BROCANTE TERRASSE" at bounding box center [312, 16] width 62 height 19
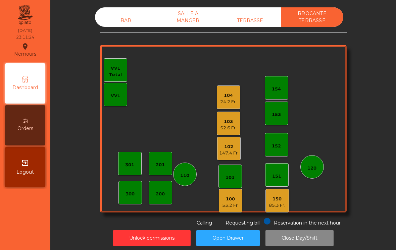
click at [253, 17] on div "TERRASSE" at bounding box center [250, 20] width 62 height 12
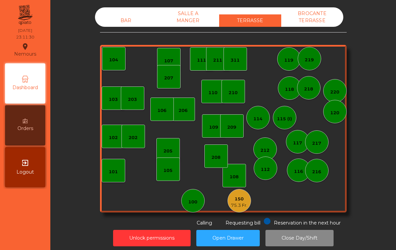
click at [323, 21] on div "BROCANTE TERRASSE" at bounding box center [312, 16] width 62 height 19
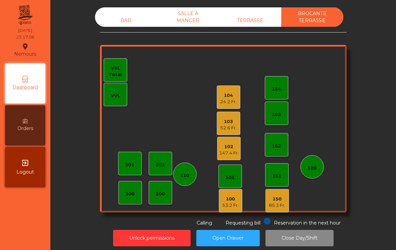
click at [108, 21] on div "BAR" at bounding box center [126, 20] width 62 height 12
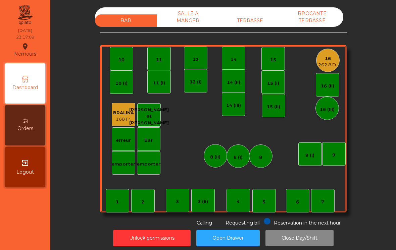
click at [112, 204] on div "1" at bounding box center [117, 200] width 23 height 23
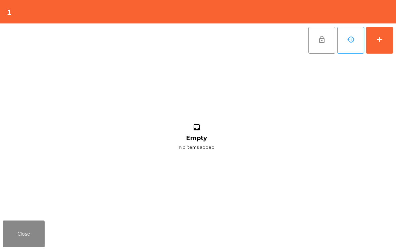
click at [374, 41] on button "add" at bounding box center [379, 40] width 27 height 27
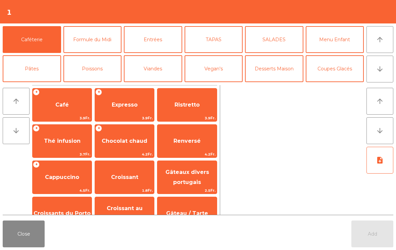
click at [382, 70] on icon "arrow_downward" at bounding box center [380, 69] width 8 height 8
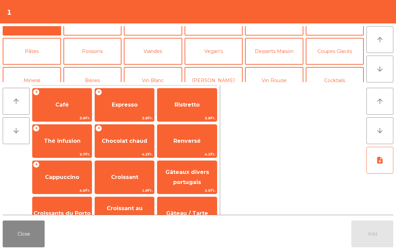
click at [90, 96] on button "Digestifs" at bounding box center [92, 109] width 58 height 27
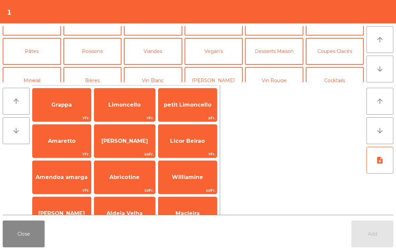
scroll to position [58, 0]
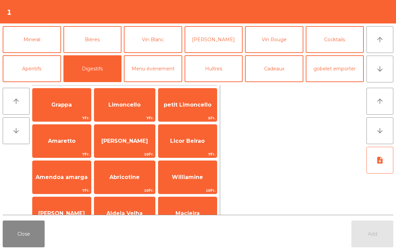
click at [186, 148] on span "Licor Beirao" at bounding box center [187, 141] width 58 height 18
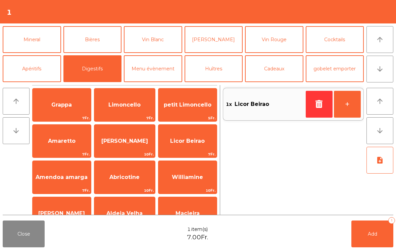
click at [358, 237] on button "Add 1" at bounding box center [372, 234] width 42 height 27
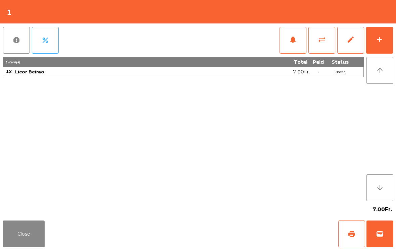
click at [346, 233] on button "print" at bounding box center [351, 234] width 27 height 27
click at [20, 237] on button "Close" at bounding box center [24, 234] width 42 height 27
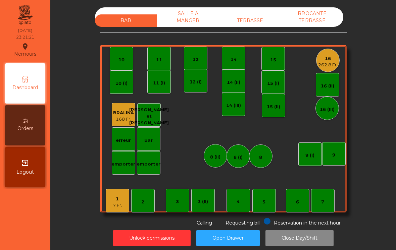
click at [257, 19] on div "TERRASSE" at bounding box center [250, 20] width 62 height 12
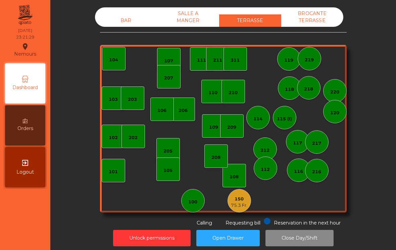
click at [326, 14] on div "BROCANTE TERRASSE" at bounding box center [312, 16] width 62 height 19
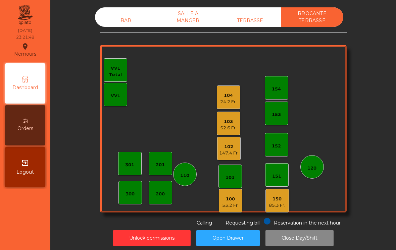
click at [265, 14] on div "TERRASSE" at bounding box center [250, 20] width 62 height 12
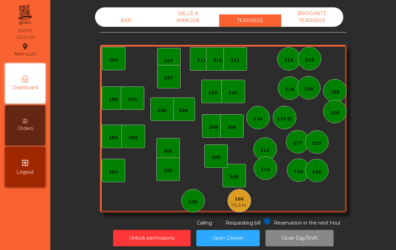
click at [318, 16] on div "BROCANTE TERRASSE" at bounding box center [312, 16] width 62 height 19
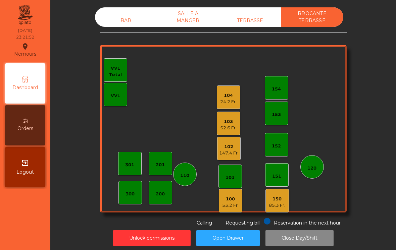
click at [110, 20] on div "BAR" at bounding box center [126, 20] width 62 height 12
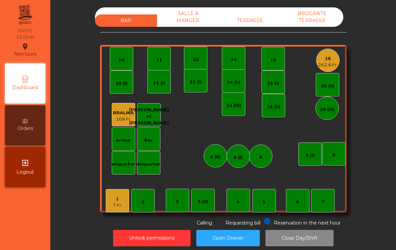
click at [332, 62] on div "262.8 Fr." at bounding box center [327, 65] width 19 height 7
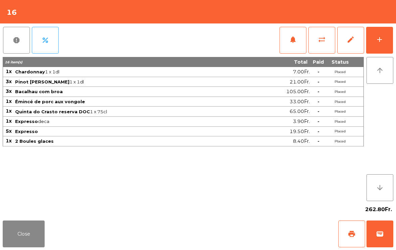
click at [30, 234] on button "Close" at bounding box center [24, 234] width 42 height 27
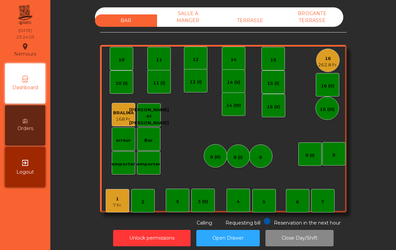
click at [248, 21] on div "TERRASSE" at bounding box center [250, 20] width 62 height 12
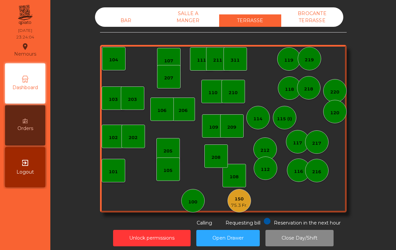
click at [310, 11] on div "BROCANTE TERRASSE" at bounding box center [312, 16] width 62 height 19
